Goal: Register for event/course

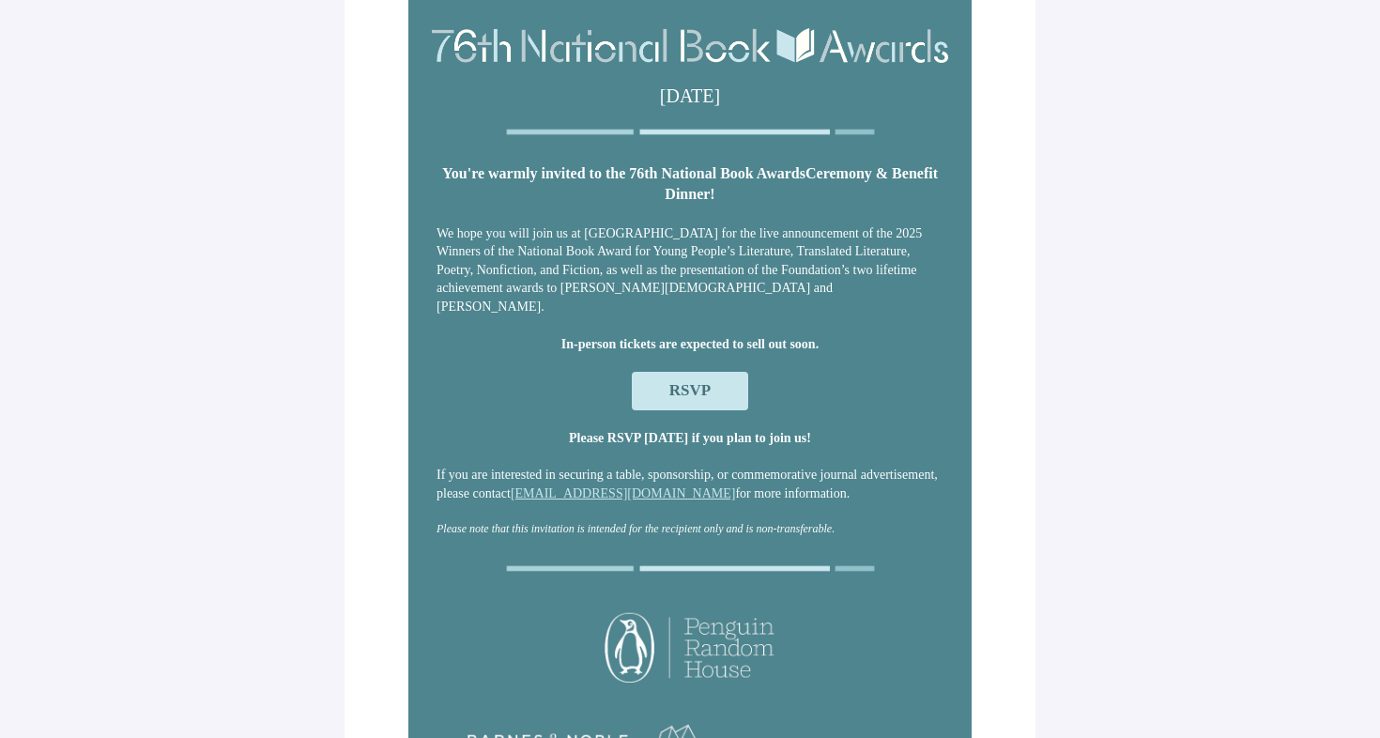
scroll to position [37, 0]
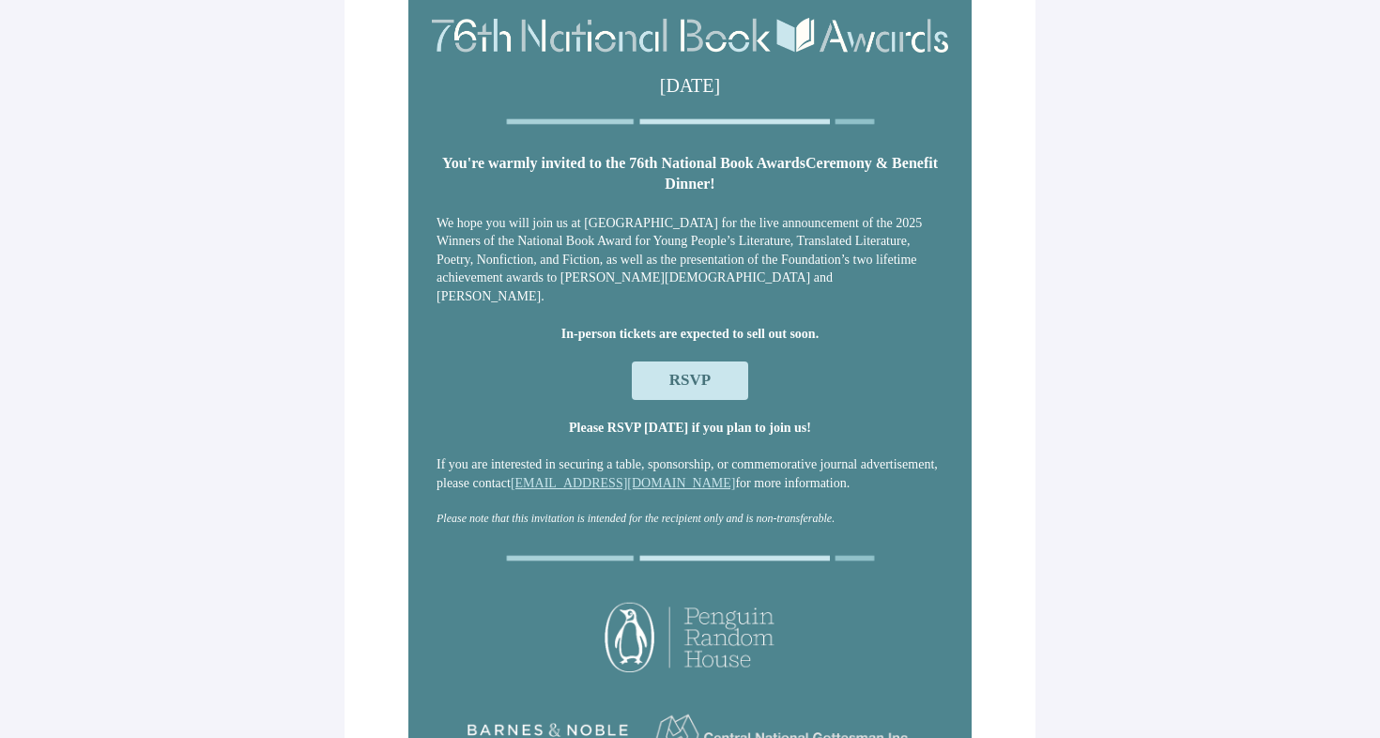
click at [694, 384] on span "RSVP" at bounding box center [690, 380] width 41 height 18
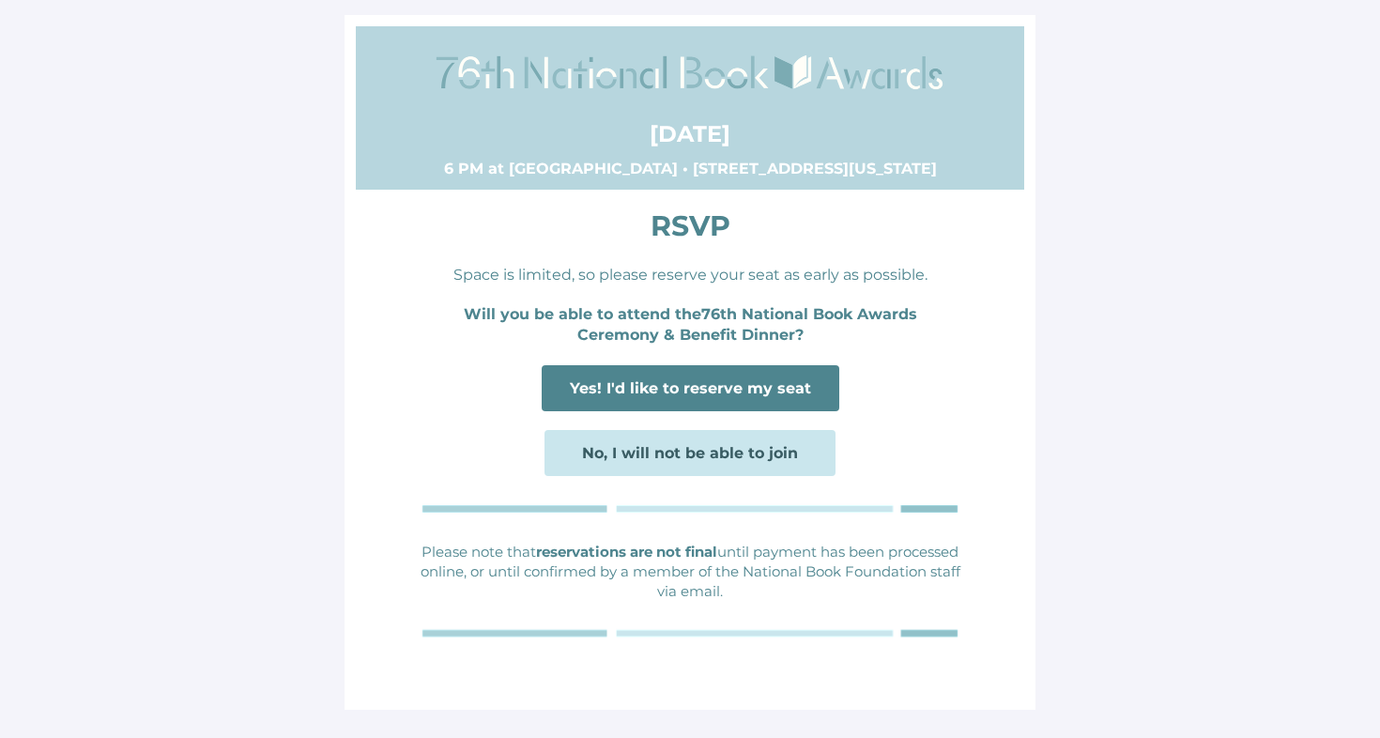
scroll to position [0, 0]
click at [689, 387] on span "Yes! I'd like to reserve my seat" at bounding box center [690, 388] width 241 height 18
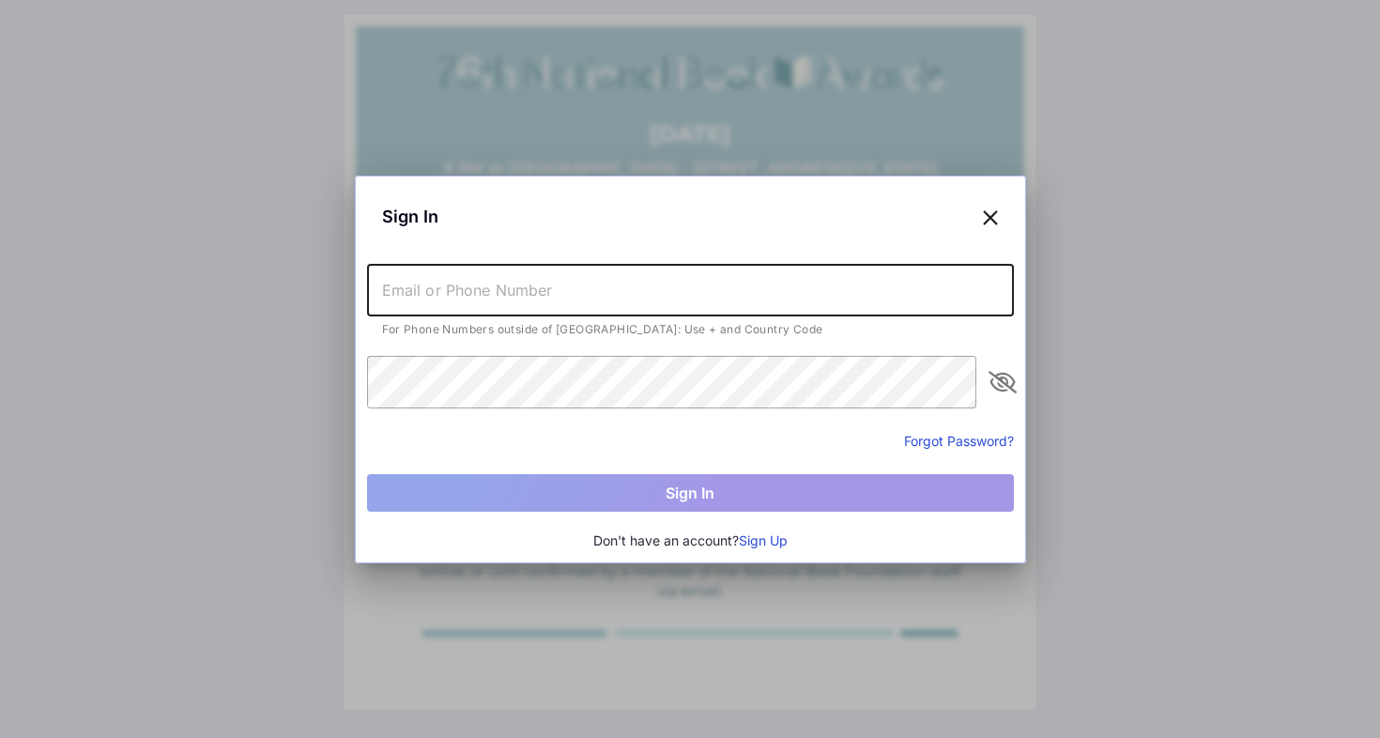
click at [514, 291] on input "text" at bounding box center [690, 290] width 647 height 53
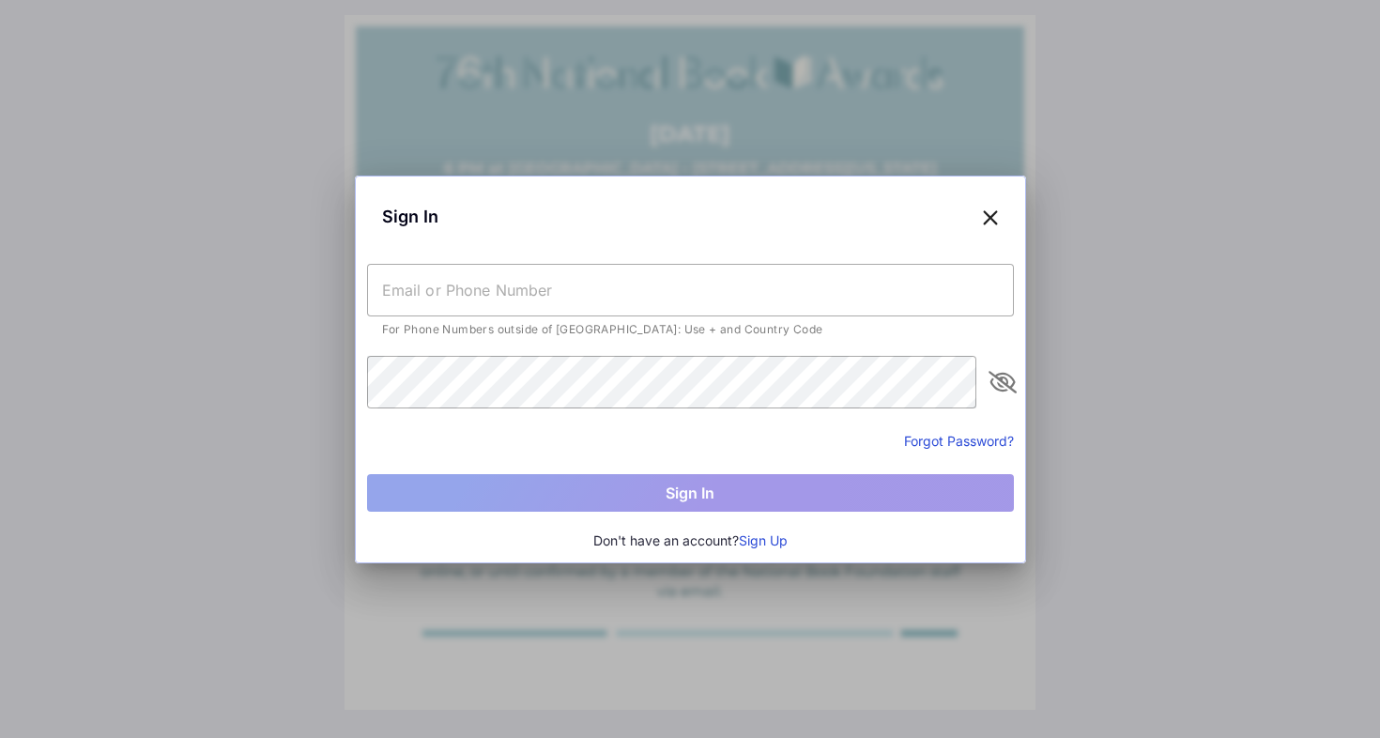
type input "[EMAIL_ADDRESS][DOMAIN_NAME]"
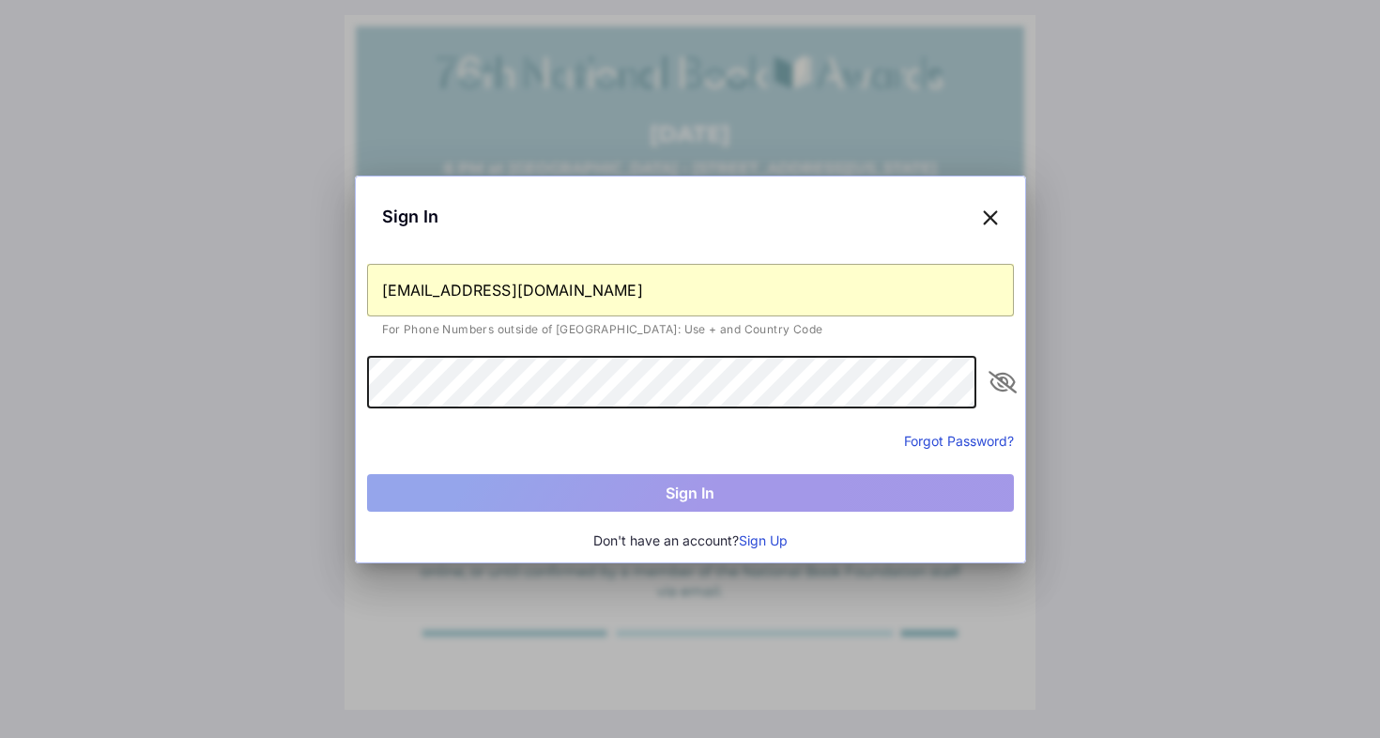
click at [753, 539] on button "Sign Up" at bounding box center [763, 541] width 49 height 21
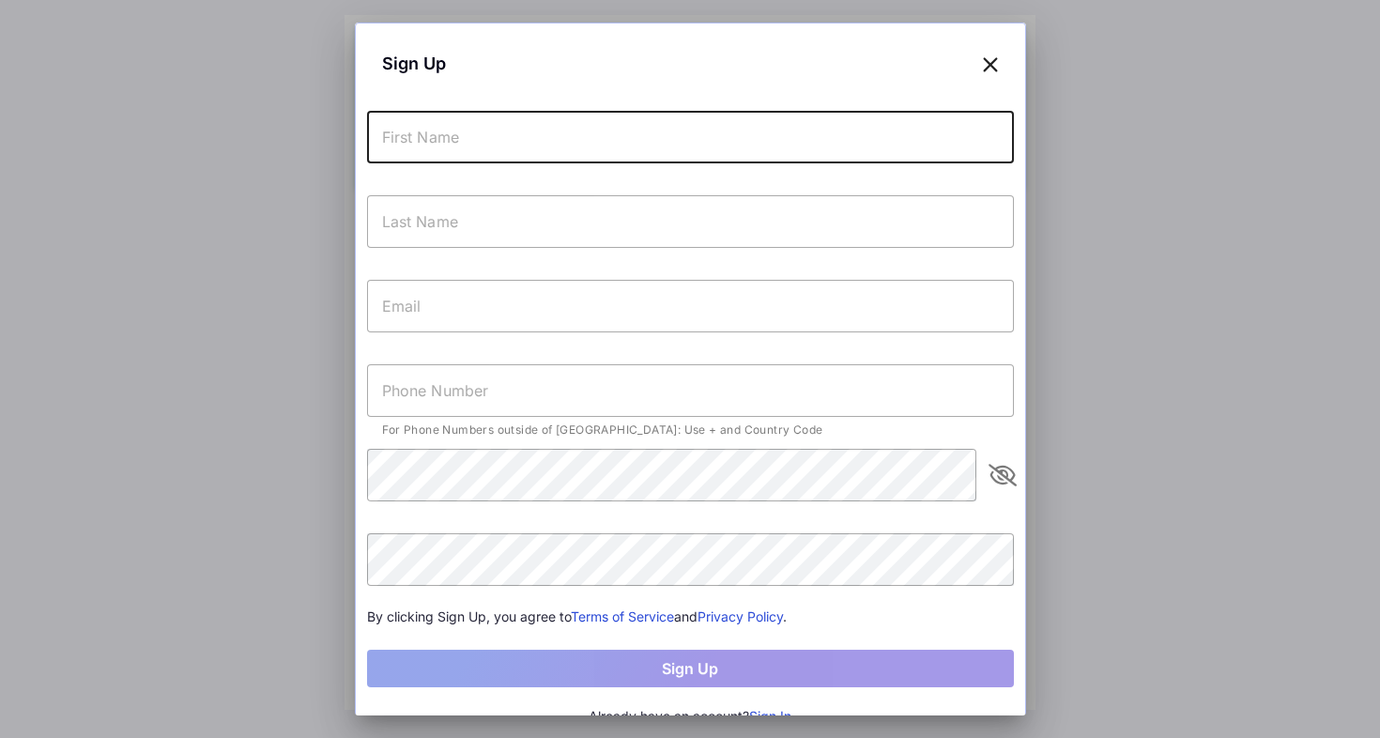
click at [525, 134] on input "text" at bounding box center [690, 137] width 647 height 53
type input "[PERSON_NAME]"
type input "[EMAIL_ADDRESS][DOMAIN_NAME]"
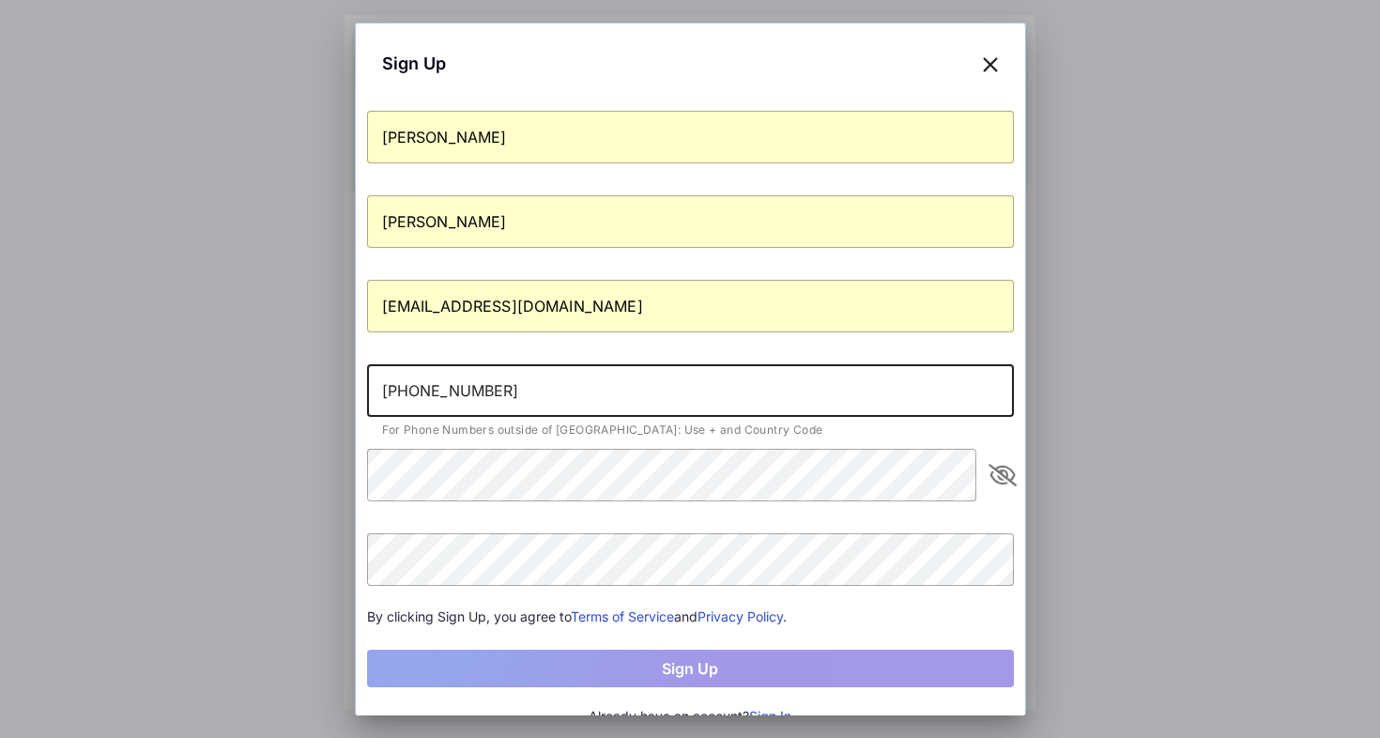
type input "[PHONE_NUMBER]"
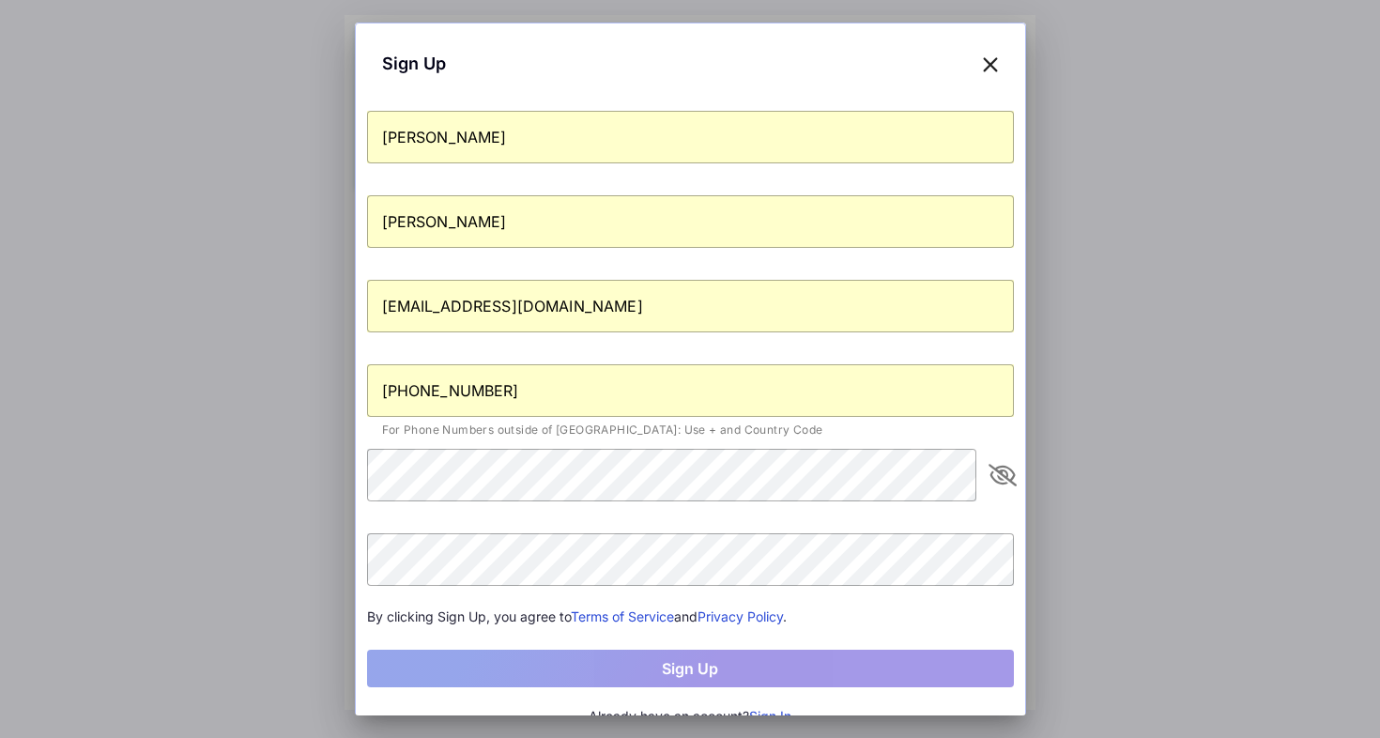
scroll to position [23, 0]
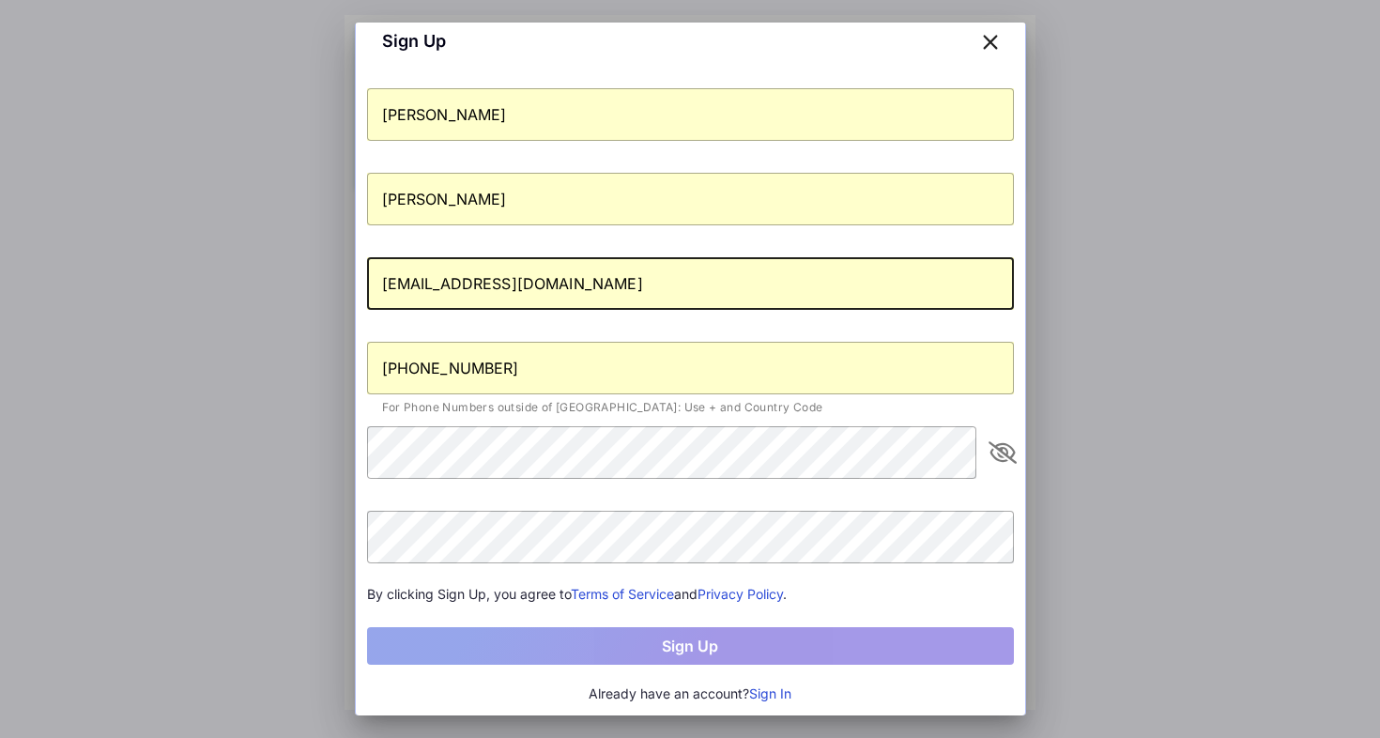
drag, startPoint x: 586, startPoint y: 288, endPoint x: 386, endPoint y: 288, distance: 200.0
click at [385, 287] on input "[EMAIL_ADDRESS][DOMAIN_NAME]" at bounding box center [690, 283] width 647 height 53
type input "l"
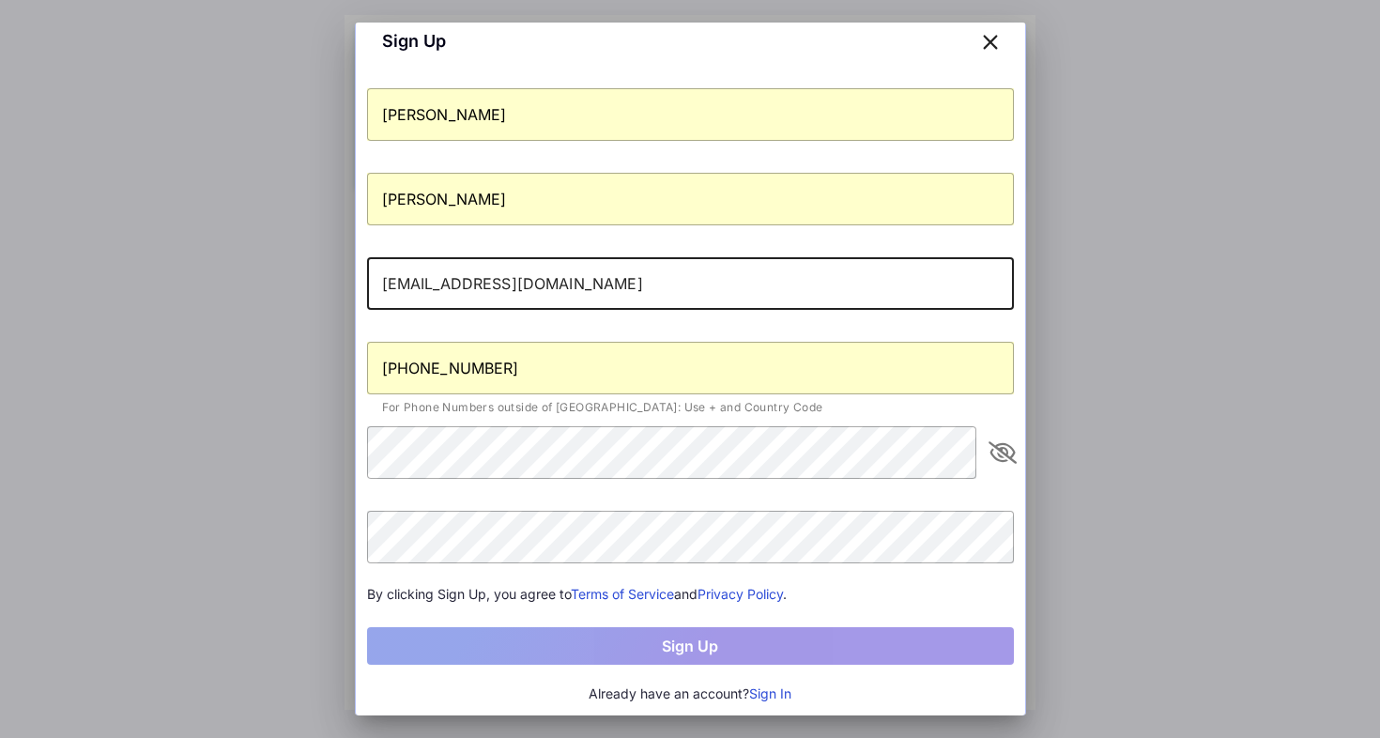
type input "[EMAIL_ADDRESS][DOMAIN_NAME]"
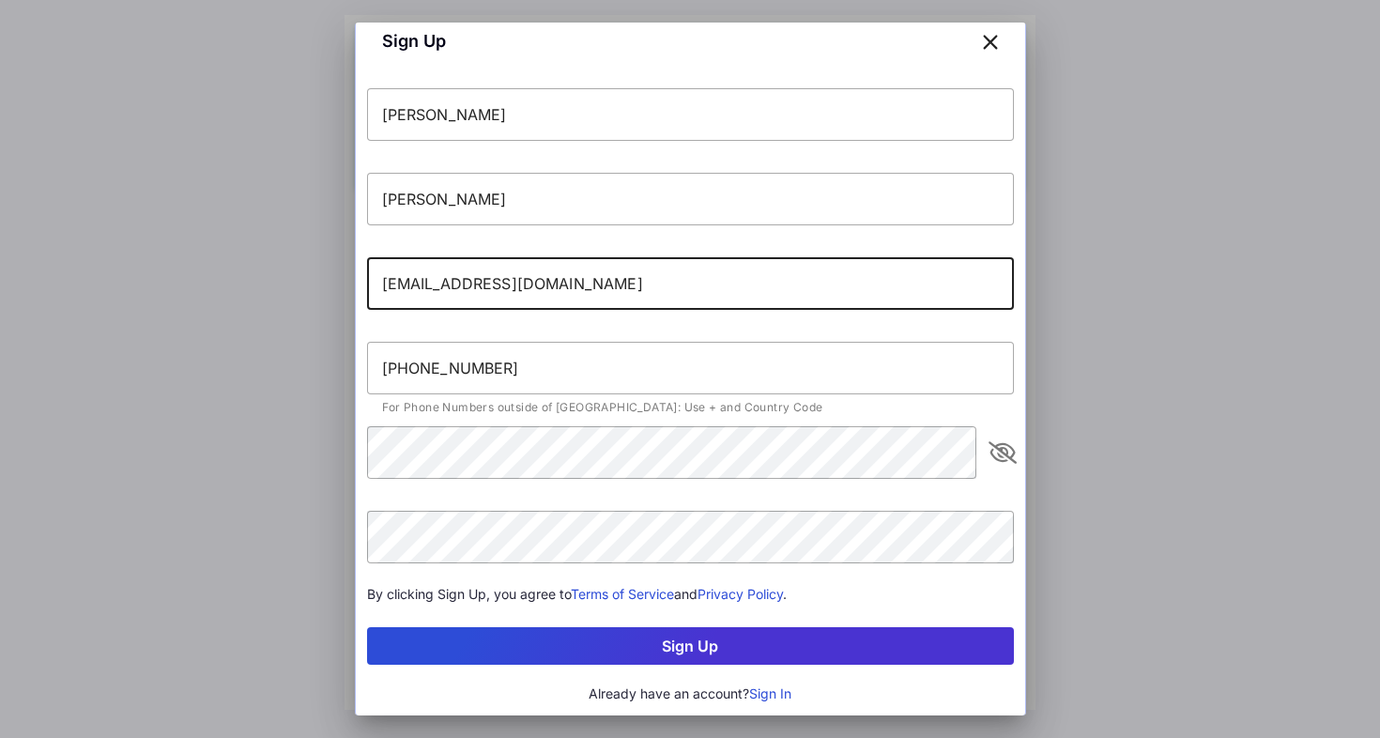
drag, startPoint x: 560, startPoint y: 289, endPoint x: 365, endPoint y: 284, distance: 194.5
click at [365, 284] on div "Sign Up [PERSON_NAME] [EMAIL_ADDRESS][DOMAIN_NAME] [PHONE_NUMBER] For Phone Num…" at bounding box center [690, 358] width 671 height 717
type input "[EMAIL_ADDRESS][DOMAIN_NAME]"
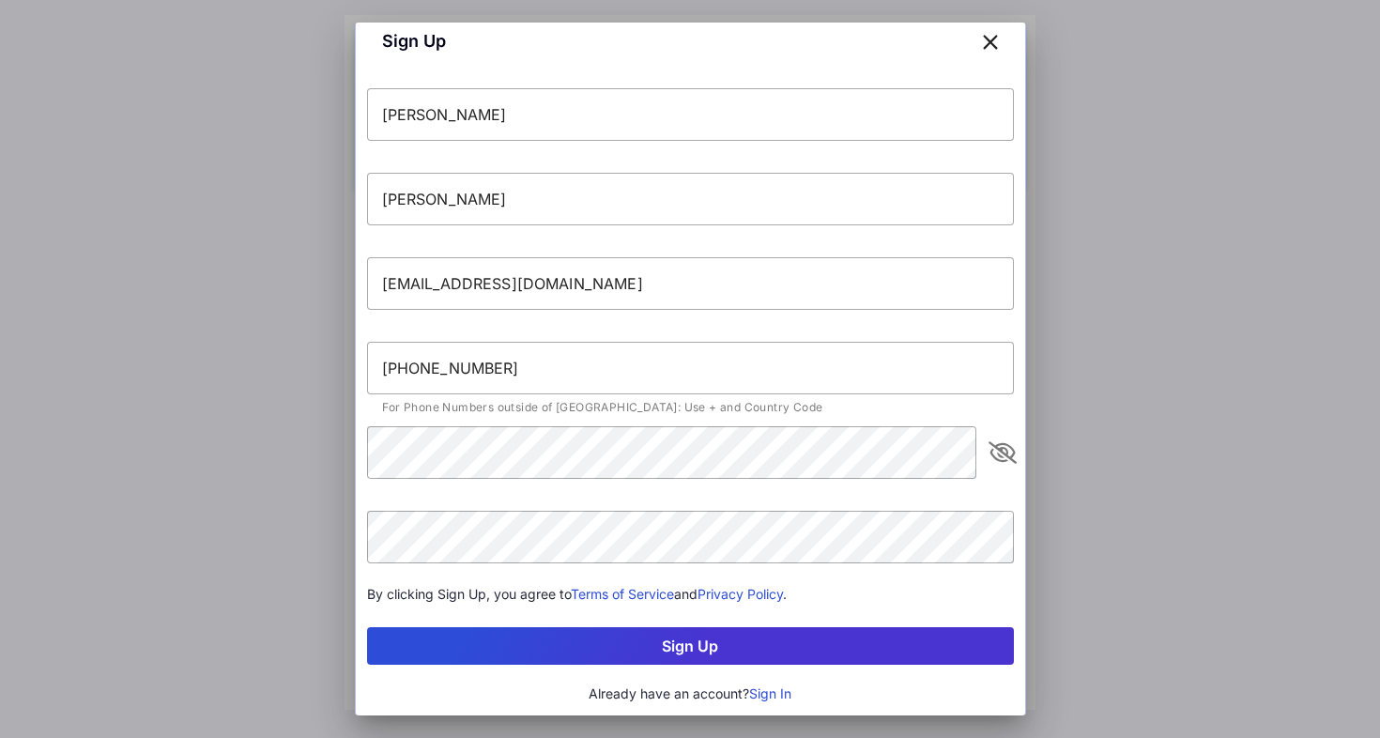
click at [613, 661] on button "Sign Up" at bounding box center [690, 646] width 647 height 38
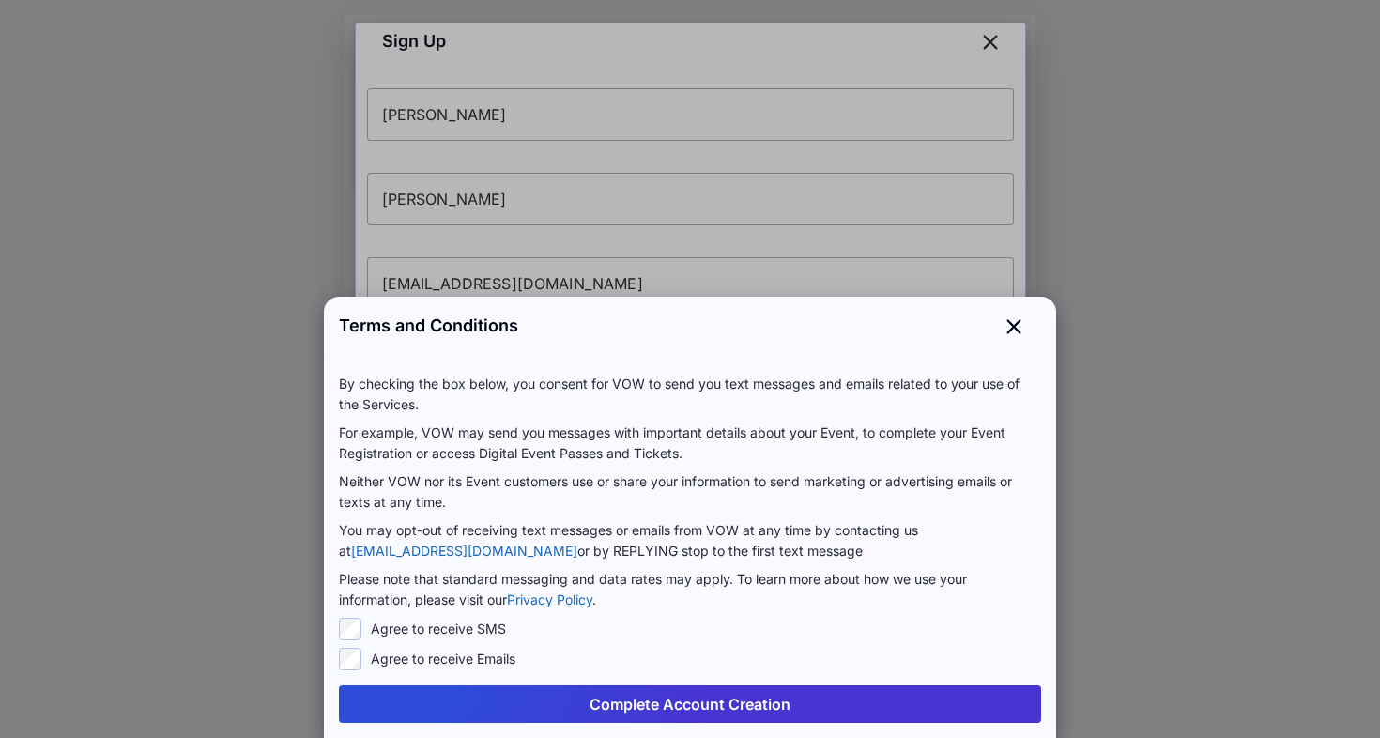
click at [615, 710] on button "Complete Account Creation" at bounding box center [690, 705] width 702 height 38
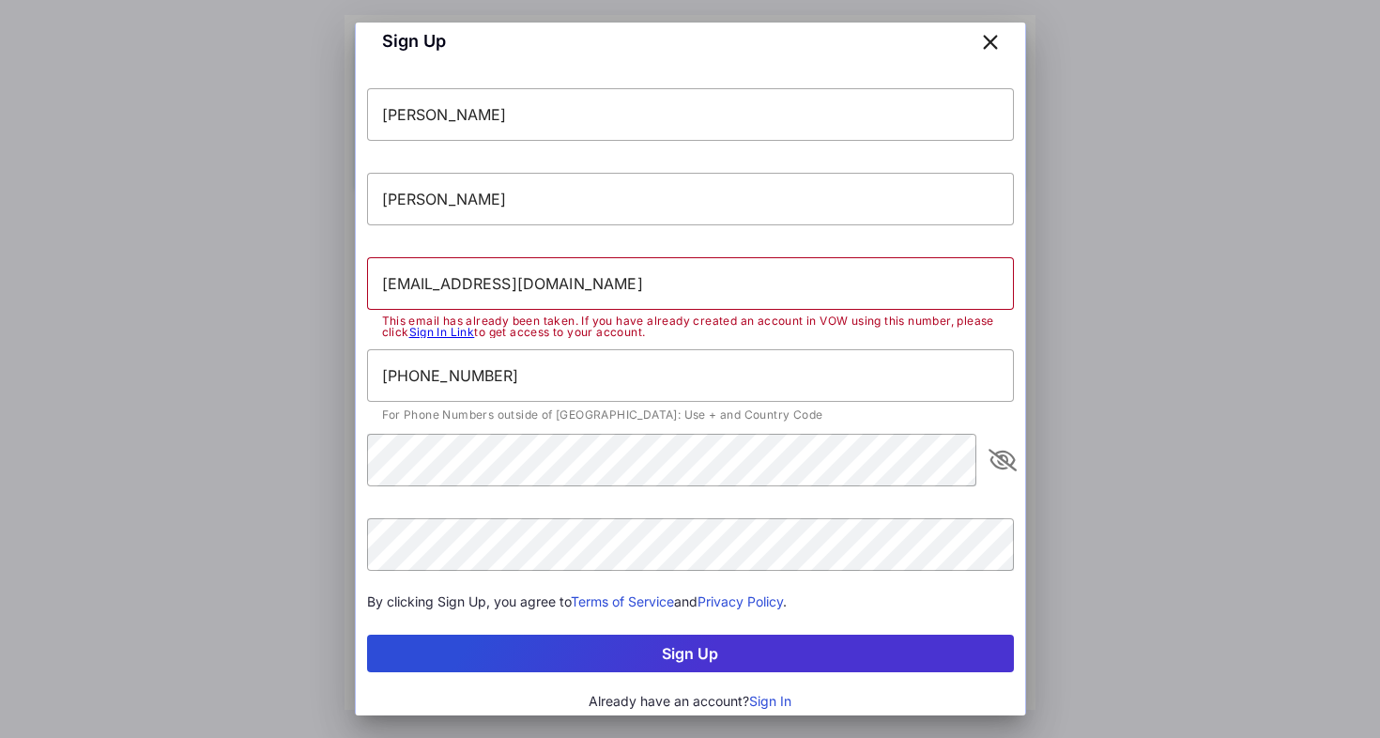
click at [451, 333] on link "Sign In Link" at bounding box center [442, 332] width 66 height 14
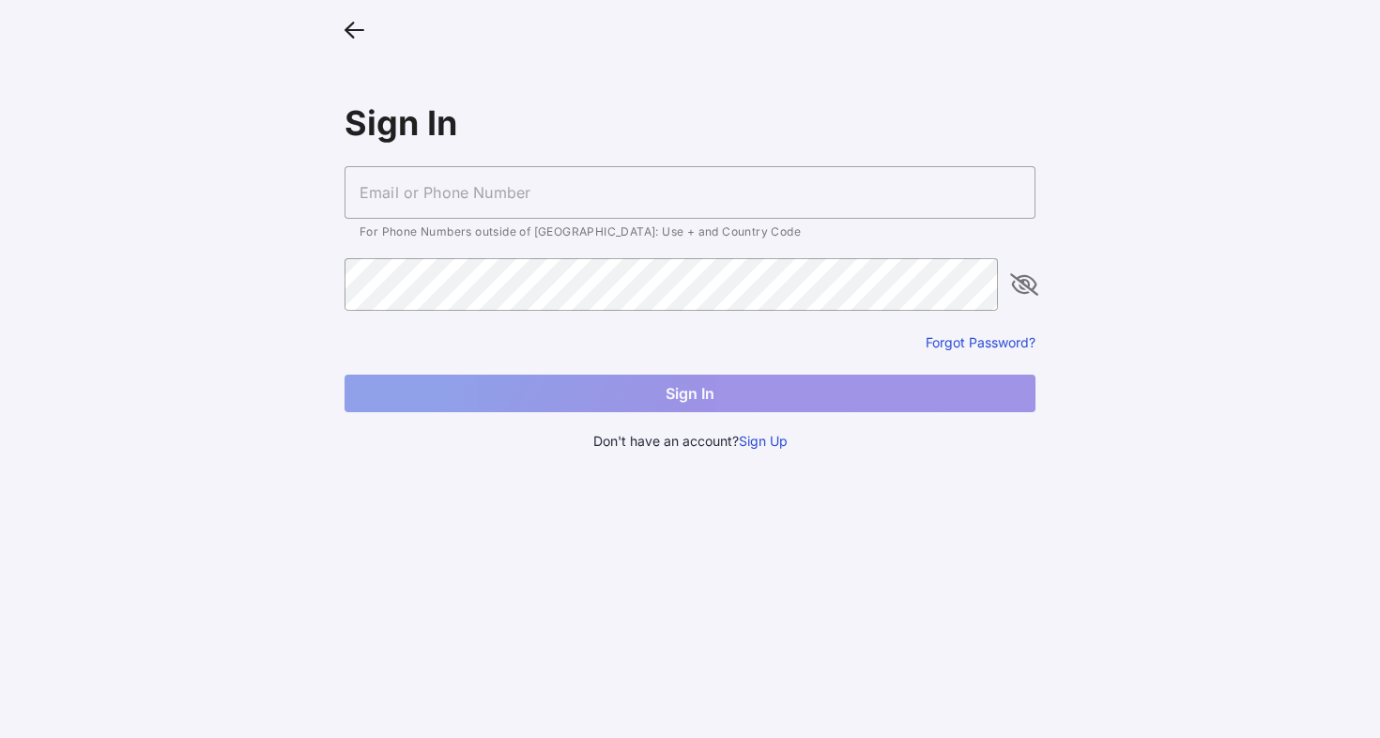
type input "[EMAIL_ADDRESS][DOMAIN_NAME]"
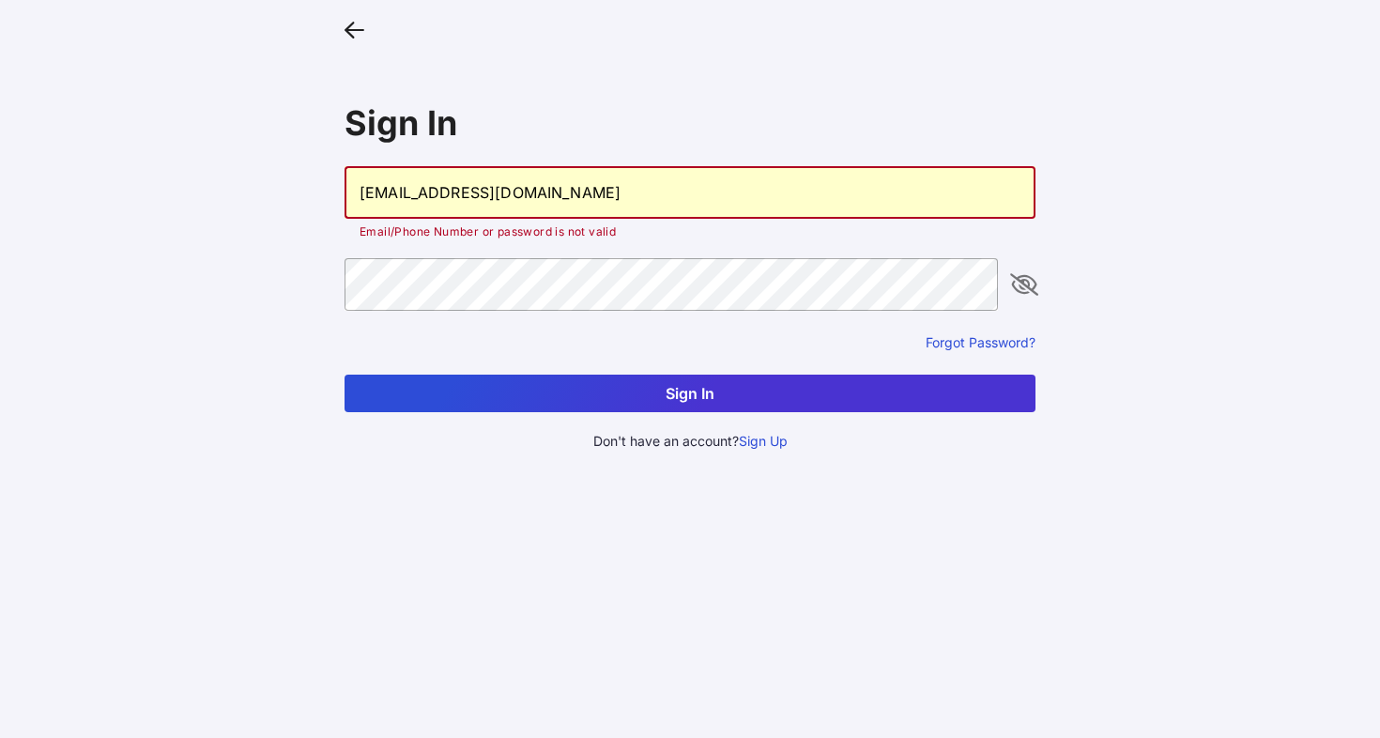
drag, startPoint x: 568, startPoint y: 201, endPoint x: 357, endPoint y: 188, distance: 211.7
click at [357, 188] on input "[EMAIL_ADDRESS][DOMAIN_NAME]" at bounding box center [690, 192] width 691 height 53
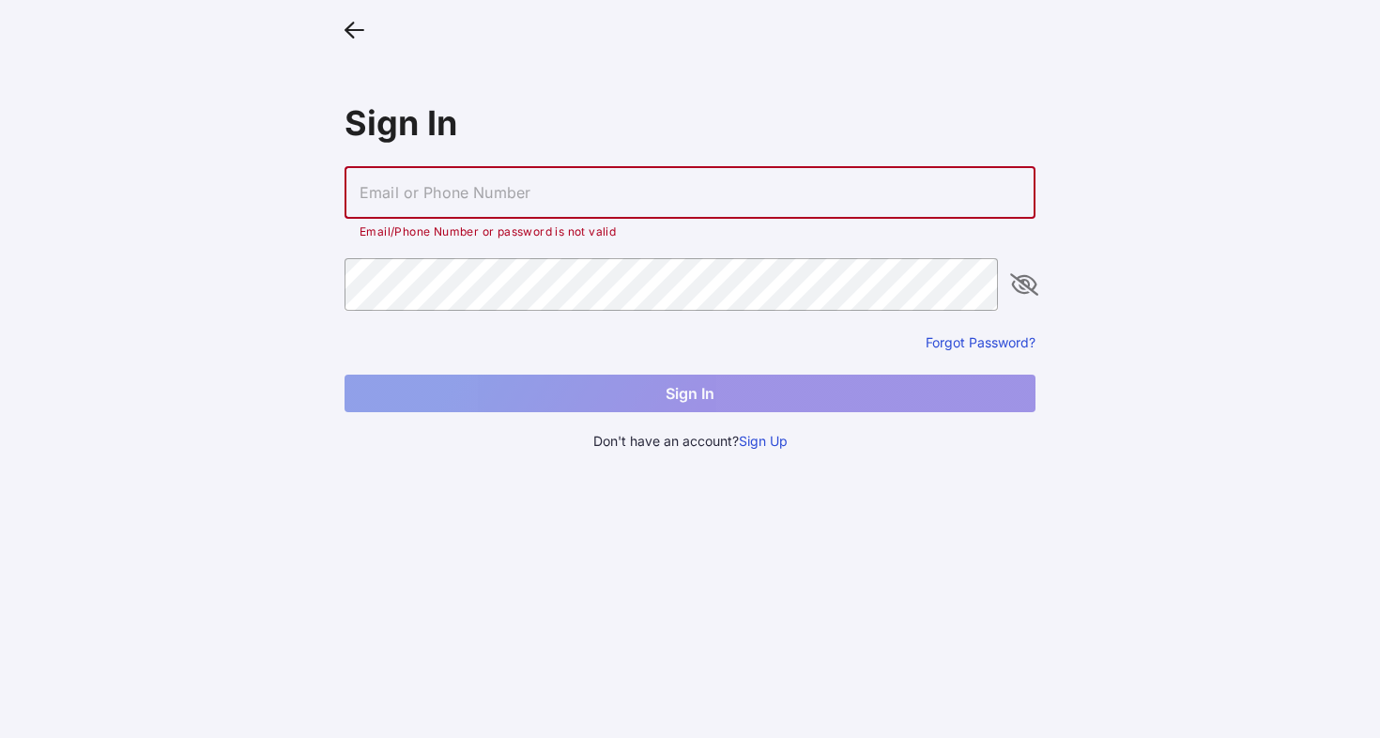
type input "L"
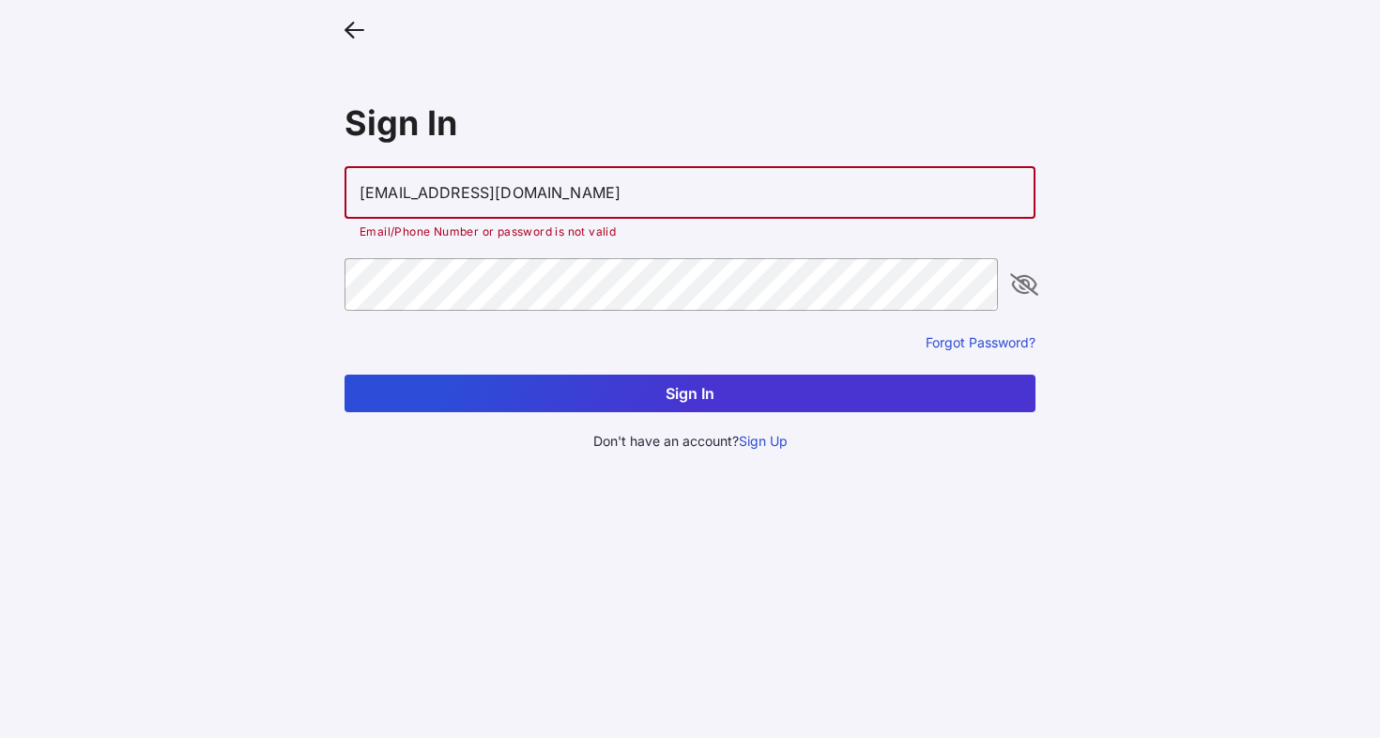
type input "[EMAIL_ADDRESS][DOMAIN_NAME]"
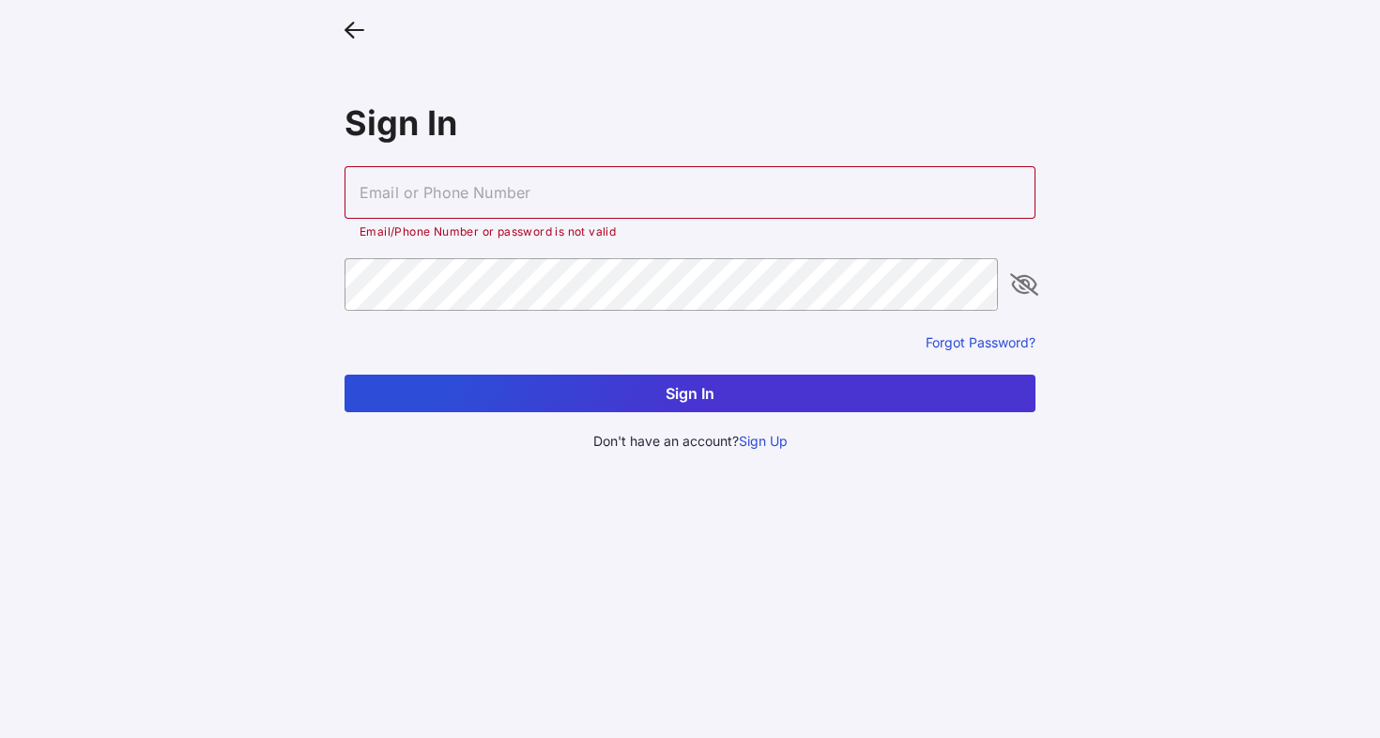
type input "[EMAIL_ADDRESS][DOMAIN_NAME]"
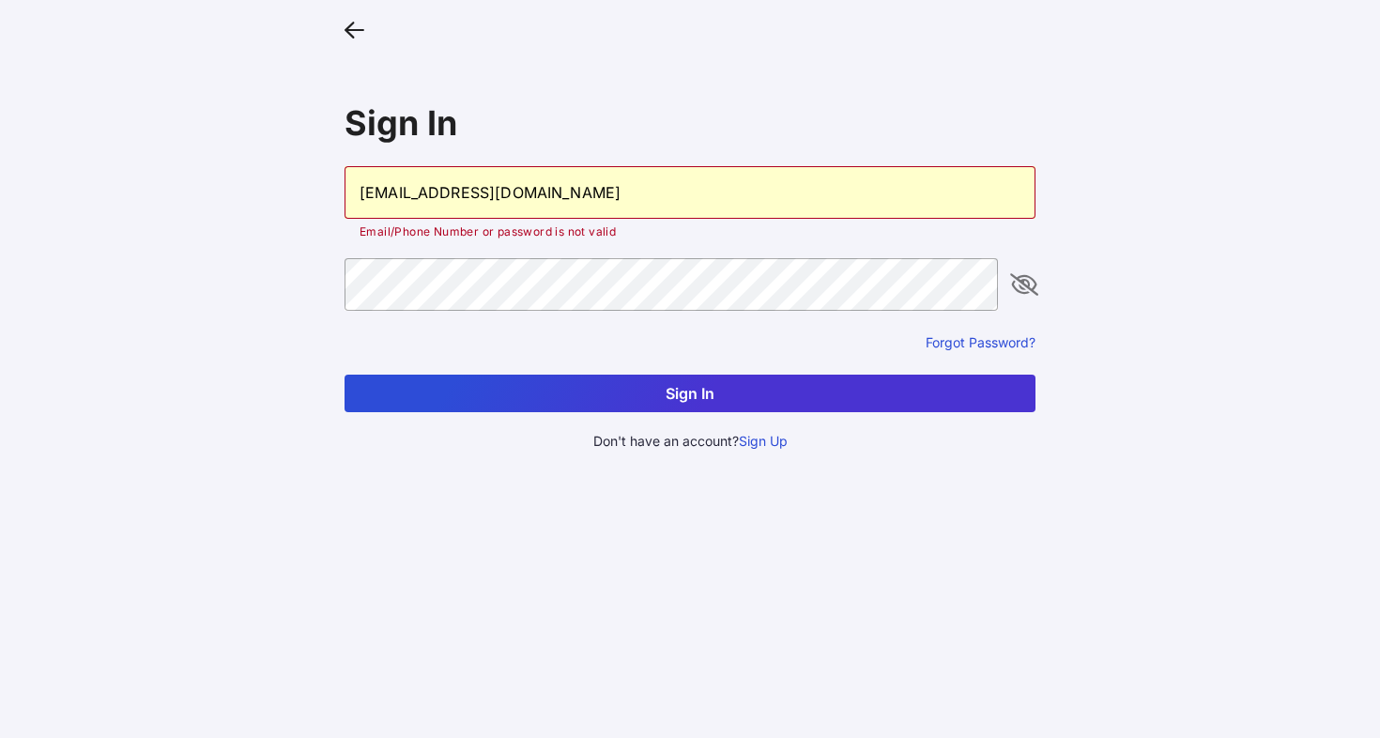
click at [698, 395] on button "Sign In" at bounding box center [690, 394] width 691 height 38
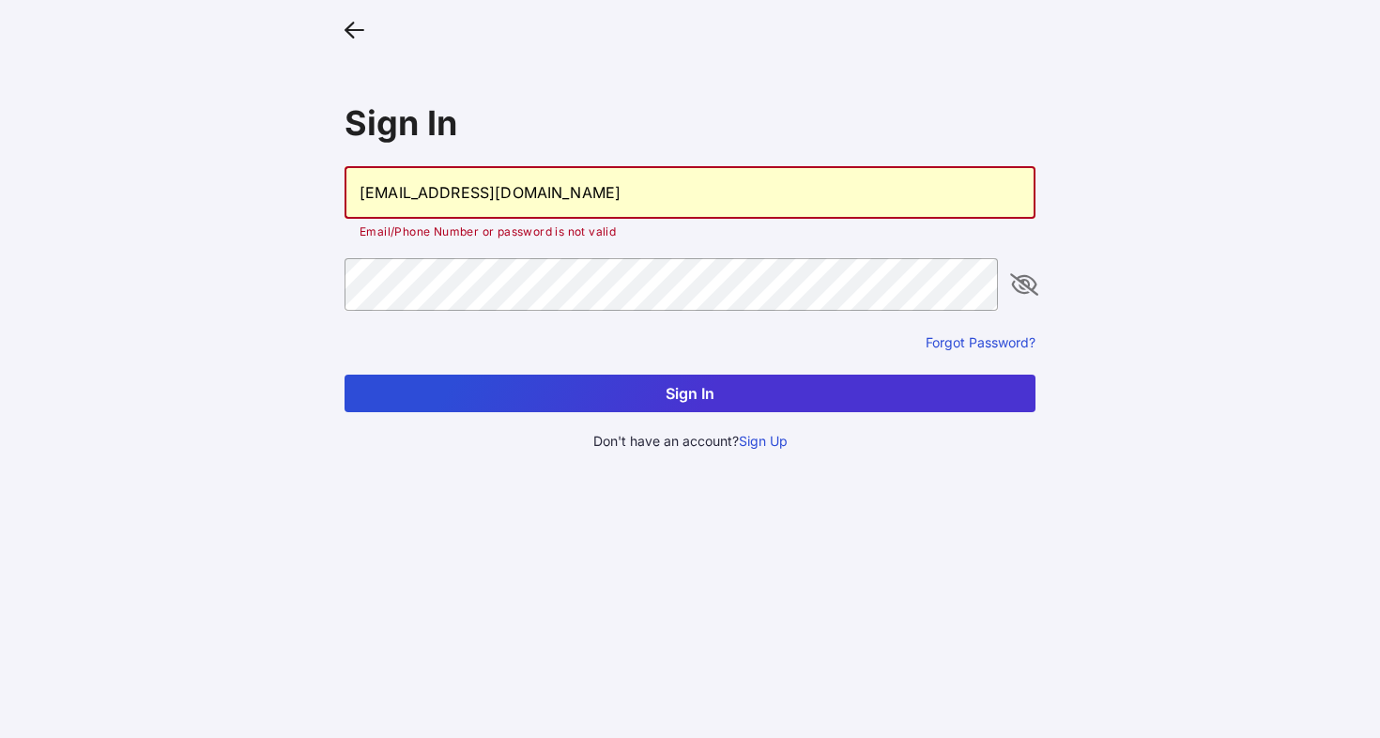
drag, startPoint x: 533, startPoint y: 193, endPoint x: 316, endPoint y: 194, distance: 217.9
click at [316, 194] on main "Sign In [EMAIL_ADDRESS][DOMAIN_NAME] Email/Phone Number or password is not vali…" at bounding box center [690, 369] width 1380 height 738
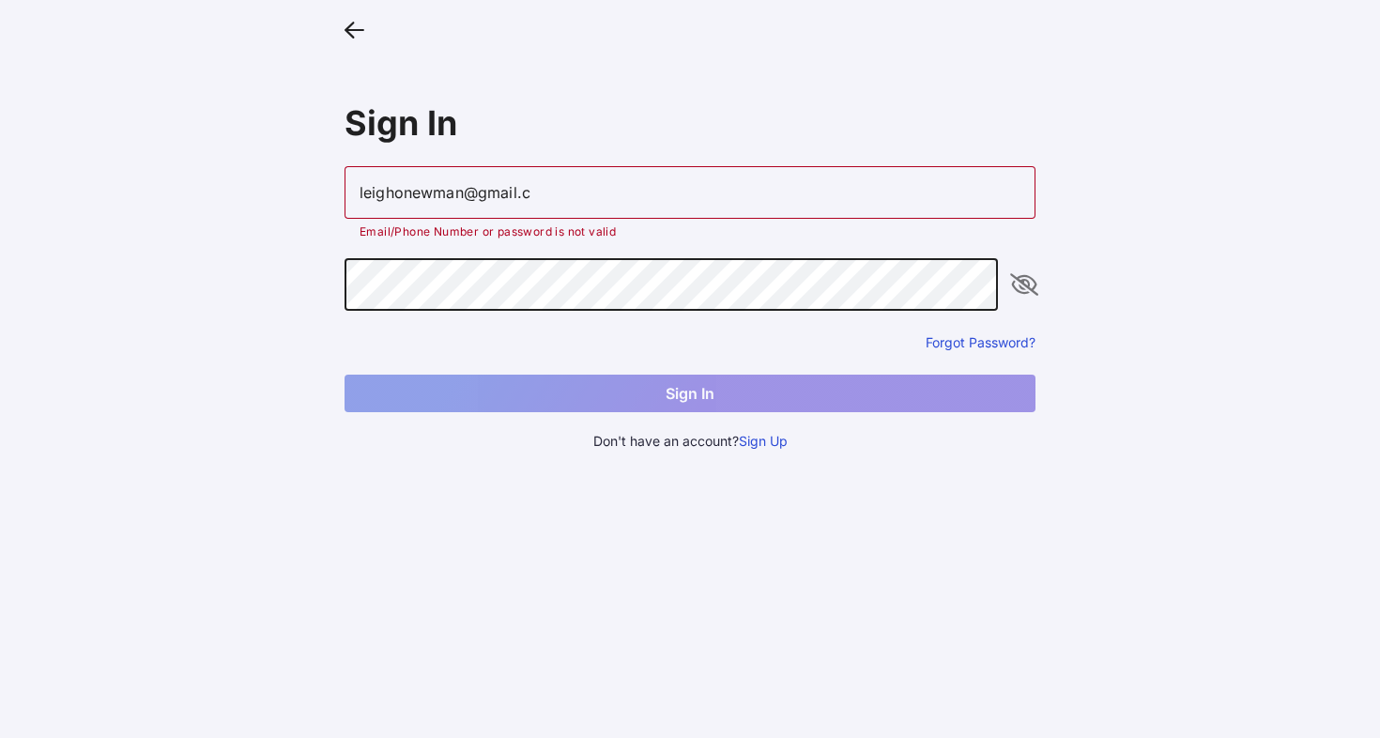
click at [551, 187] on input "leighonewman@gmail.c" at bounding box center [690, 192] width 691 height 53
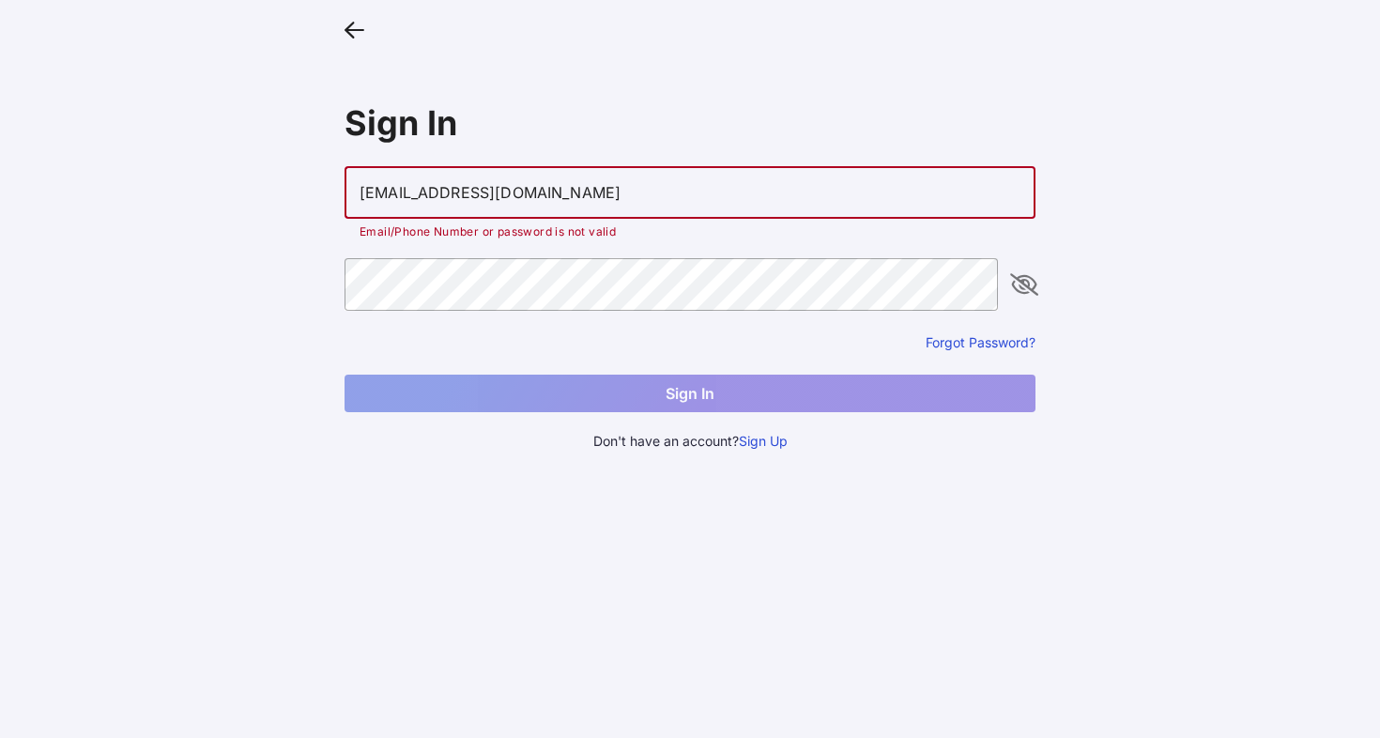
type input "[EMAIL_ADDRESS][DOMAIN_NAME]"
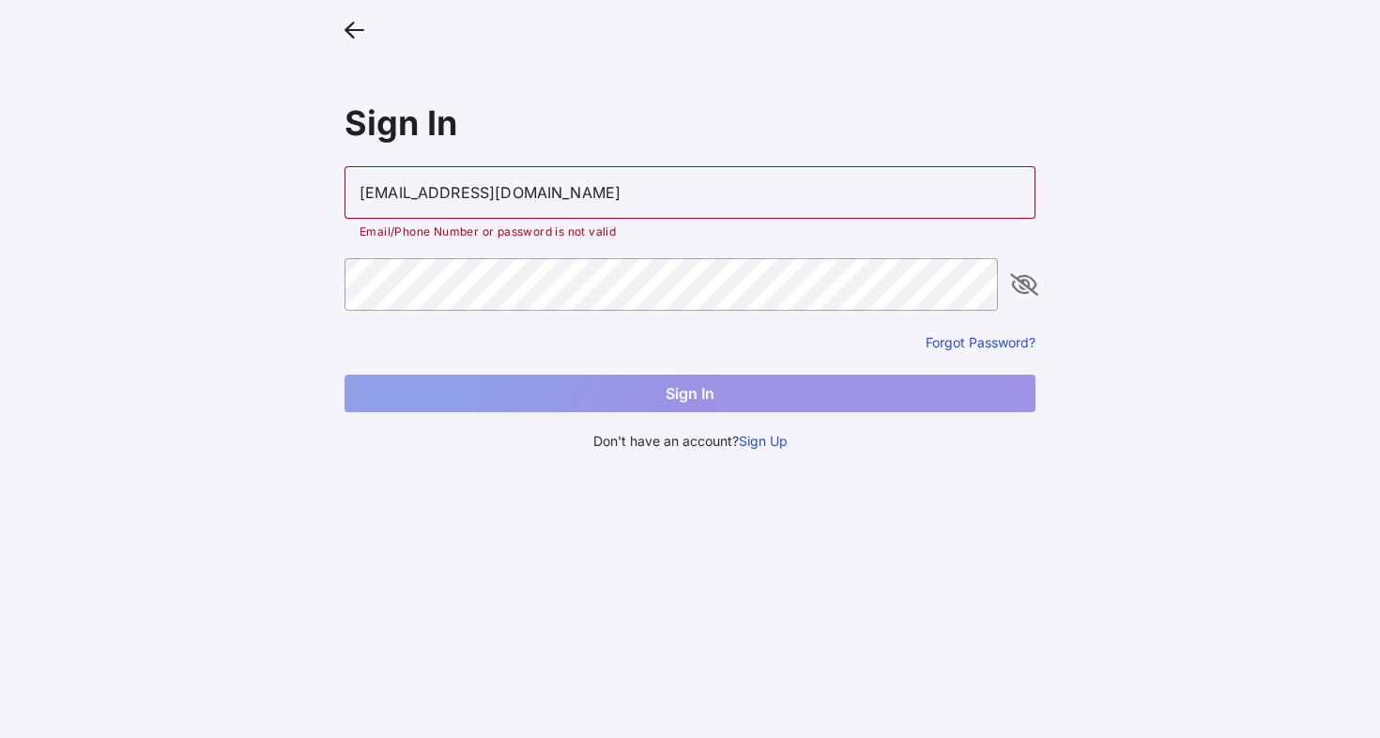
click at [981, 331] on div "Forgot Password?" at bounding box center [690, 341] width 691 height 21
click at [982, 342] on button "Forgot Password?" at bounding box center [981, 342] width 110 height 18
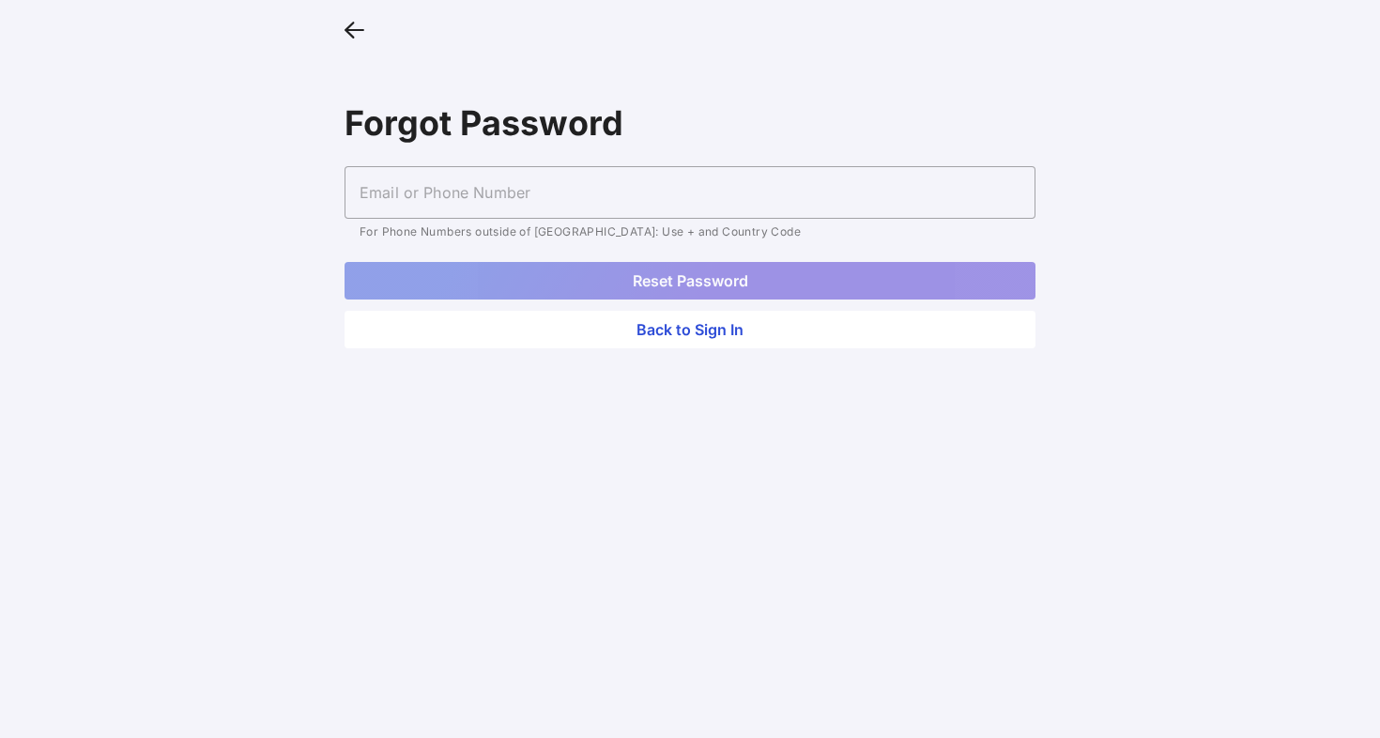
click at [523, 202] on input "text" at bounding box center [690, 192] width 691 height 53
type input "[EMAIL_ADDRESS][DOMAIN_NAME]"
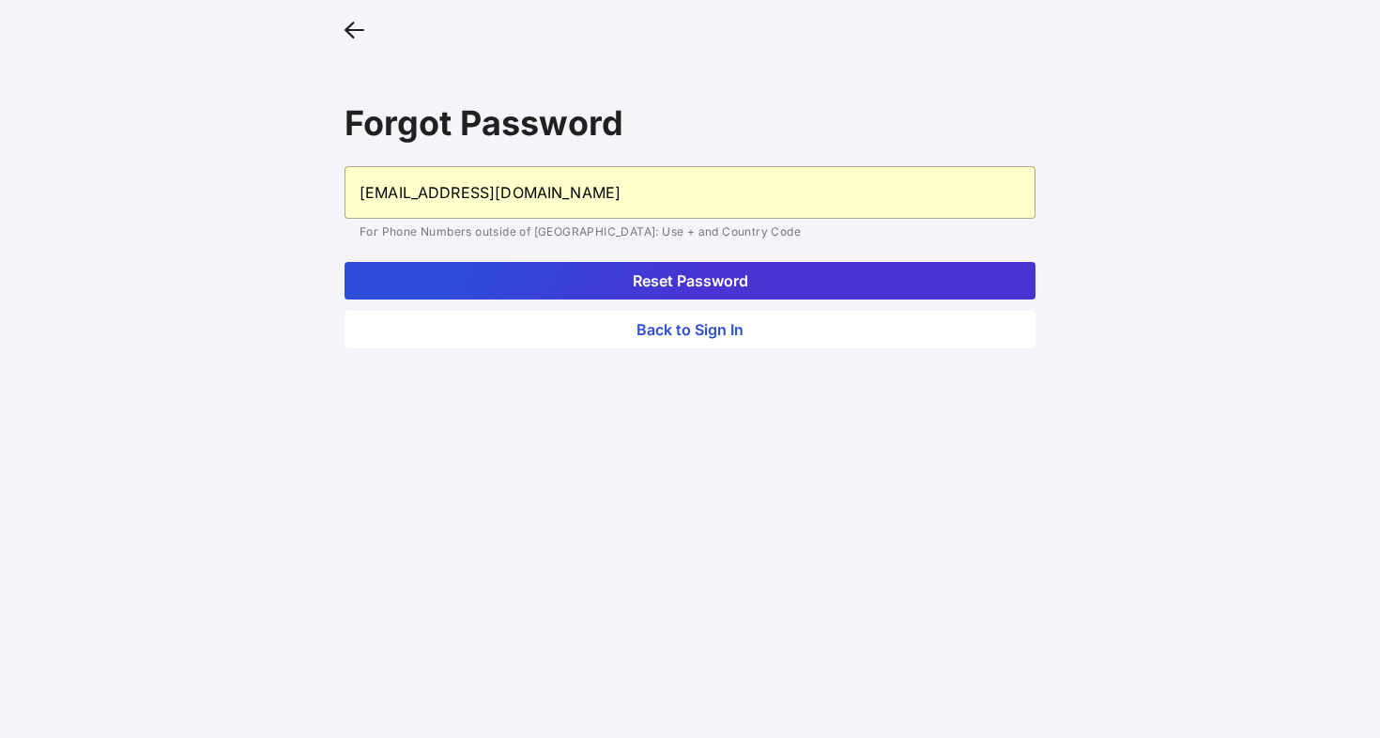
click at [567, 284] on button "Reset Password" at bounding box center [690, 281] width 691 height 38
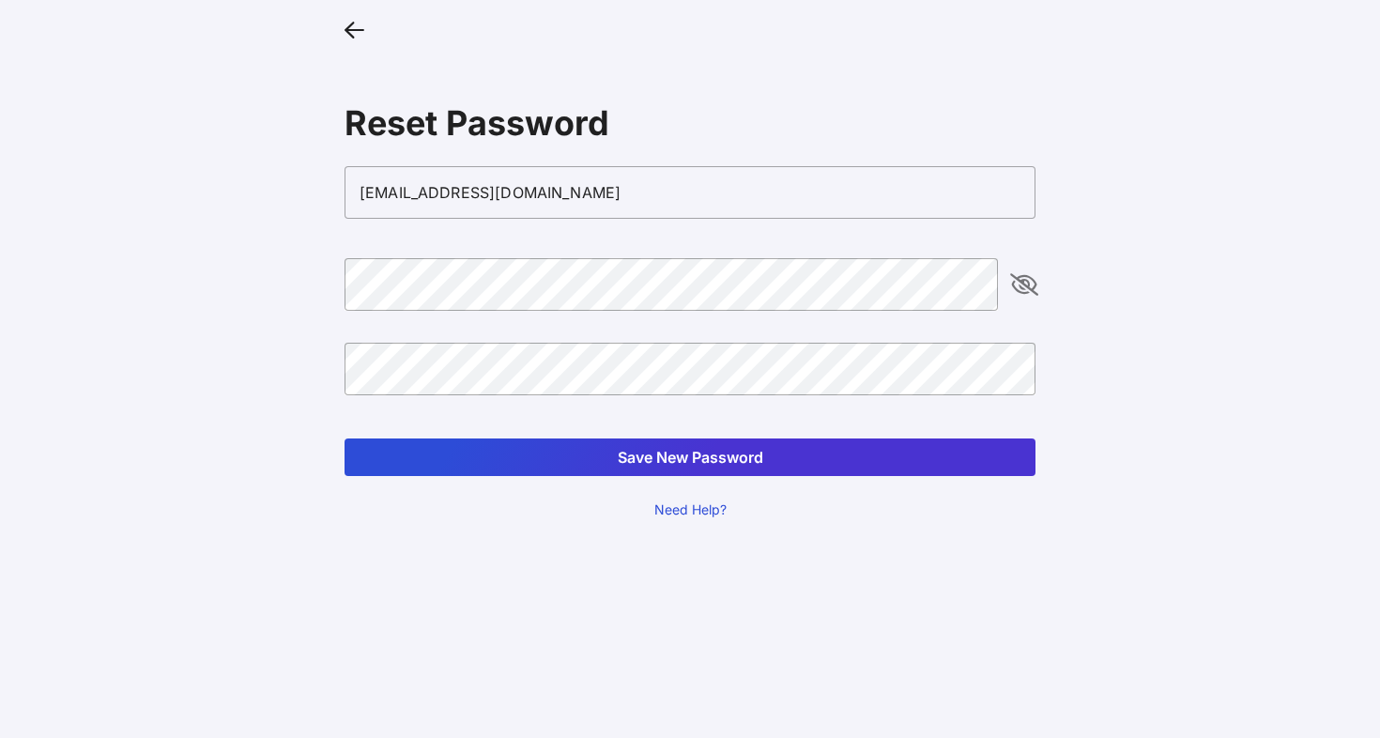
click at [530, 454] on button "Save New Password" at bounding box center [690, 458] width 691 height 38
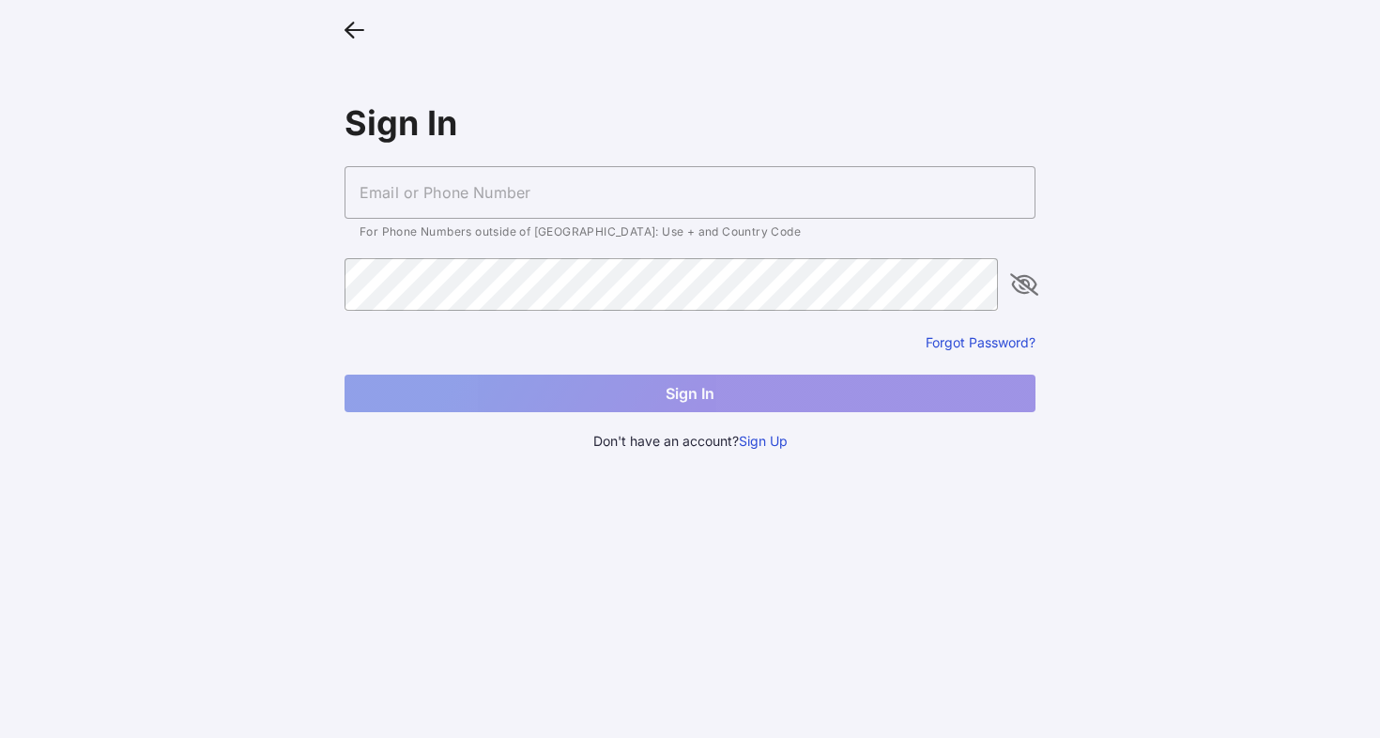
type input "[EMAIL_ADDRESS][DOMAIN_NAME]"
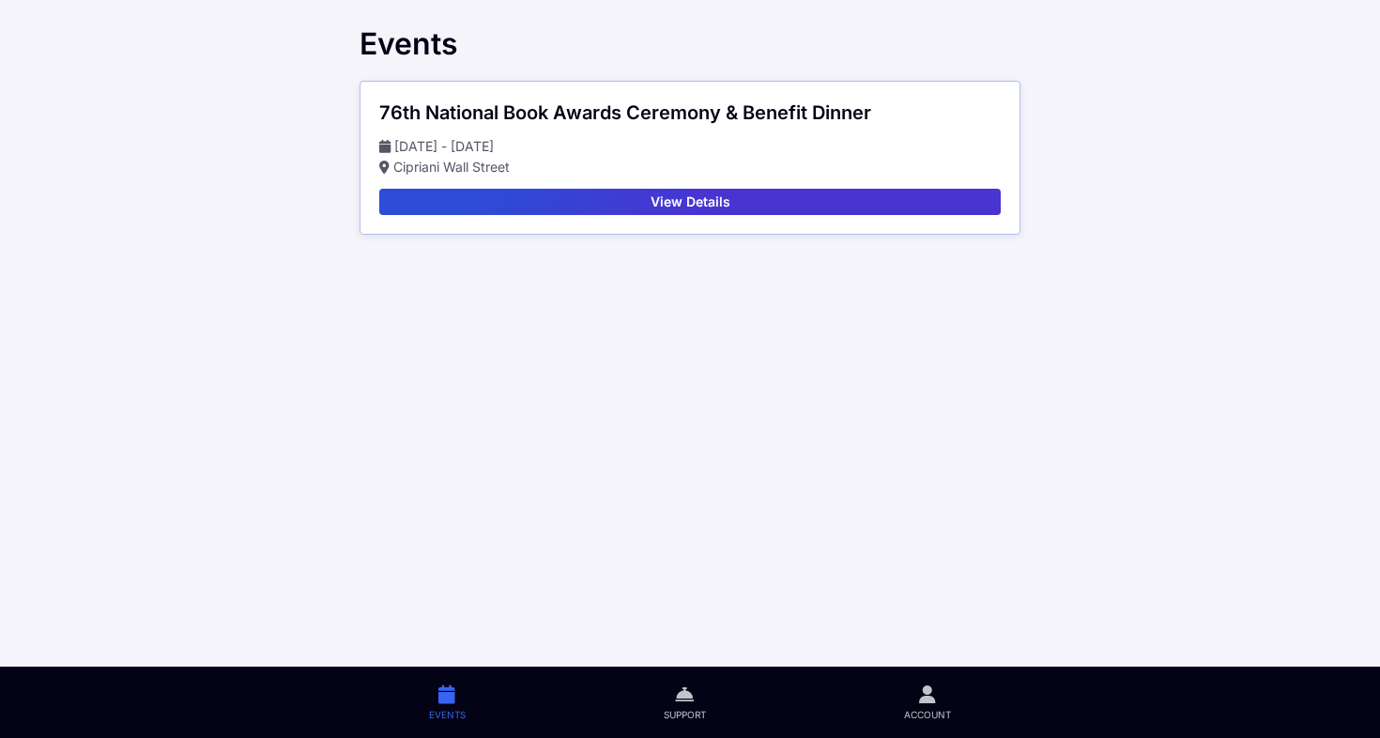
click at [760, 220] on div "76th National Book Awards Ceremony & Benefit Dinner Nov 19 - Nov 19 Cipriani Wa…" at bounding box center [690, 158] width 659 height 152
click at [755, 208] on button "View Details" at bounding box center [690, 202] width 622 height 26
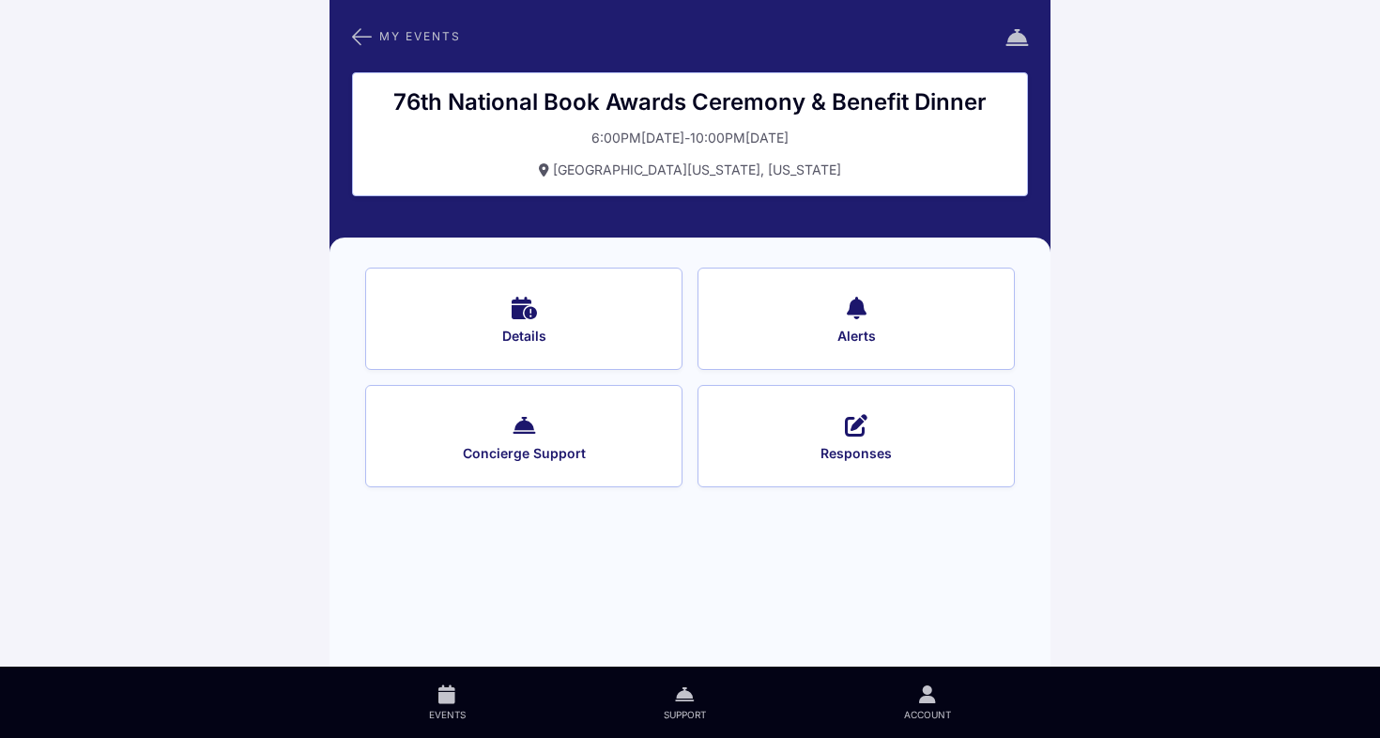
click at [800, 452] on span "Responses" at bounding box center [856, 453] width 267 height 17
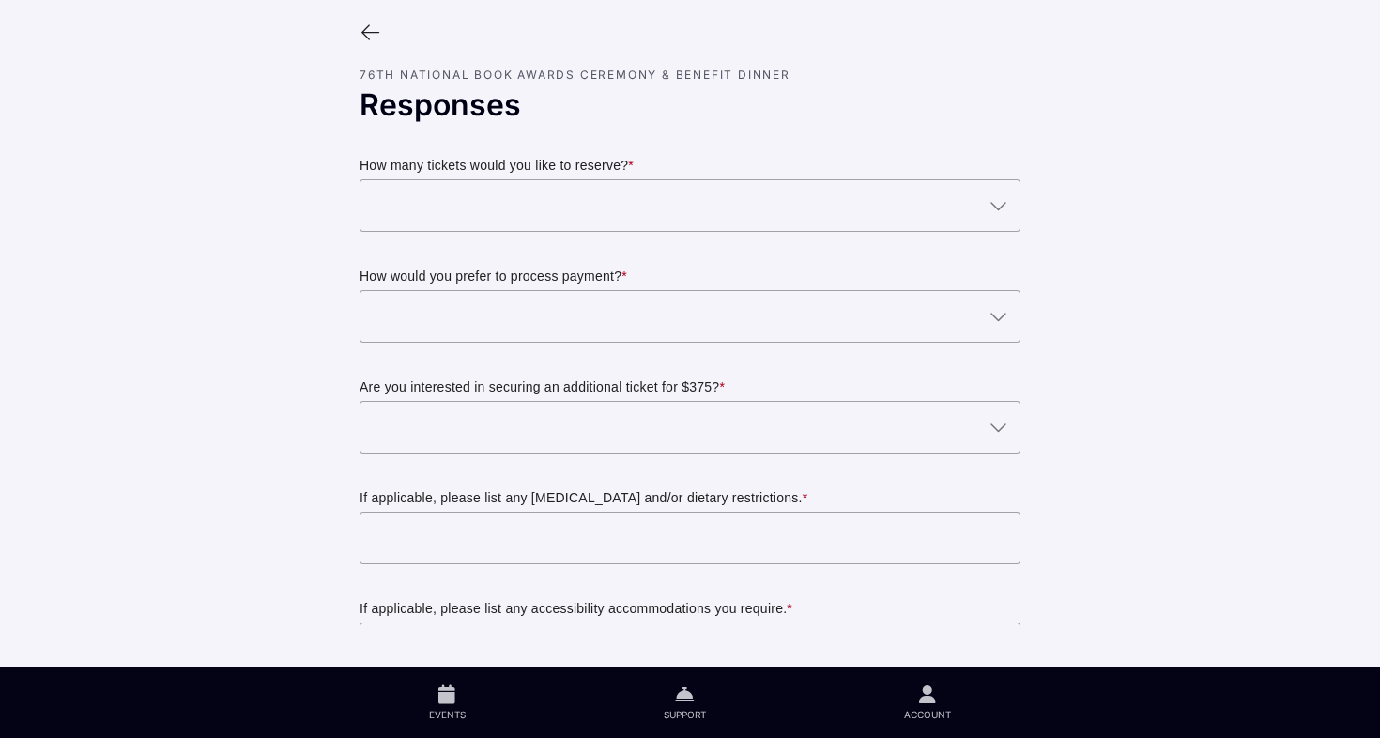
click at [1001, 208] on icon at bounding box center [998, 205] width 23 height 23
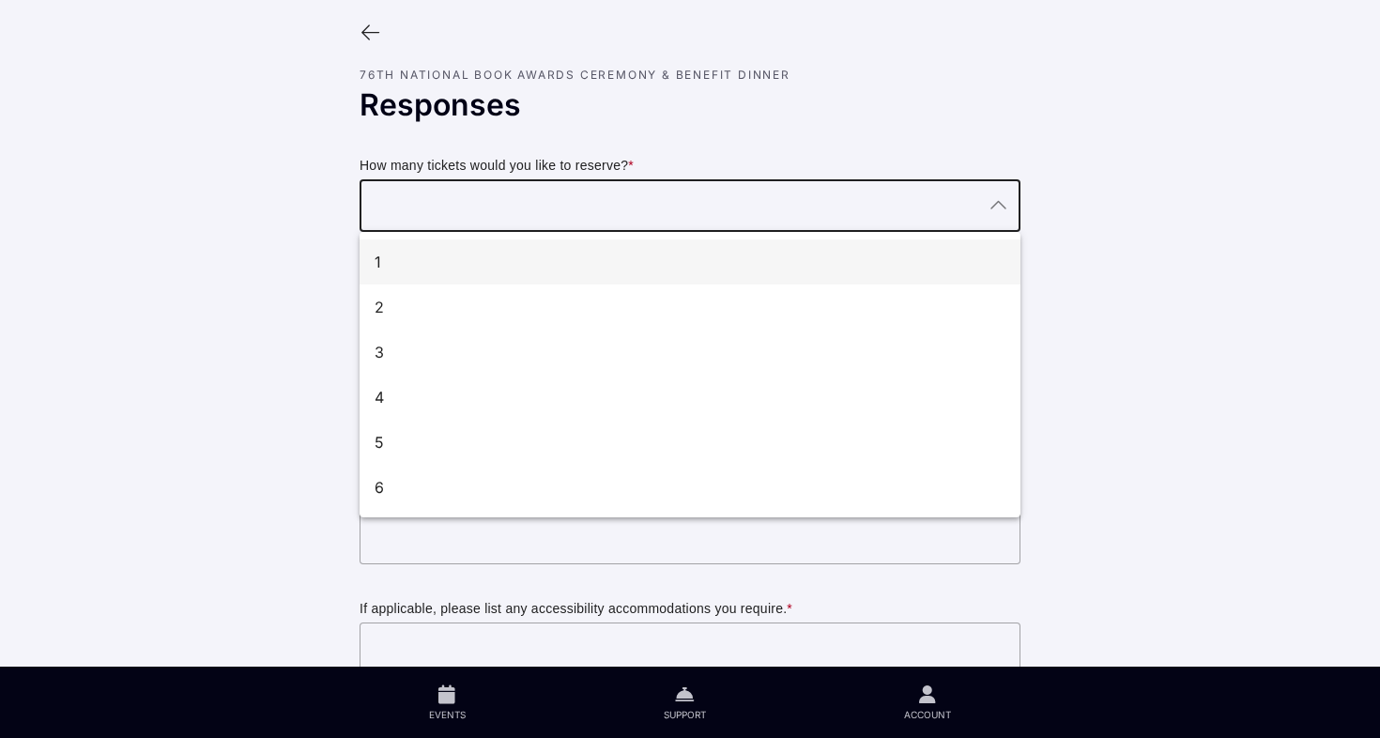
click at [378, 257] on div "1" at bounding box center [683, 262] width 616 height 23
type input "1"
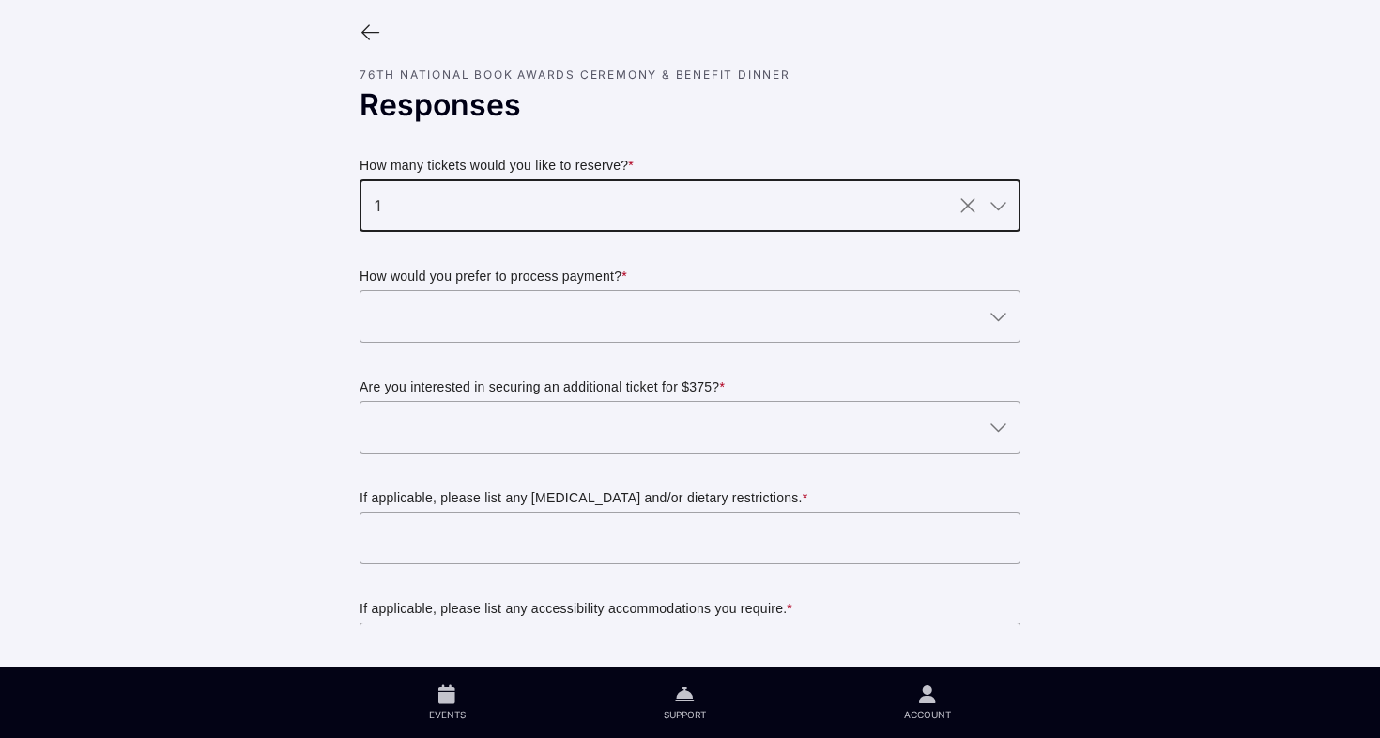
click at [419, 323] on div at bounding box center [672, 316] width 624 height 53
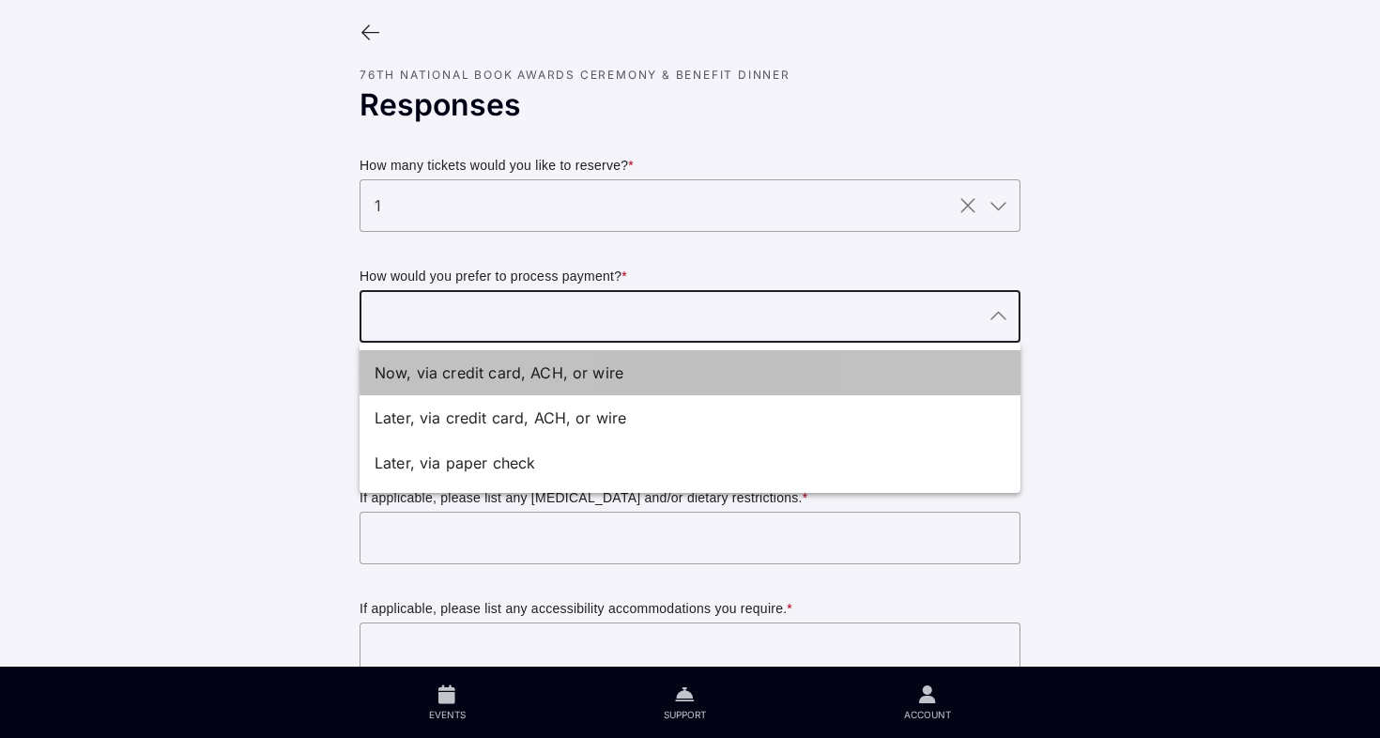
click at [450, 372] on div "Now, via credit card, ACH, or wire" at bounding box center [683, 373] width 616 height 23
type input "Now, via credit card, ACH, or wire"
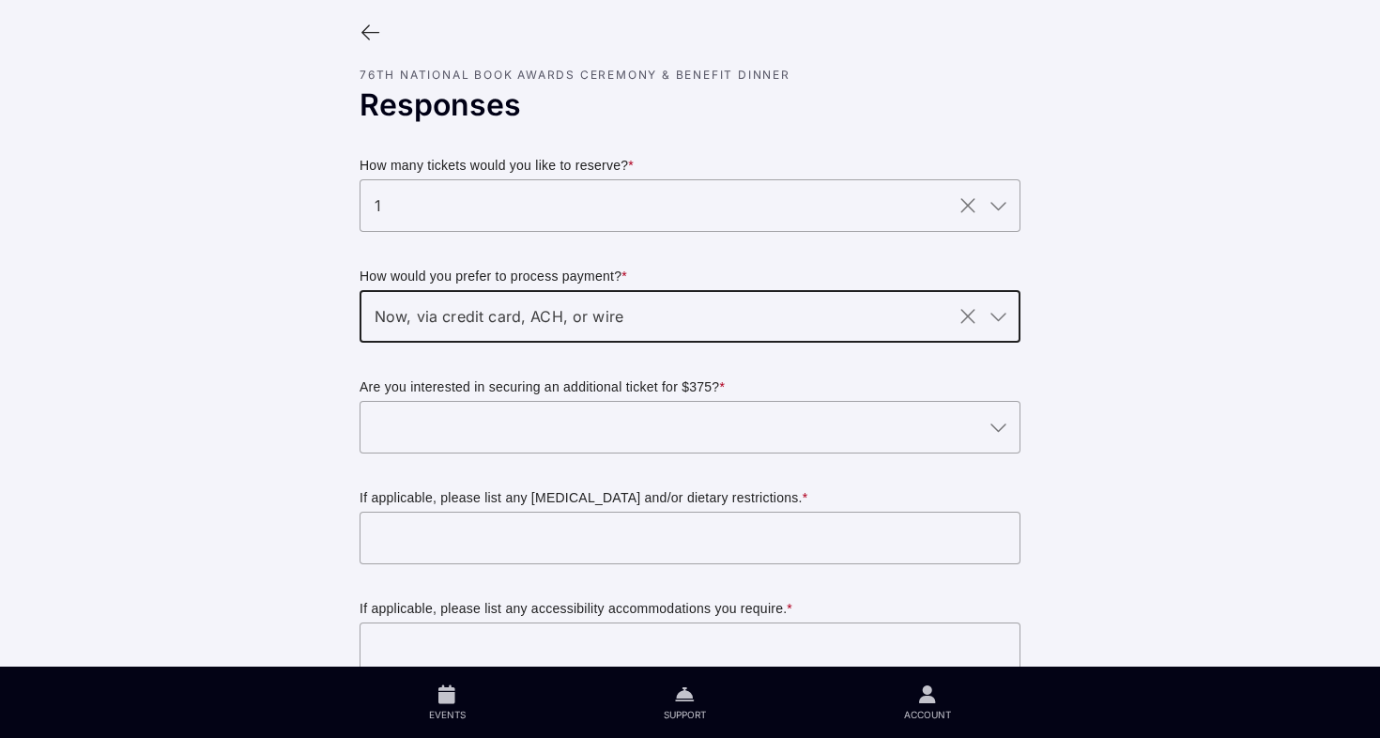
click at [451, 431] on div at bounding box center [672, 427] width 624 height 53
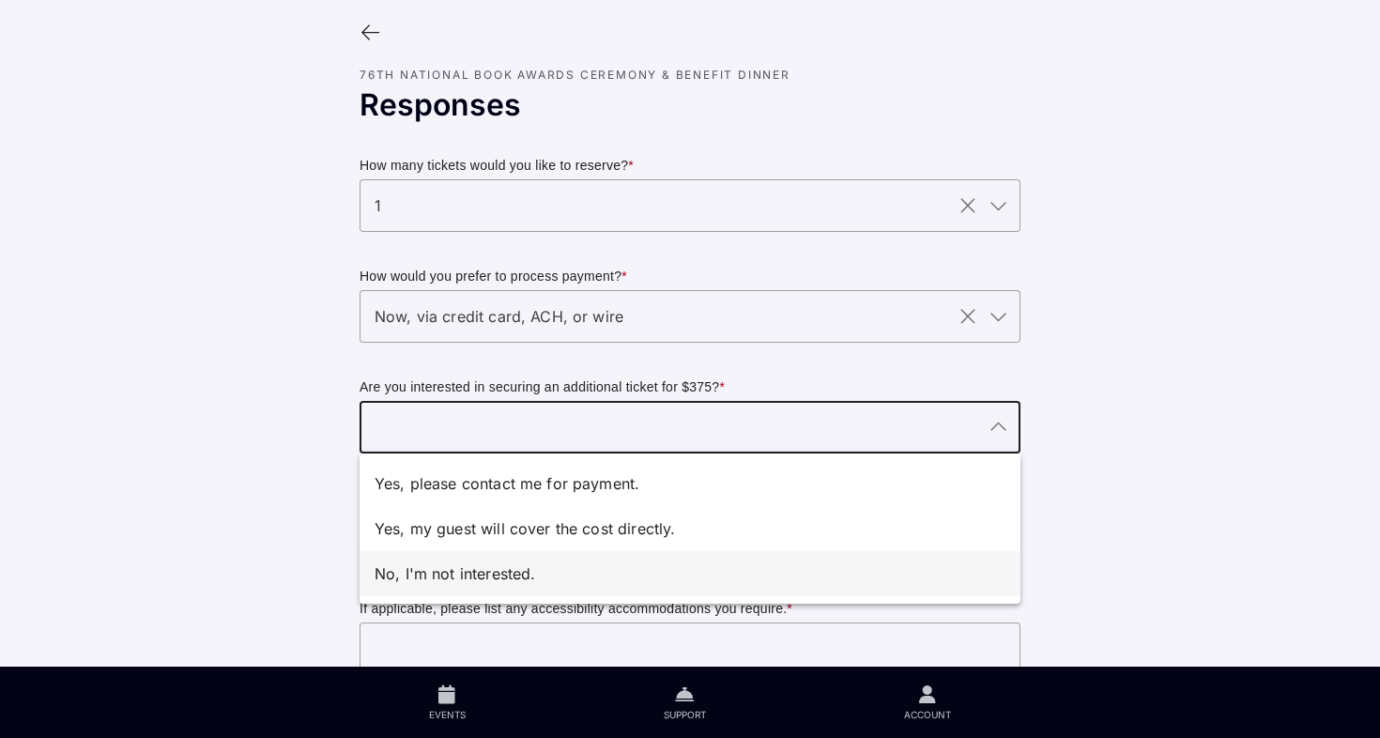
click at [448, 567] on div "No, I'm not interested." at bounding box center [683, 574] width 616 height 23
type input "No, I'm not interested."
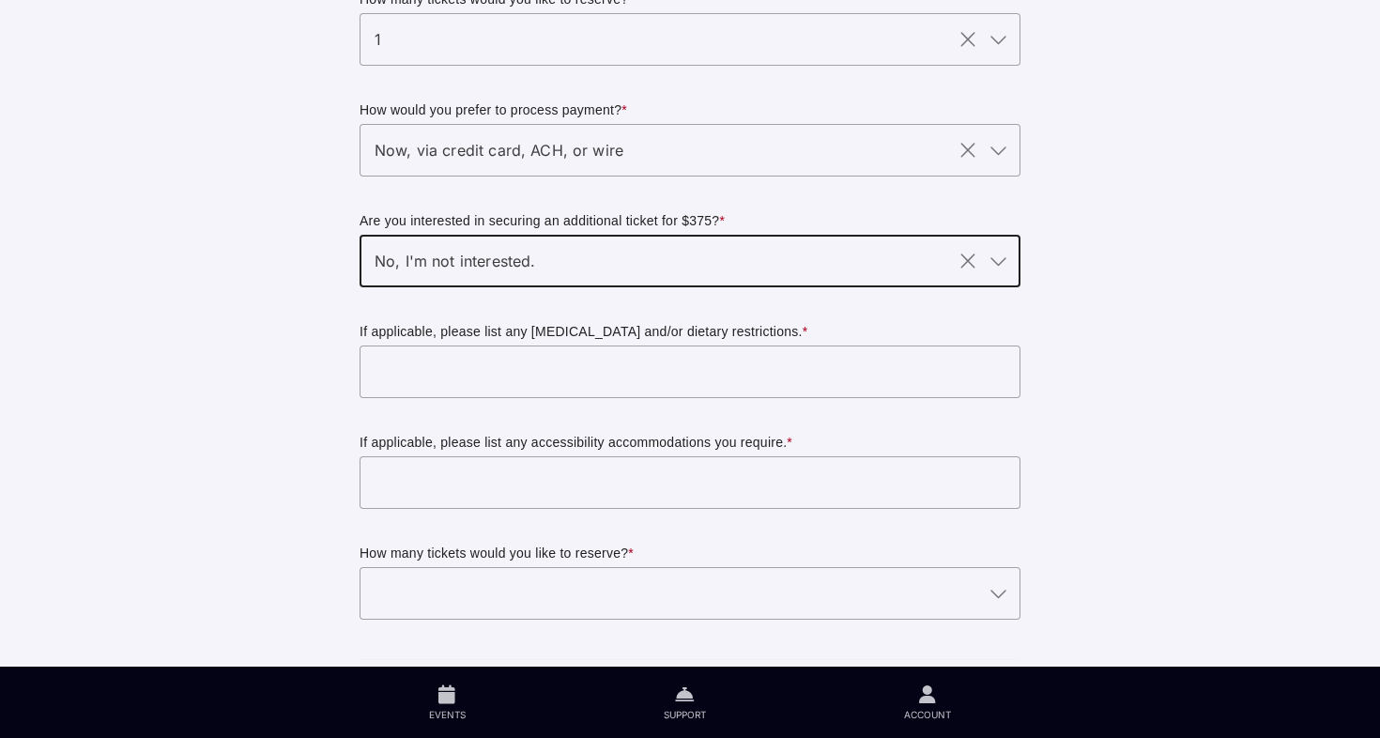
scroll to position [172, 0]
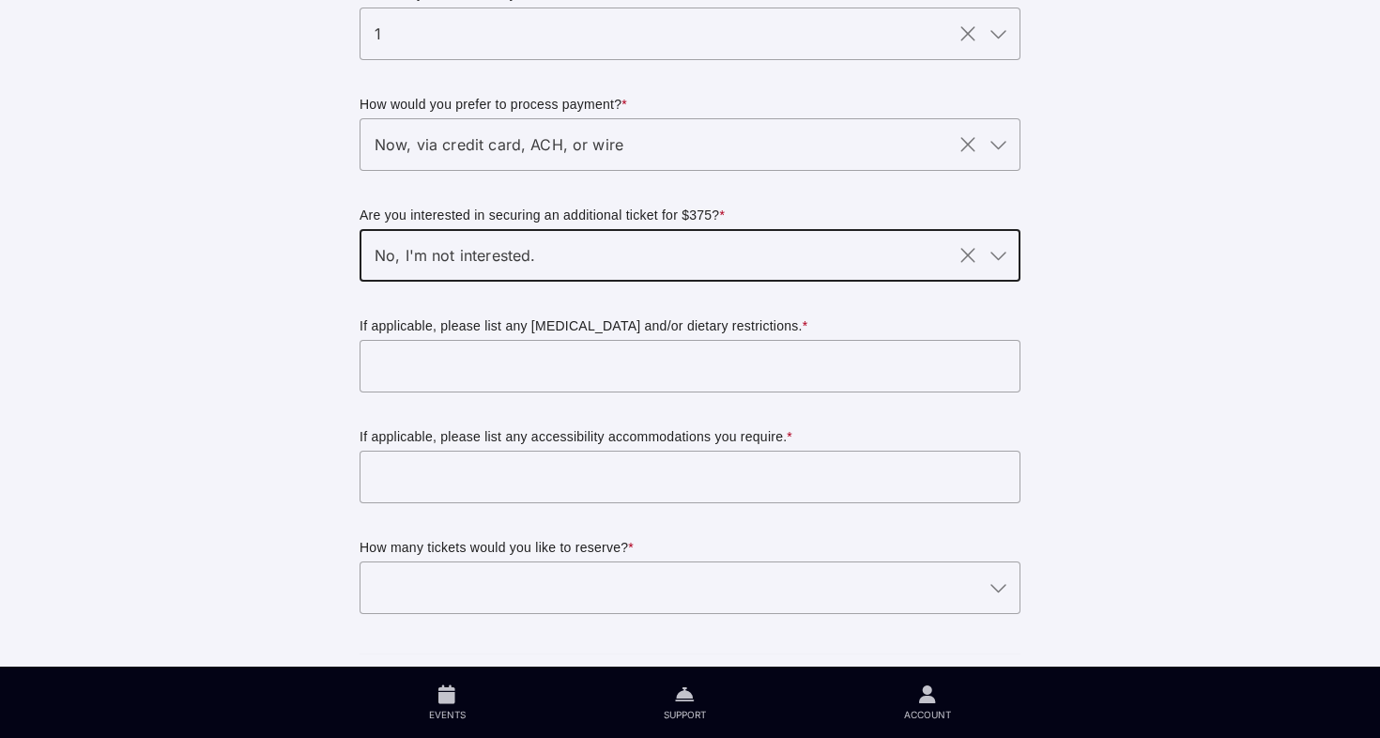
click at [503, 347] on input "text" at bounding box center [690, 366] width 661 height 53
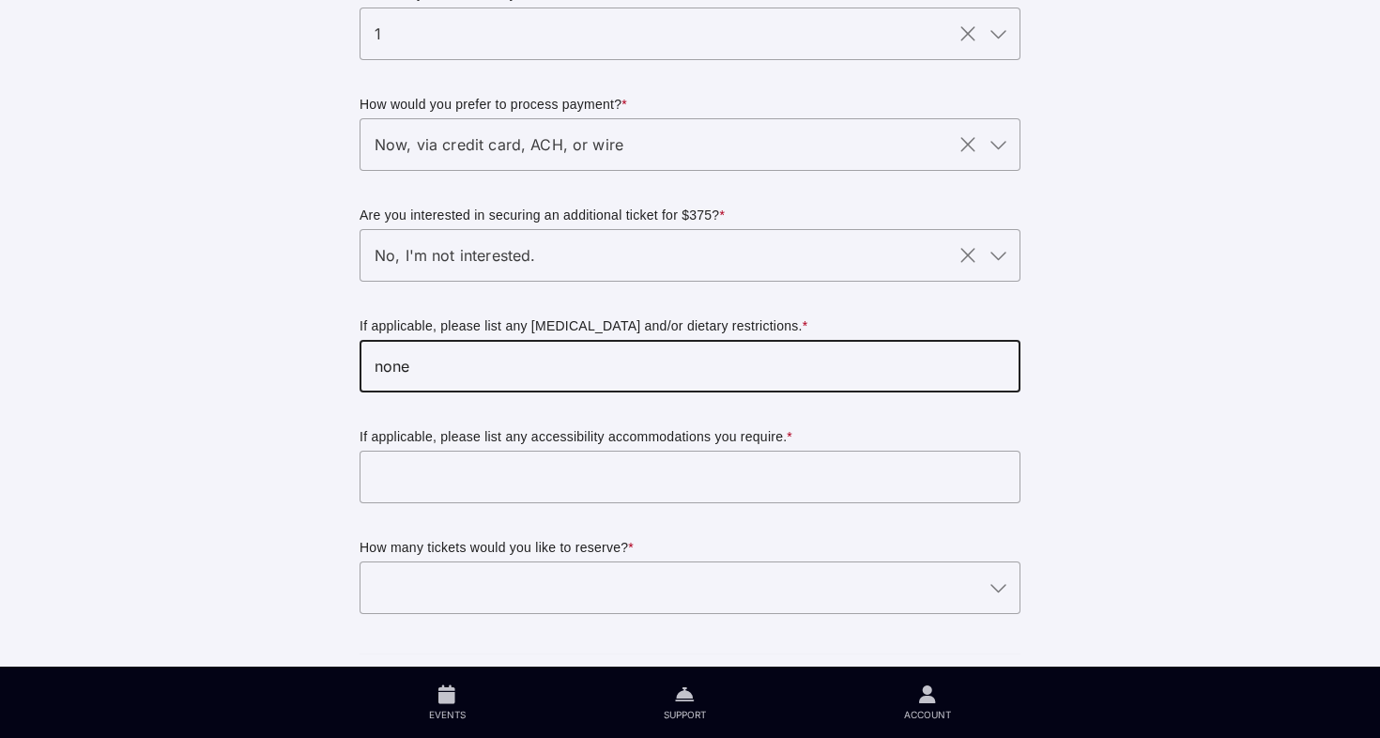
type input "none"
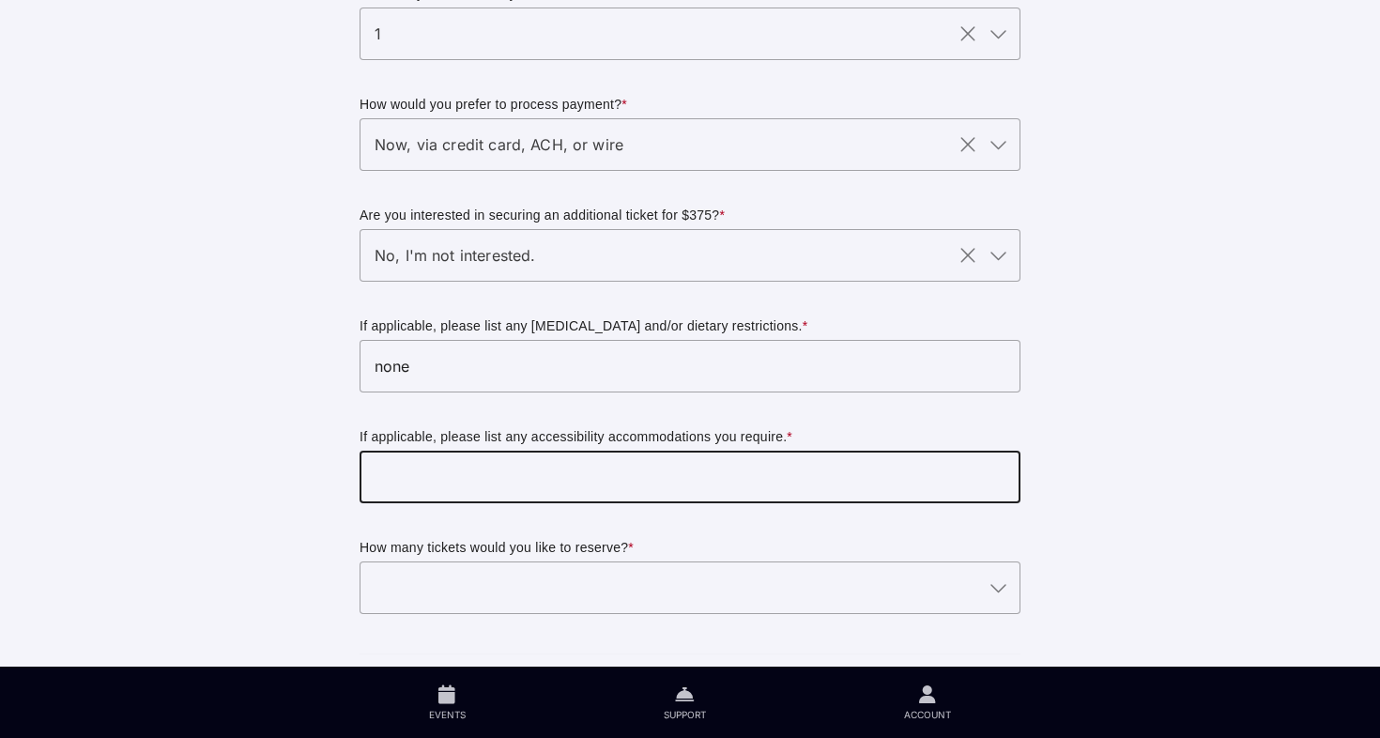
click at [435, 473] on input "text" at bounding box center [690, 477] width 661 height 53
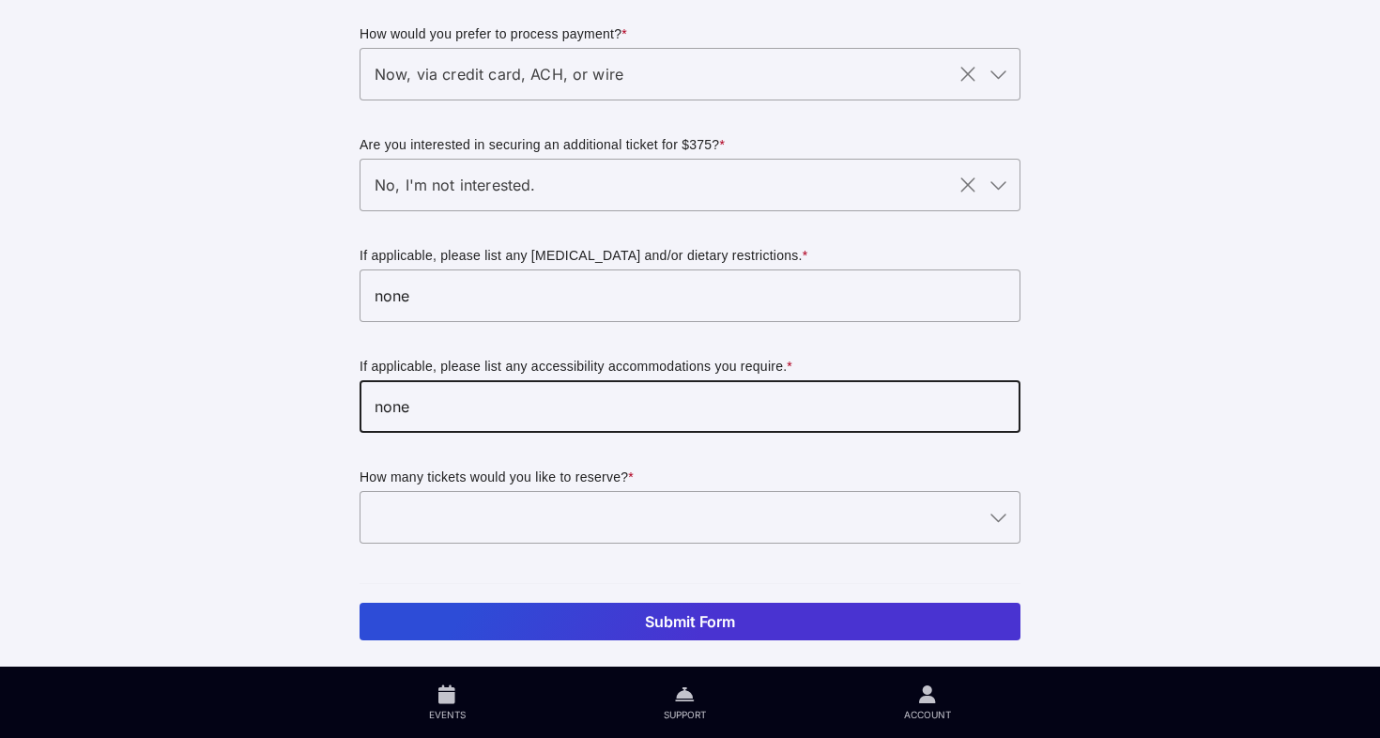
scroll to position [245, 0]
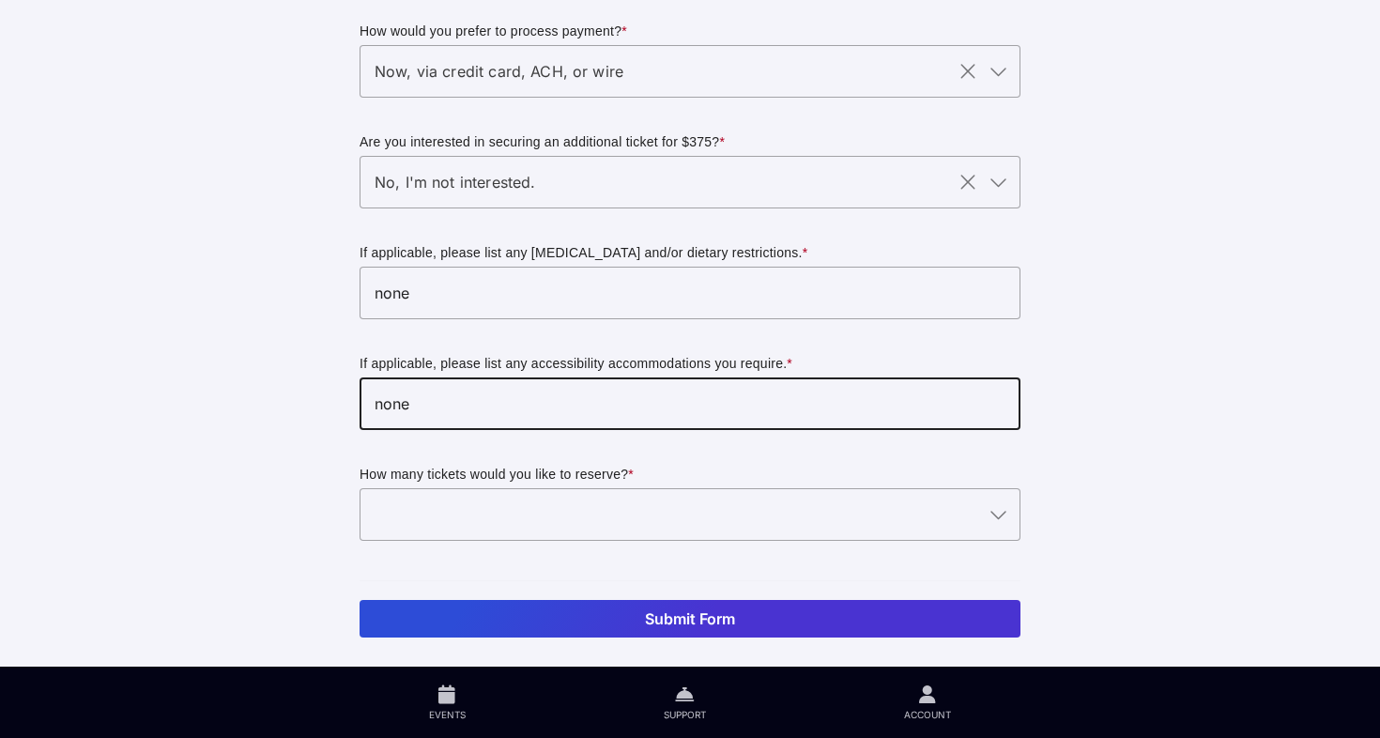
type input "none"
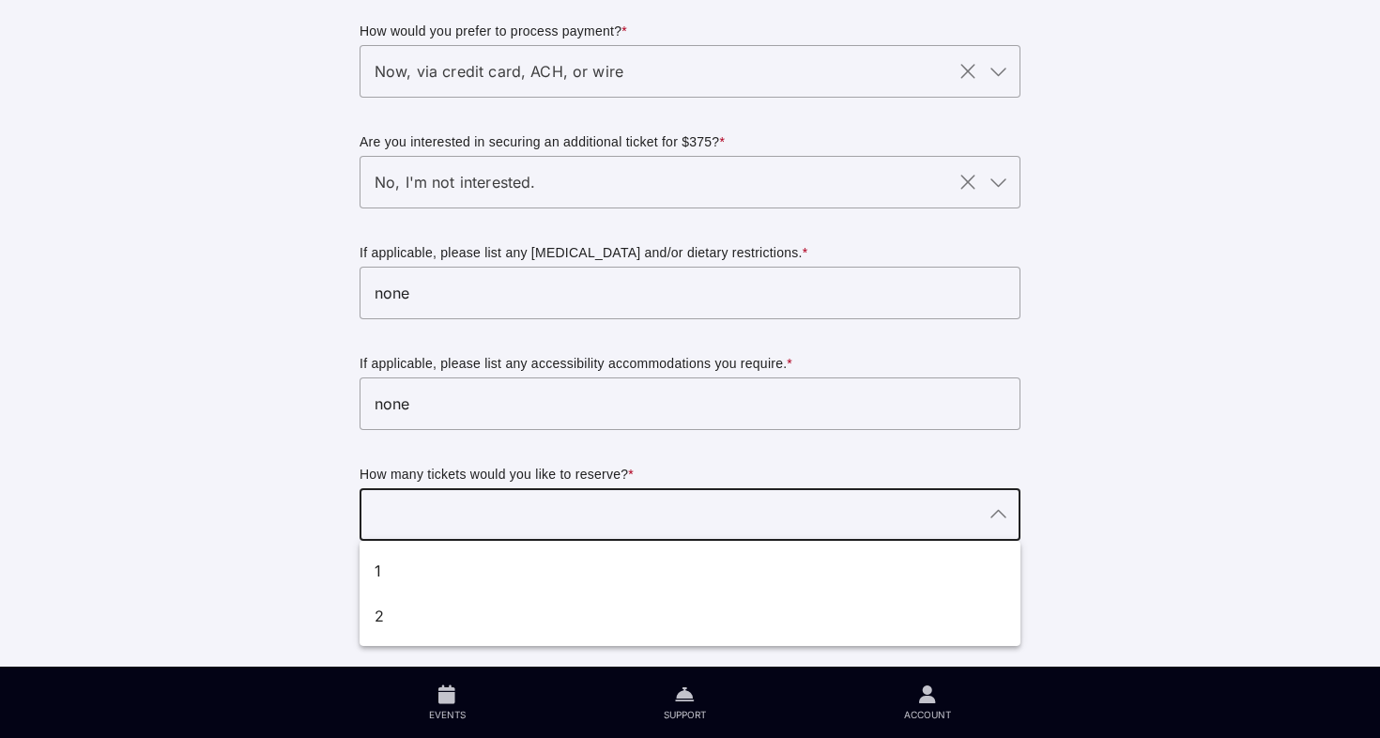
click at [1004, 517] on icon at bounding box center [998, 514] width 23 height 23
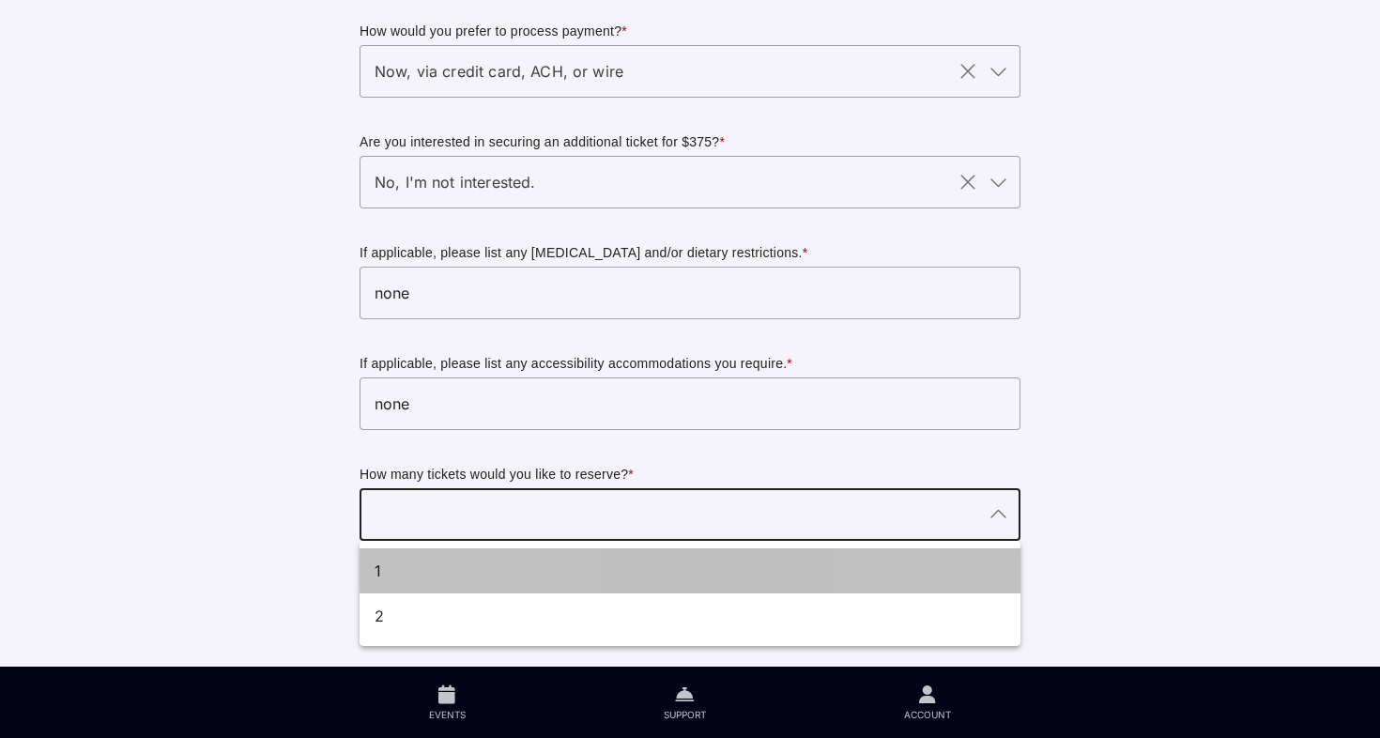
click at [416, 574] on div "1" at bounding box center [683, 571] width 616 height 23
type input "1"
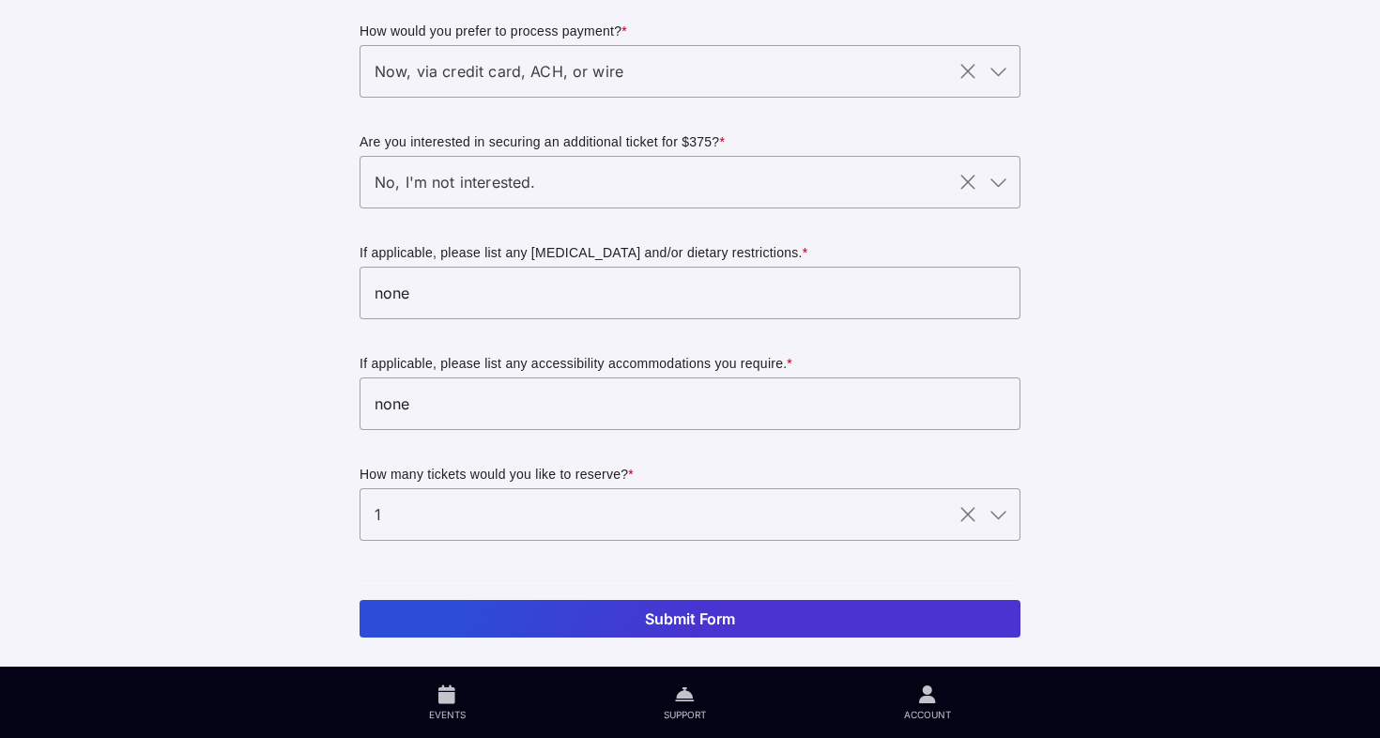
click at [526, 620] on button "Submit Form" at bounding box center [690, 619] width 661 height 38
click at [663, 619] on button "Submit Form" at bounding box center [690, 619] width 661 height 38
click at [971, 516] on icon "Clear" at bounding box center [968, 514] width 23 height 23
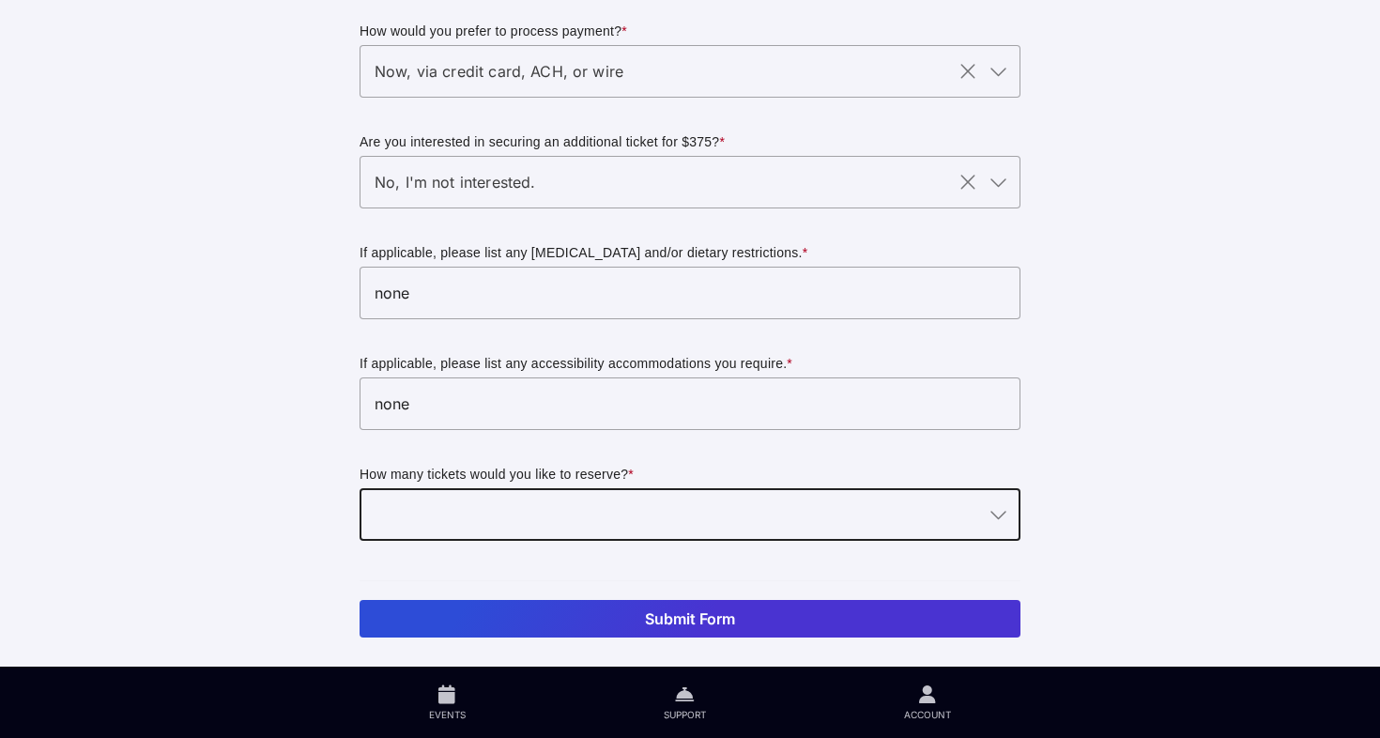
click at [855, 618] on button "Submit Form" at bounding box center [690, 619] width 661 height 38
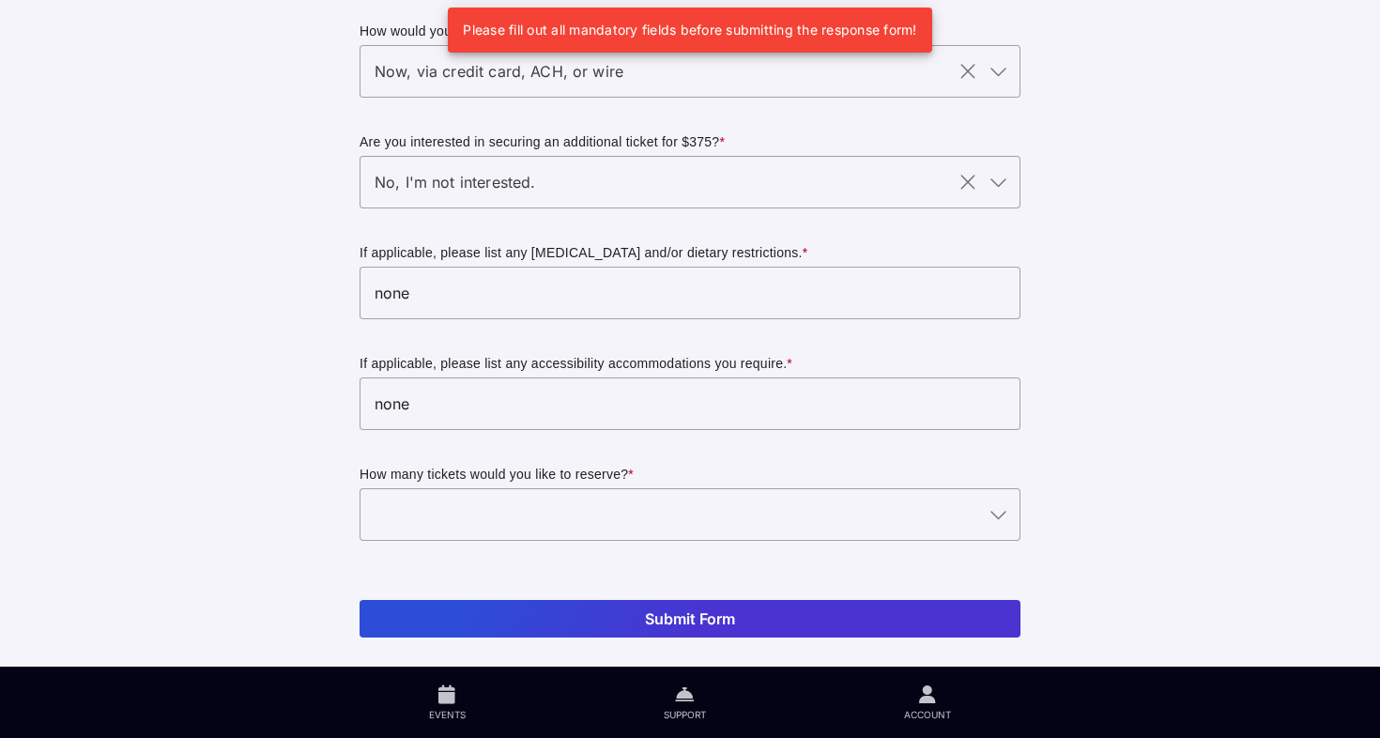
click at [841, 531] on div at bounding box center [672, 514] width 624 height 53
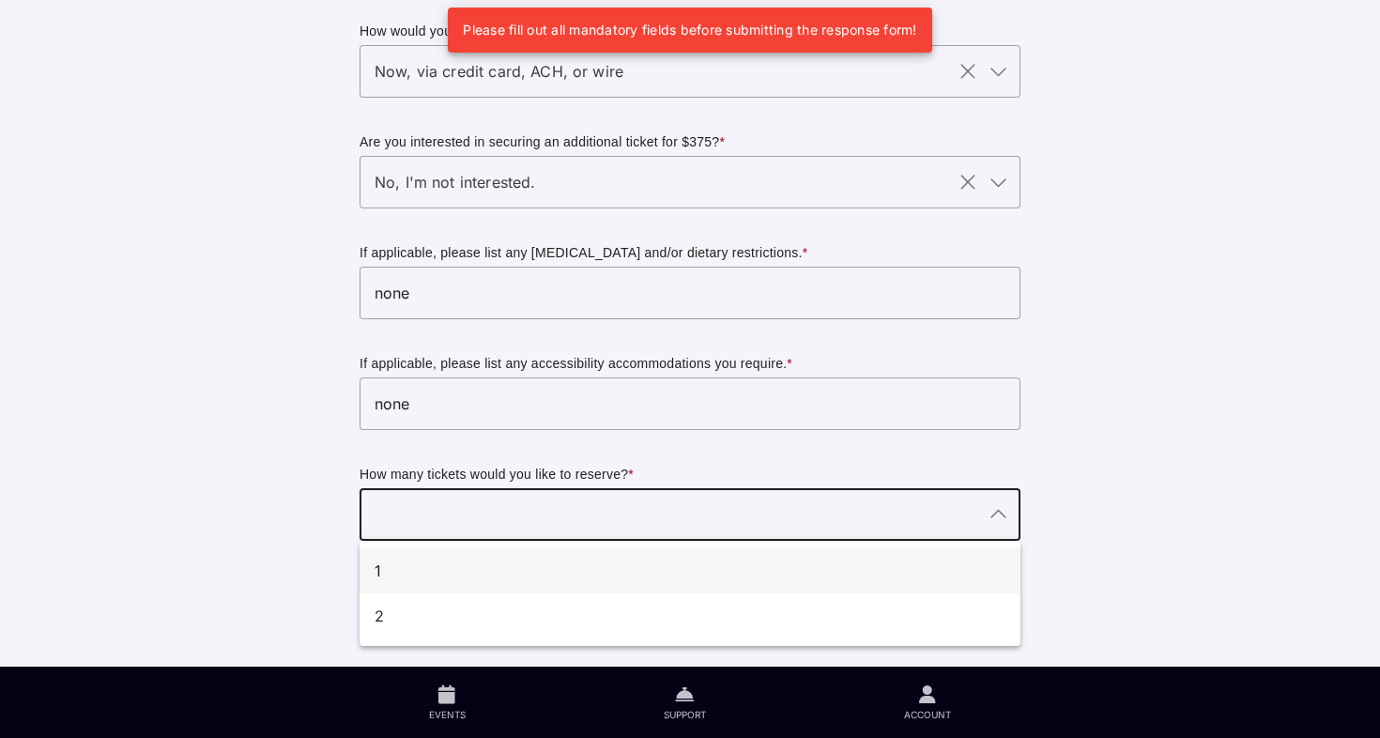
click at [411, 573] on div "1" at bounding box center [683, 571] width 616 height 23
type input "1"
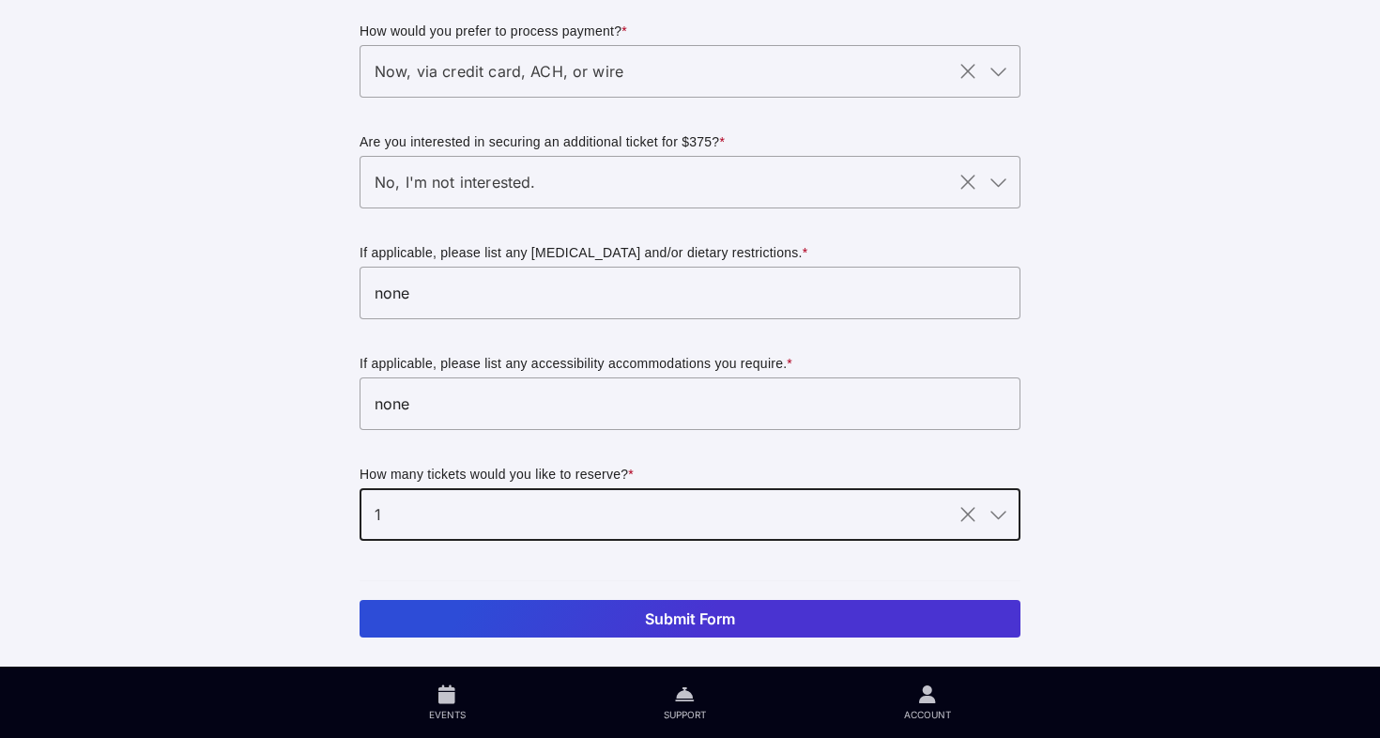
click at [565, 615] on button "Submit Form" at bounding box center [690, 619] width 661 height 38
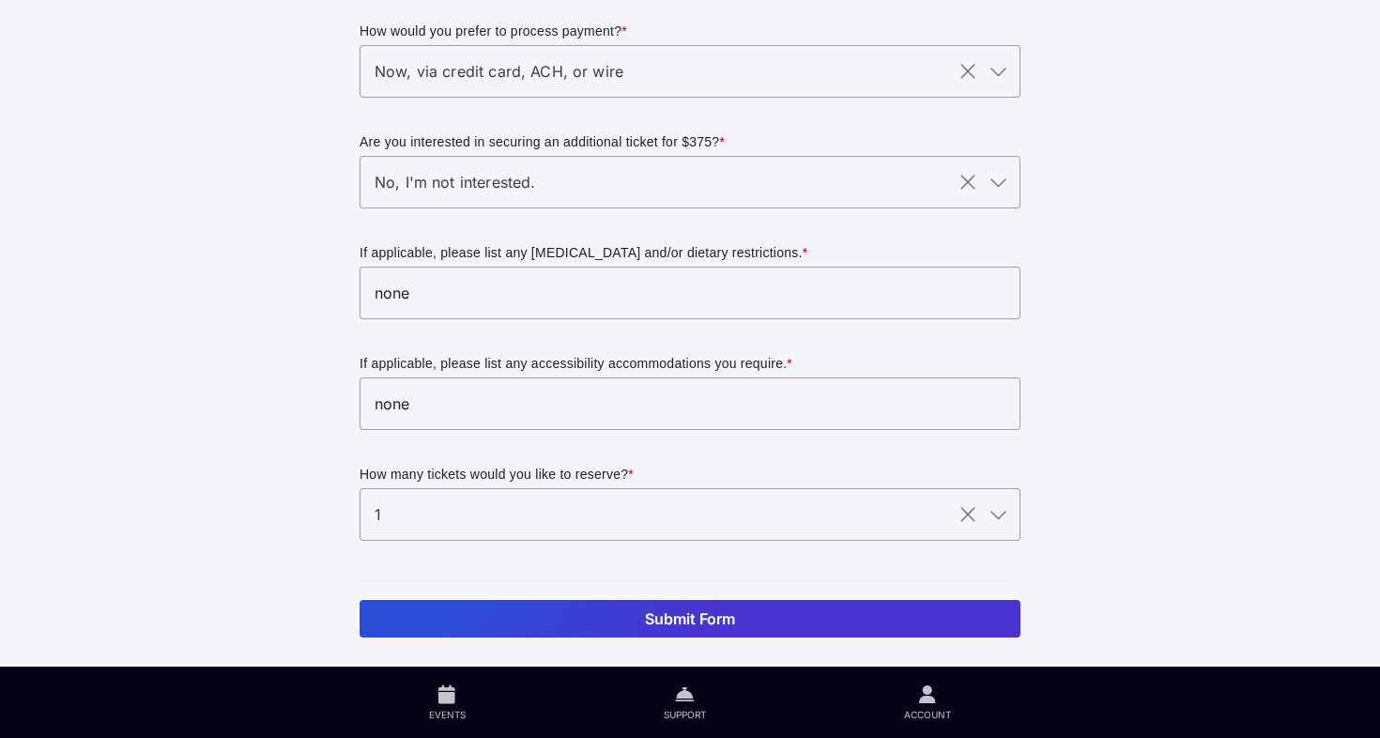
click at [900, 614] on button "Submit Form" at bounding box center [690, 619] width 661 height 38
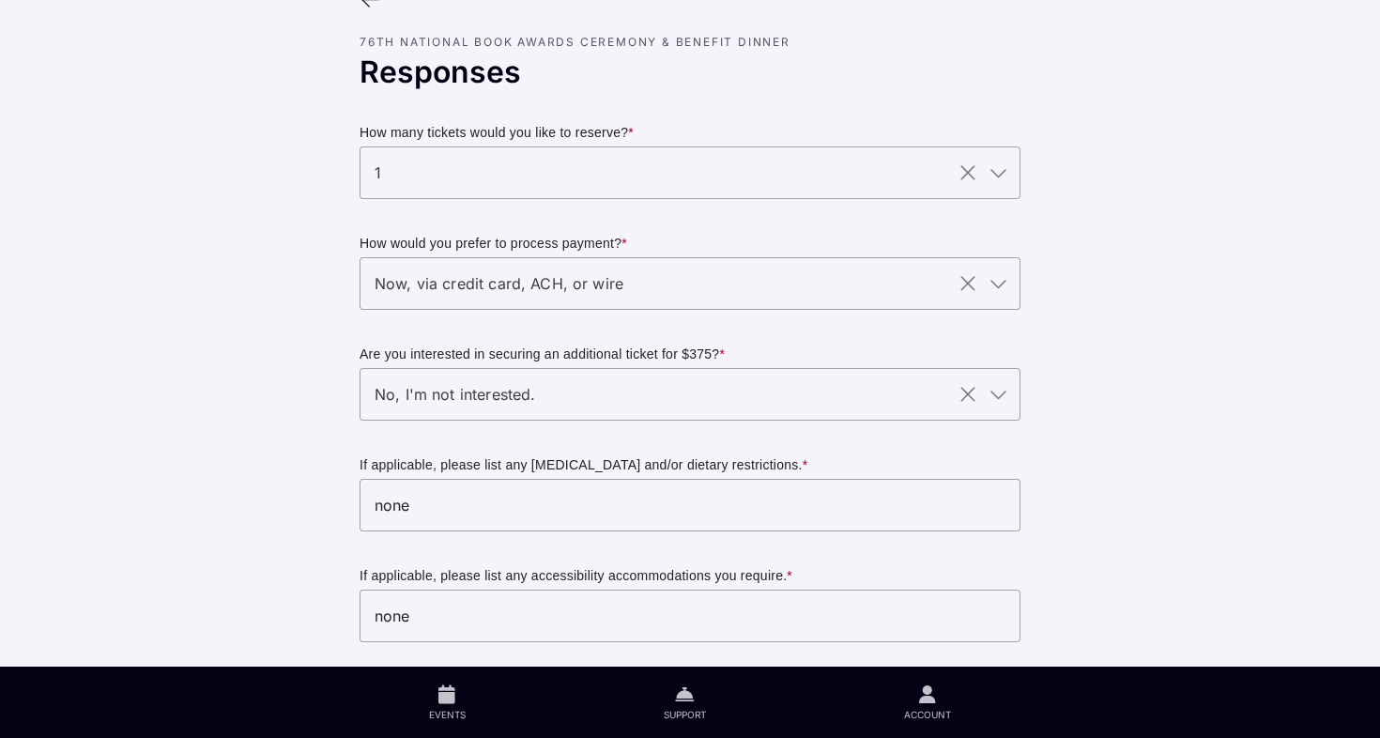
scroll to position [0, 0]
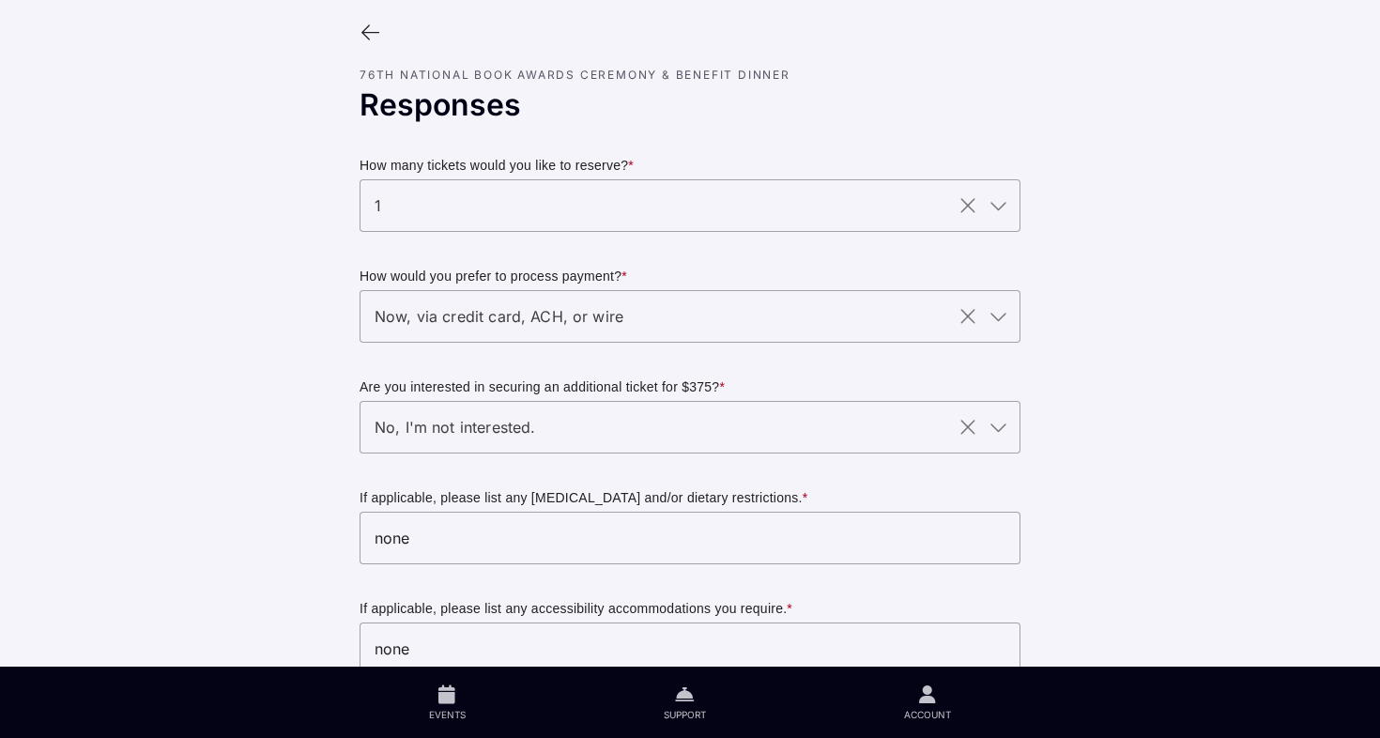
click at [369, 23] on icon at bounding box center [370, 33] width 21 height 21
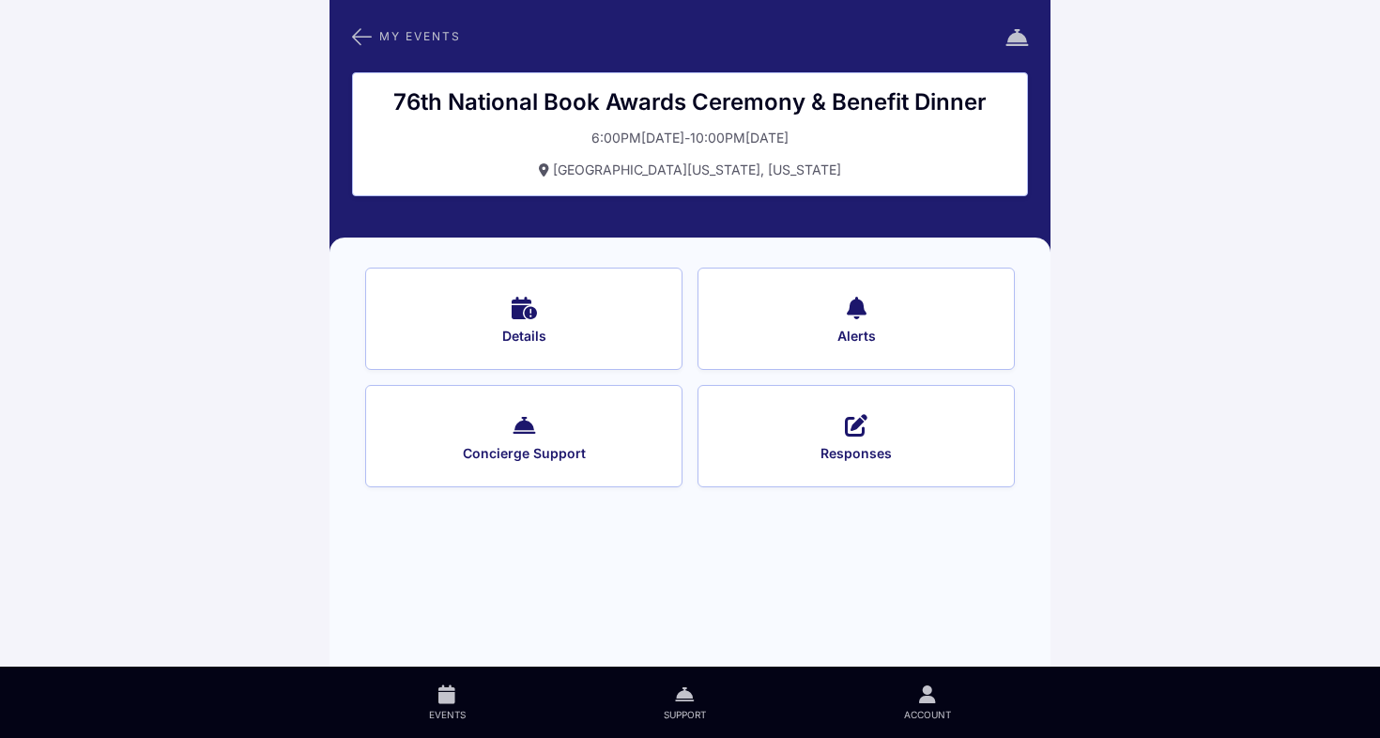
click at [838, 411] on button "Responses" at bounding box center [856, 436] width 317 height 102
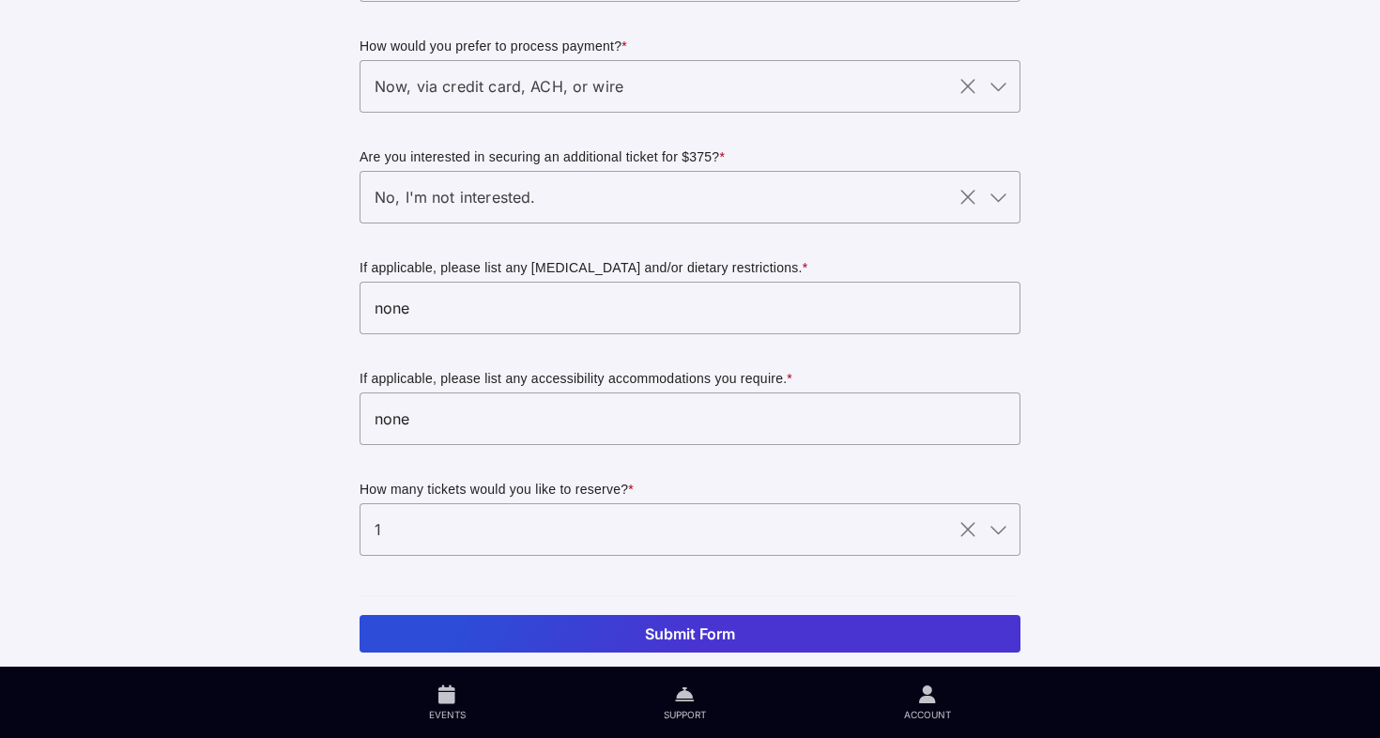
scroll to position [245, 0]
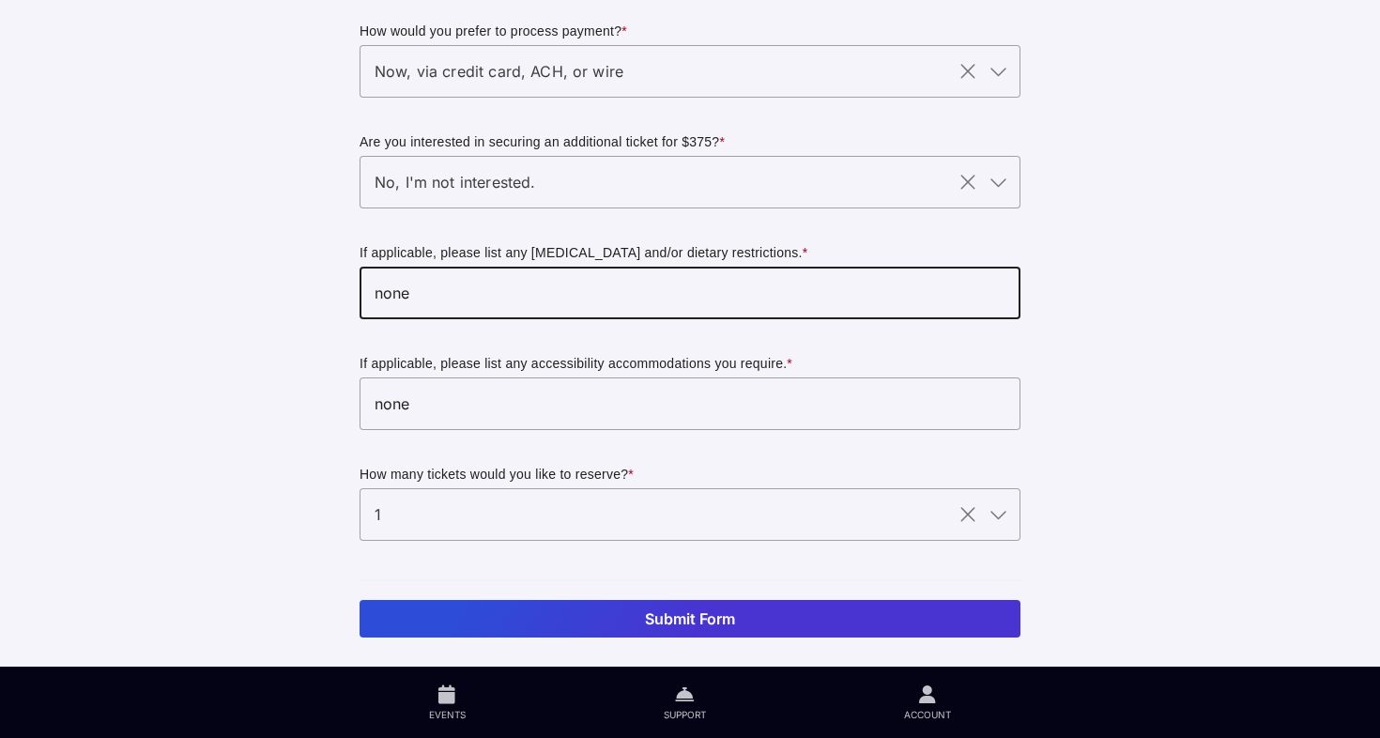
click at [759, 310] on input "none" at bounding box center [690, 293] width 661 height 53
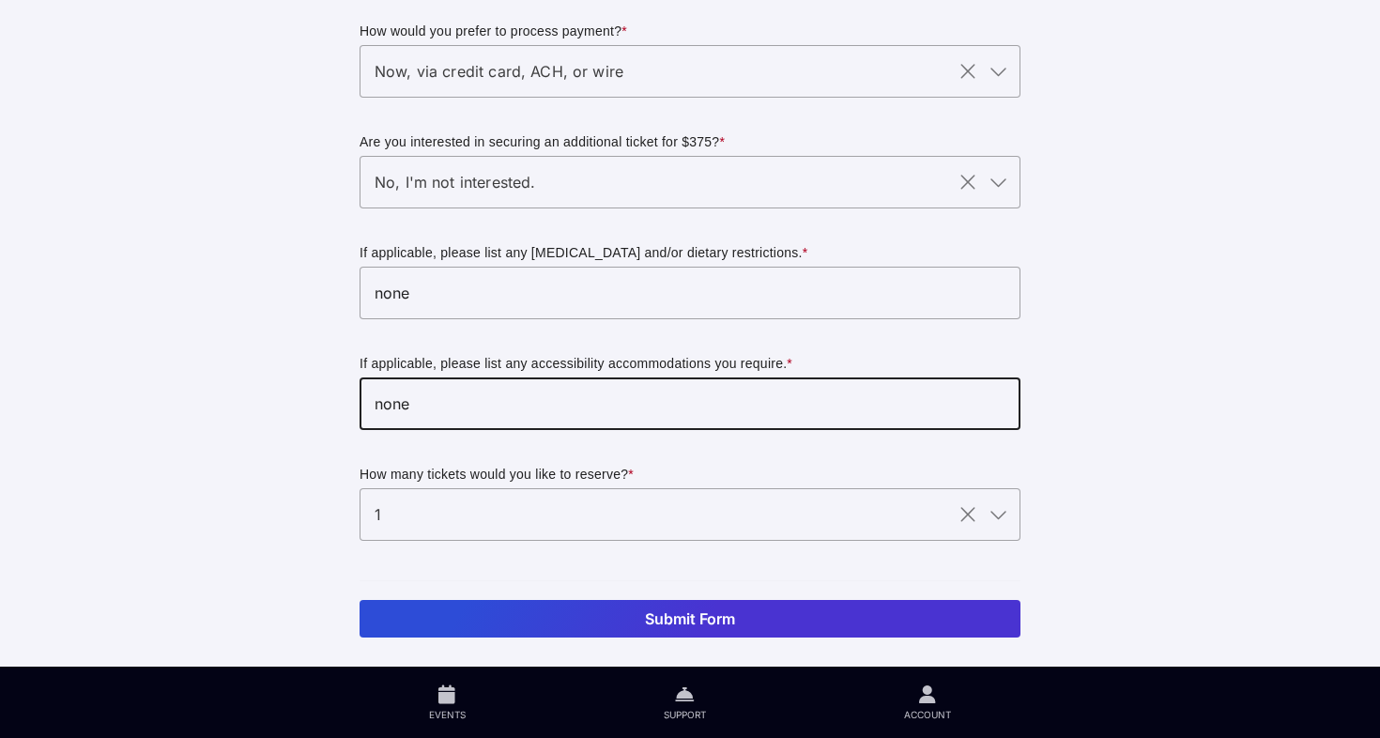
click at [742, 404] on input "none" at bounding box center [690, 404] width 661 height 53
click at [741, 617] on button "Submit Form" at bounding box center [690, 619] width 661 height 38
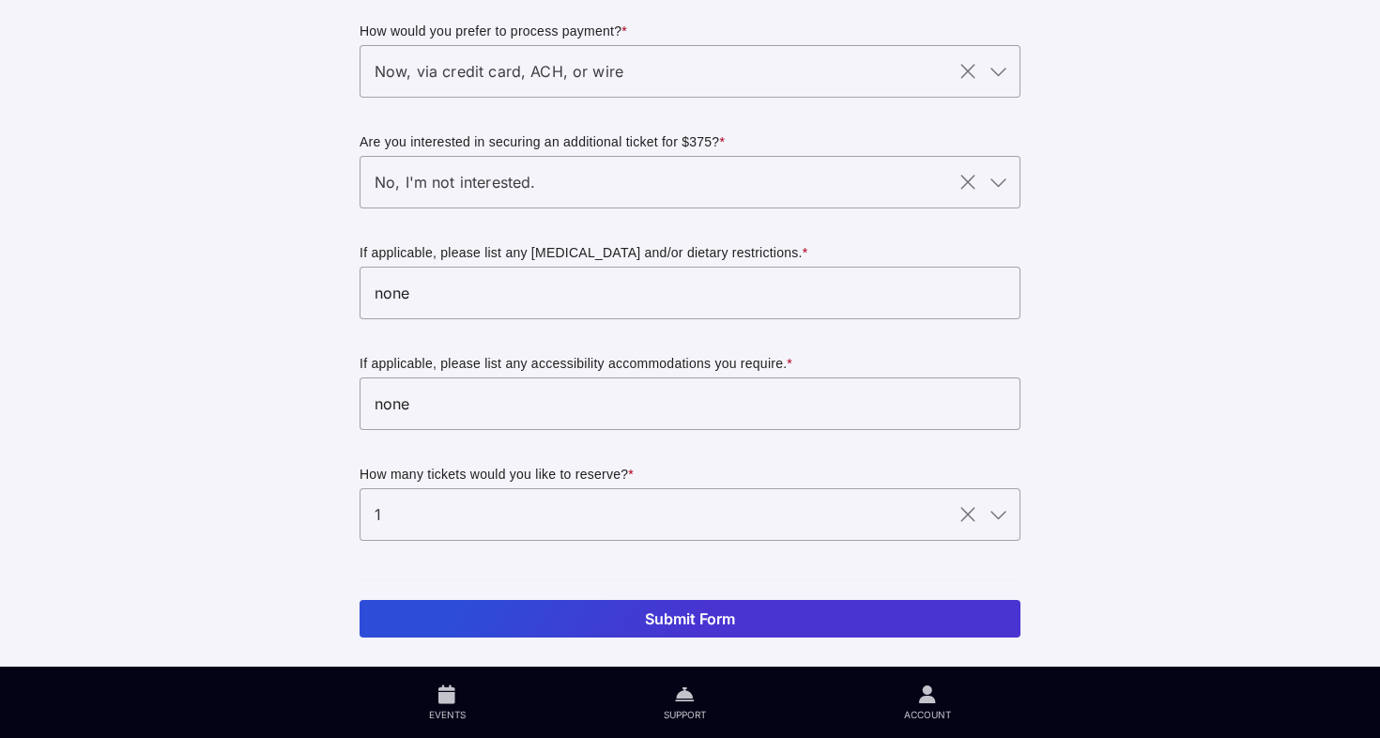
click at [741, 617] on button "Submit Form" at bounding box center [690, 619] width 661 height 38
click at [671, 609] on button "Submit Form" at bounding box center [690, 619] width 661 height 38
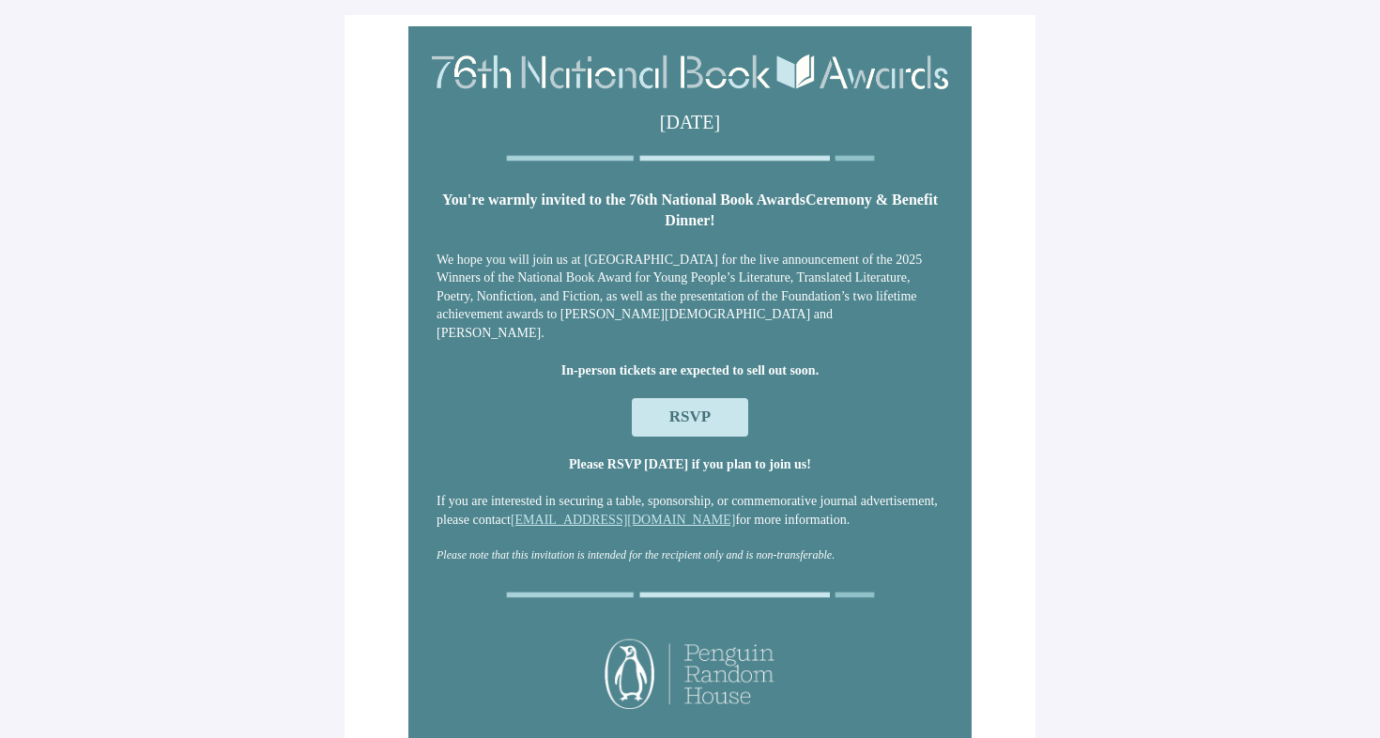
click at [670, 421] on span "RSVP" at bounding box center [690, 417] width 41 height 18
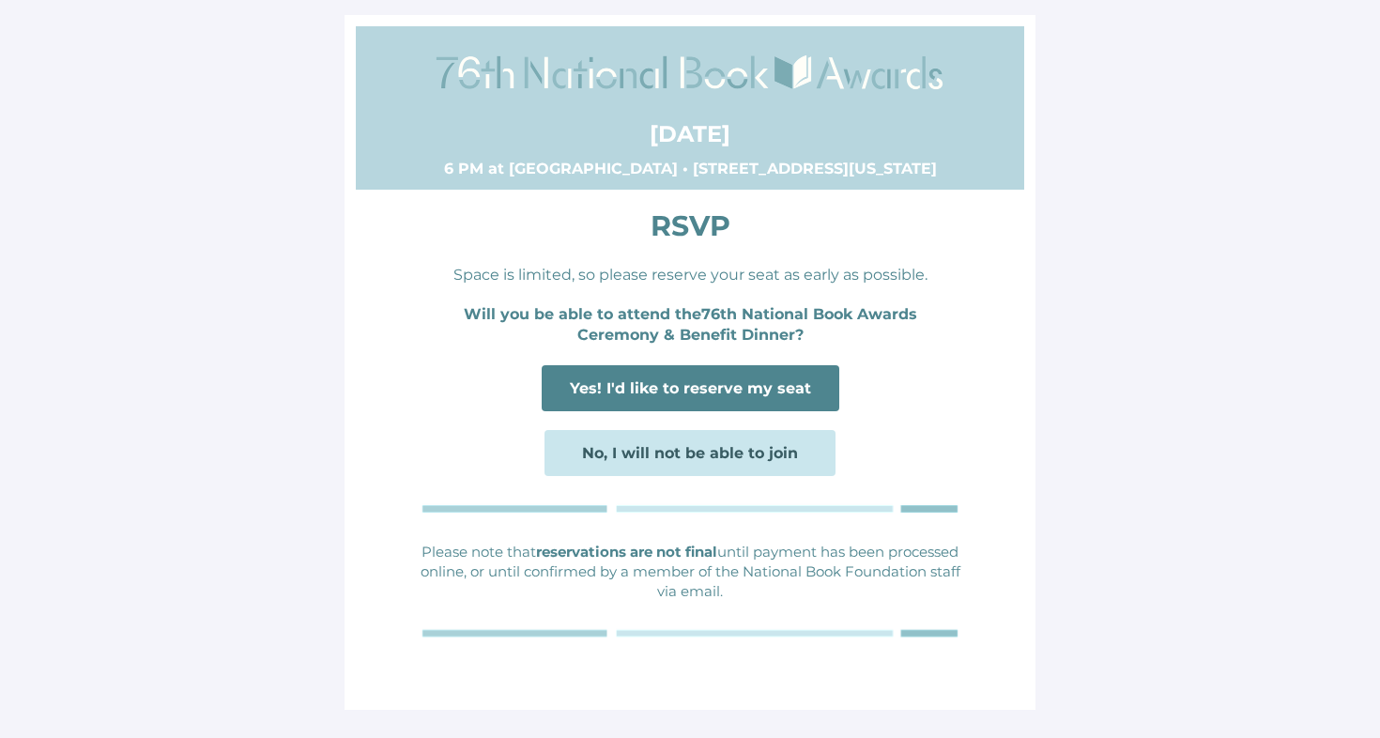
click at [685, 375] on span "Yes! I'd like to reserve my seat" at bounding box center [691, 388] width 298 height 46
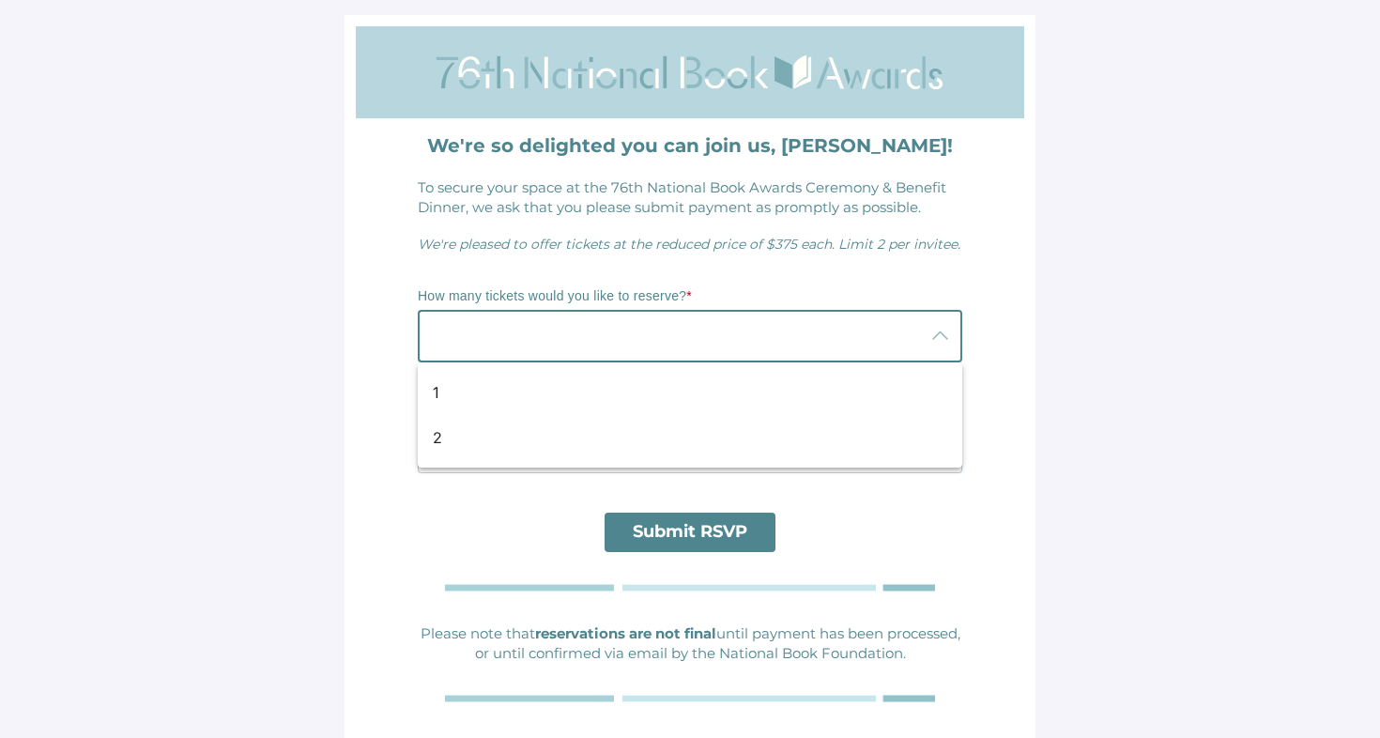
click at [679, 350] on div at bounding box center [671, 336] width 507 height 53
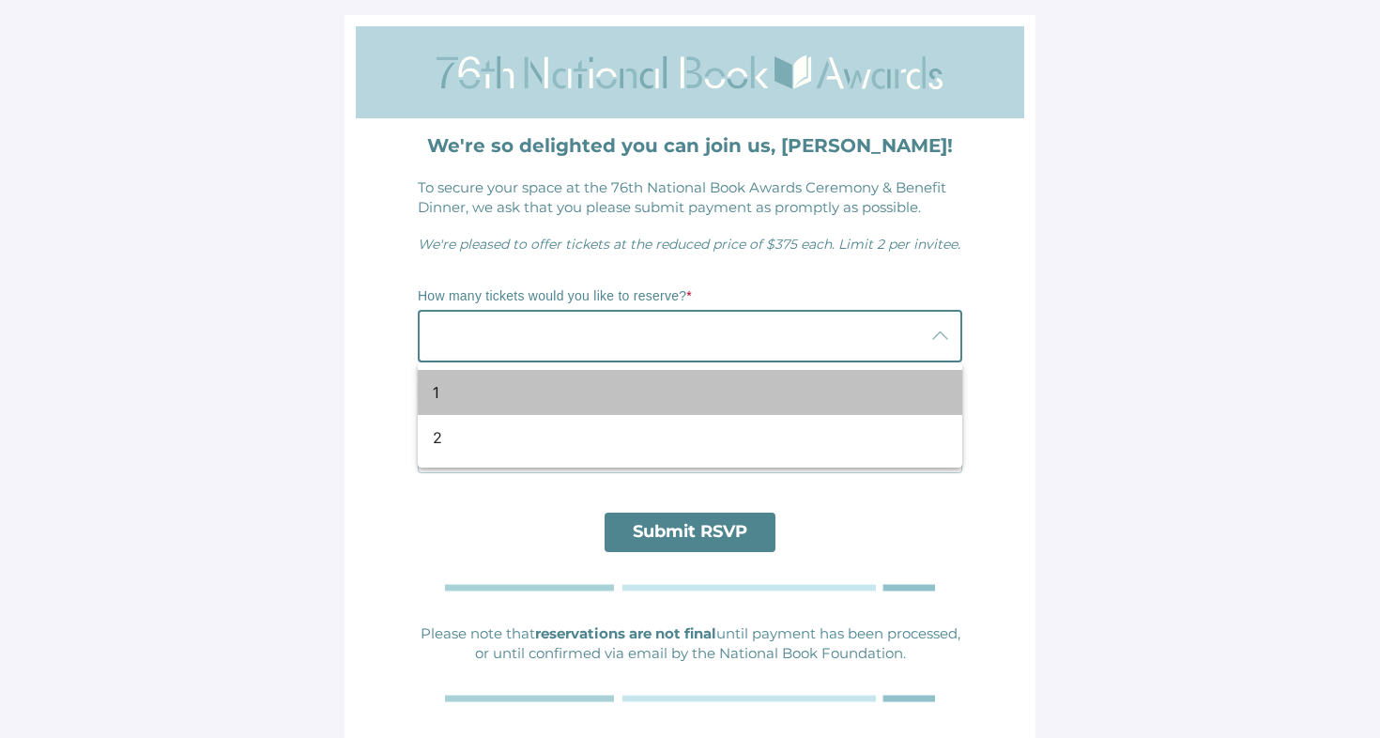
click at [615, 397] on div "1" at bounding box center [683, 392] width 500 height 23
type input "1"
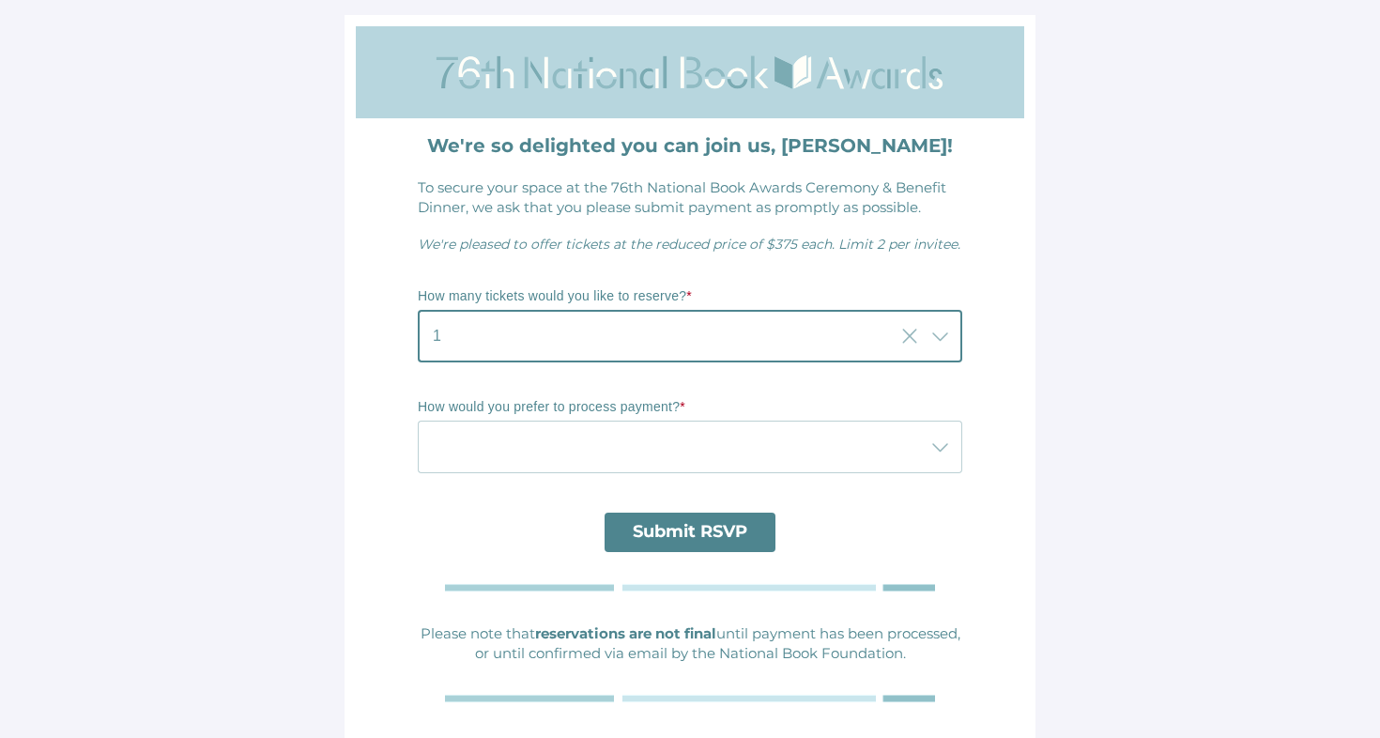
click at [608, 447] on div at bounding box center [671, 447] width 507 height 53
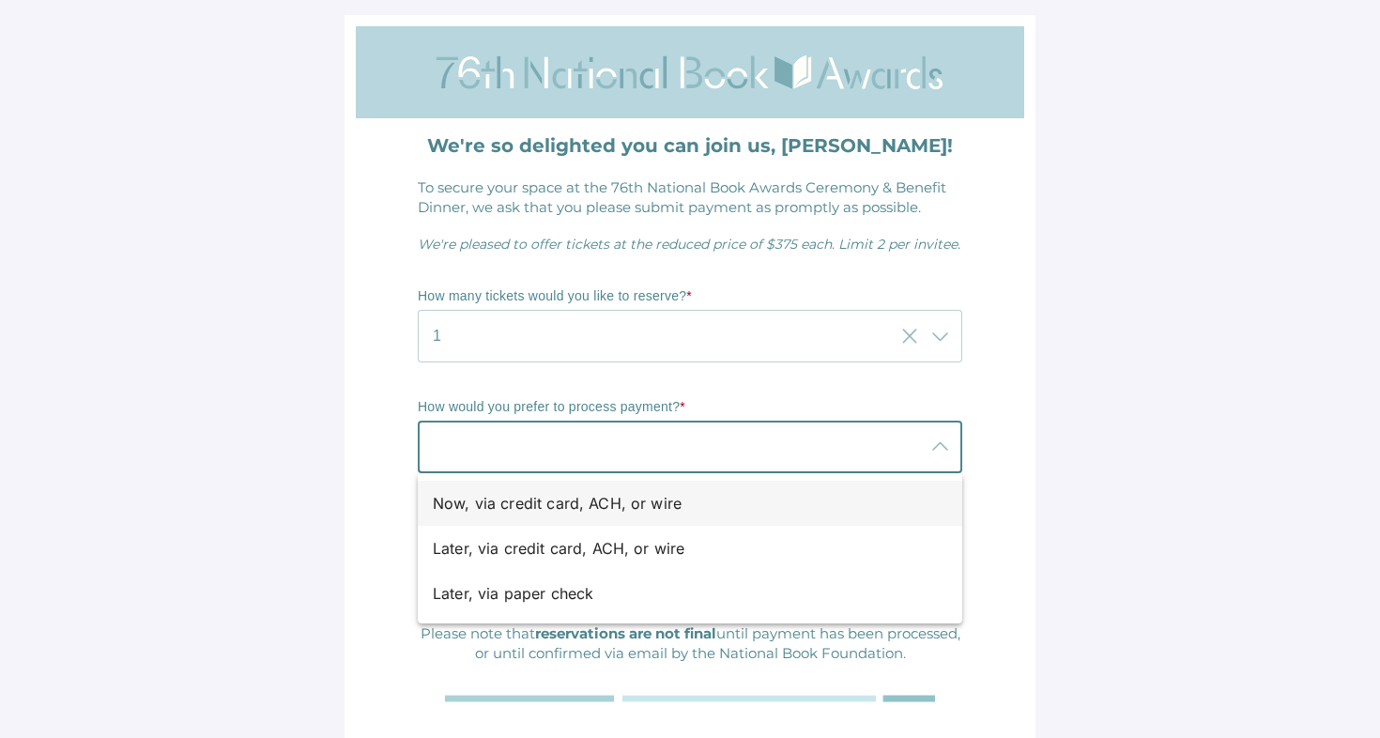
click at [601, 503] on div "Now, via credit card, ACH, or wire" at bounding box center [683, 503] width 500 height 23
type input "Now, via credit card, ACH, or wire"
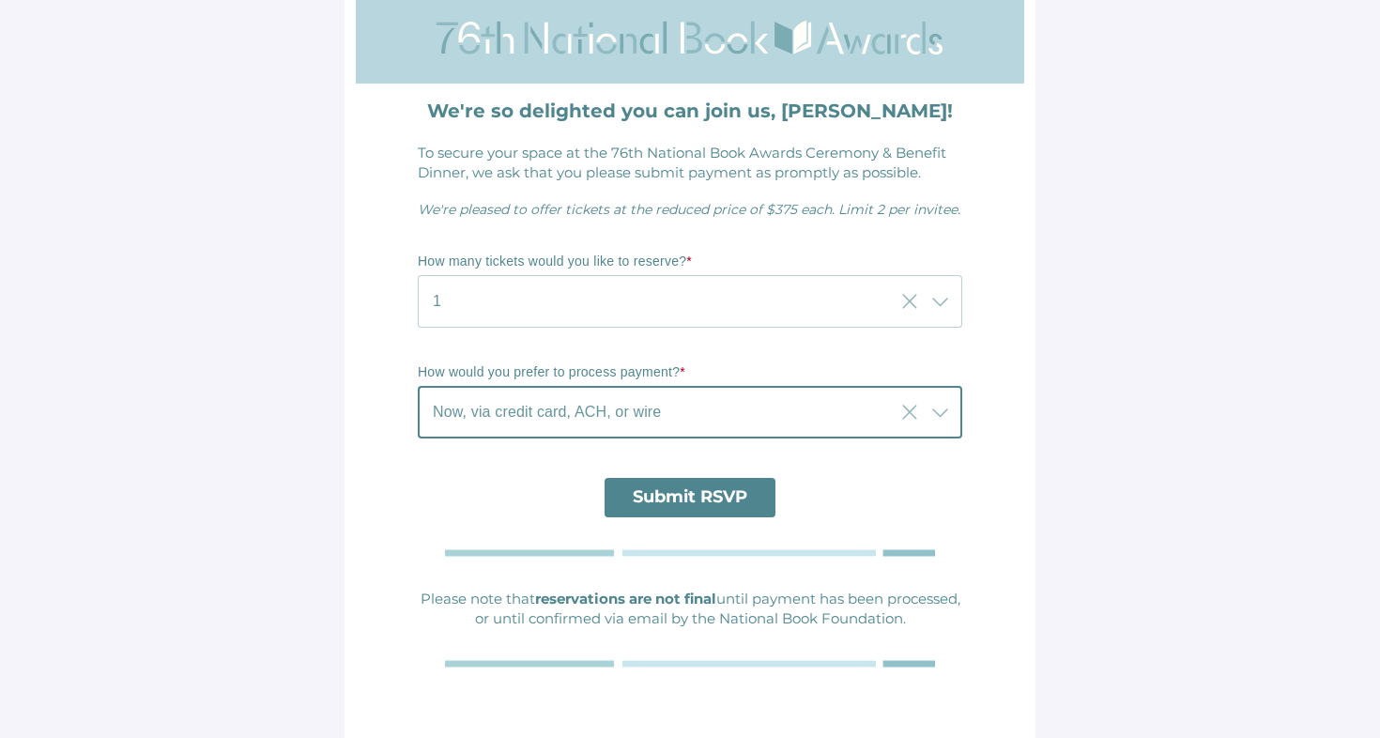
scroll to position [50, 0]
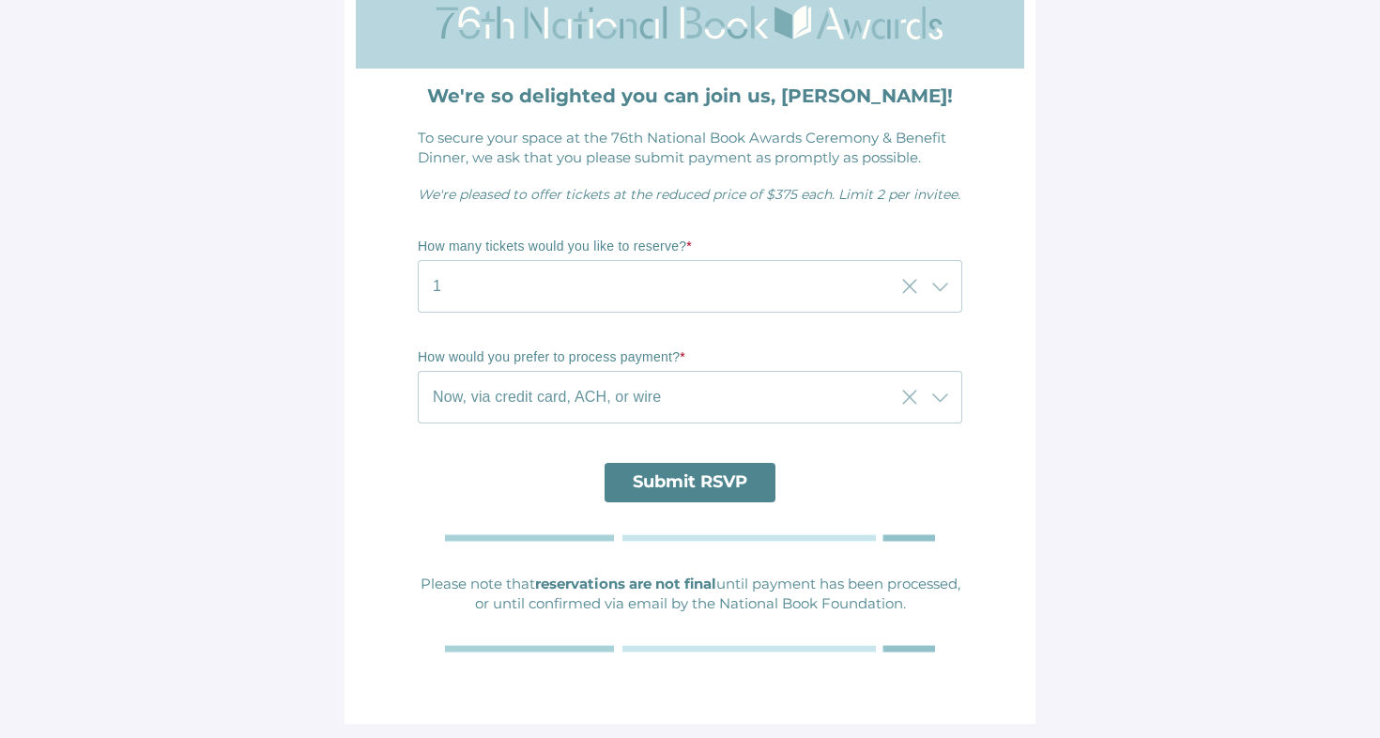
click at [702, 474] on span "Submit RSVP" at bounding box center [690, 481] width 115 height 21
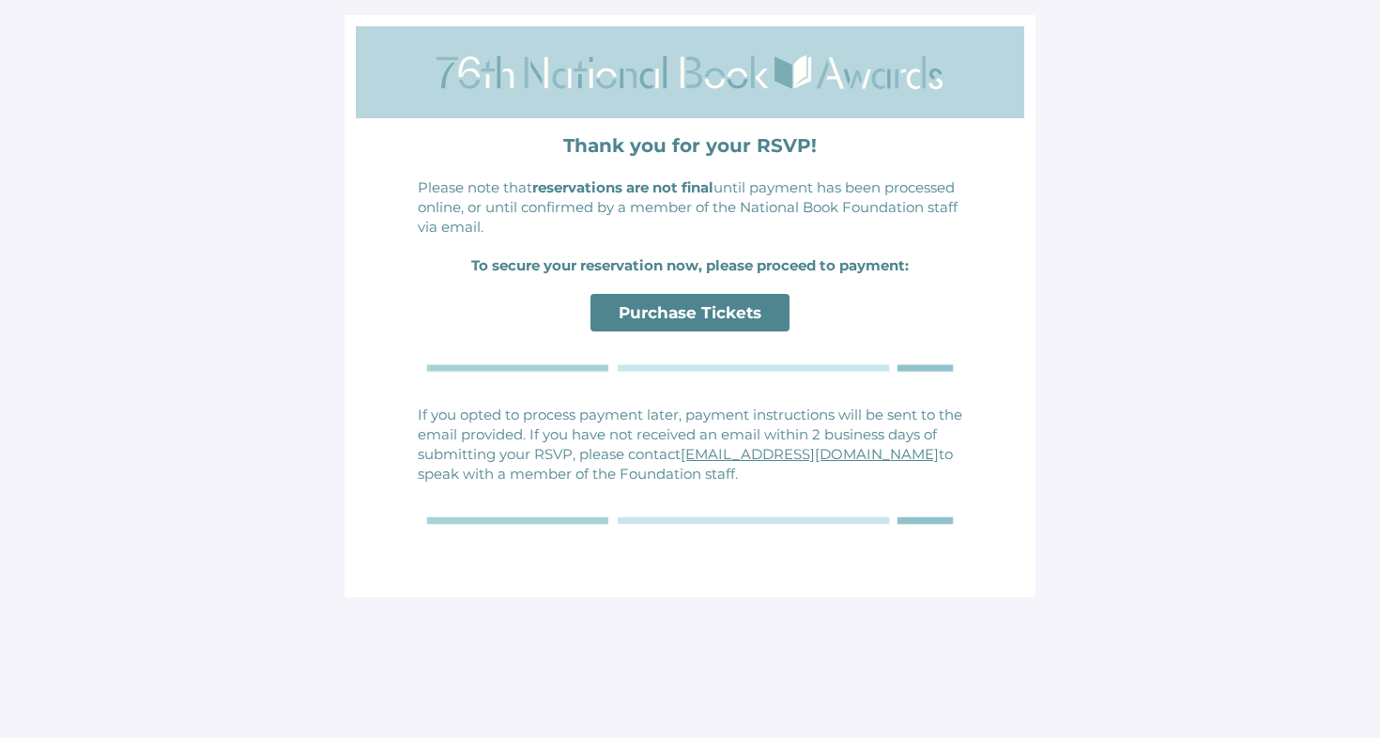
click at [771, 320] on span "Purchase Tickets" at bounding box center [690, 313] width 199 height 38
